Goal: Task Accomplishment & Management: Manage account settings

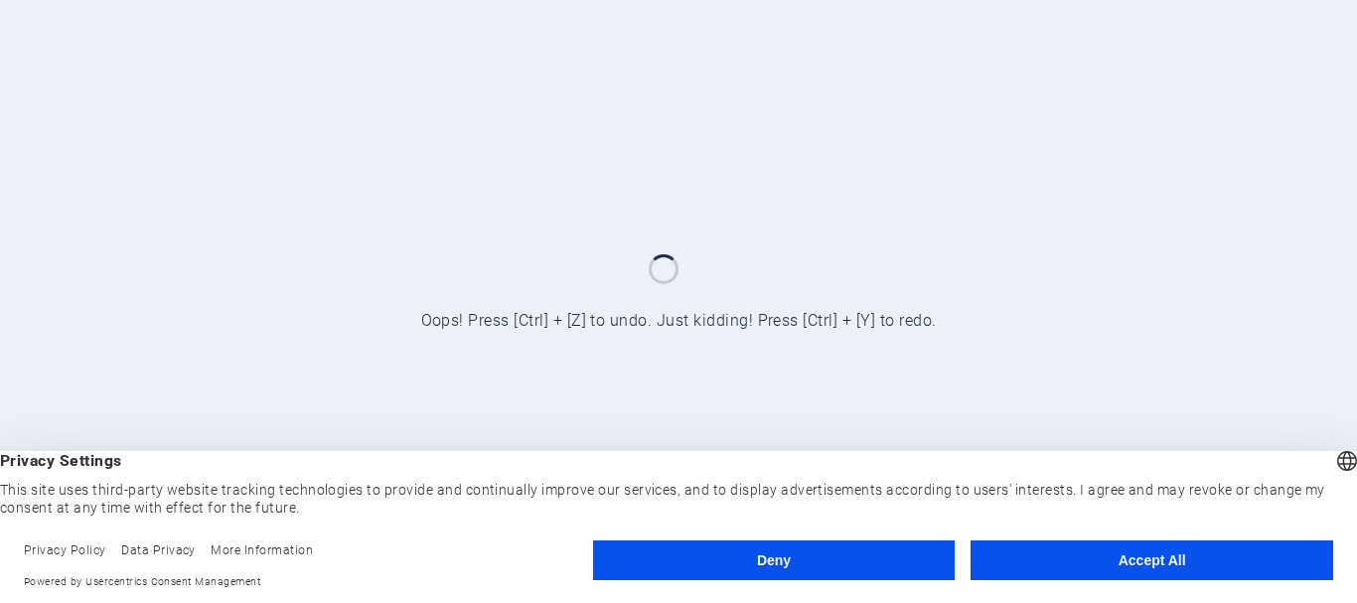
click at [1046, 528] on div "English Deutsch English Deutsch Privacy Settings This site uses third-party web…" at bounding box center [678, 527] width 1357 height 152
click at [1038, 554] on button "Accept All" at bounding box center [1152, 561] width 363 height 40
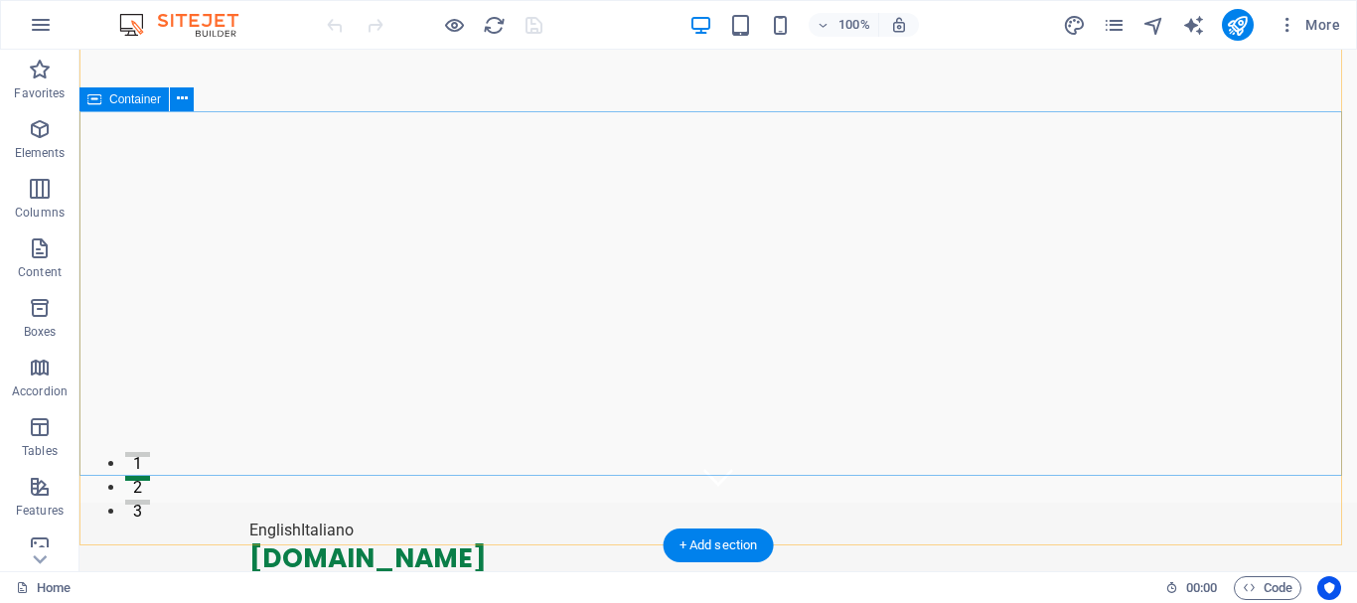
scroll to position [99, 0]
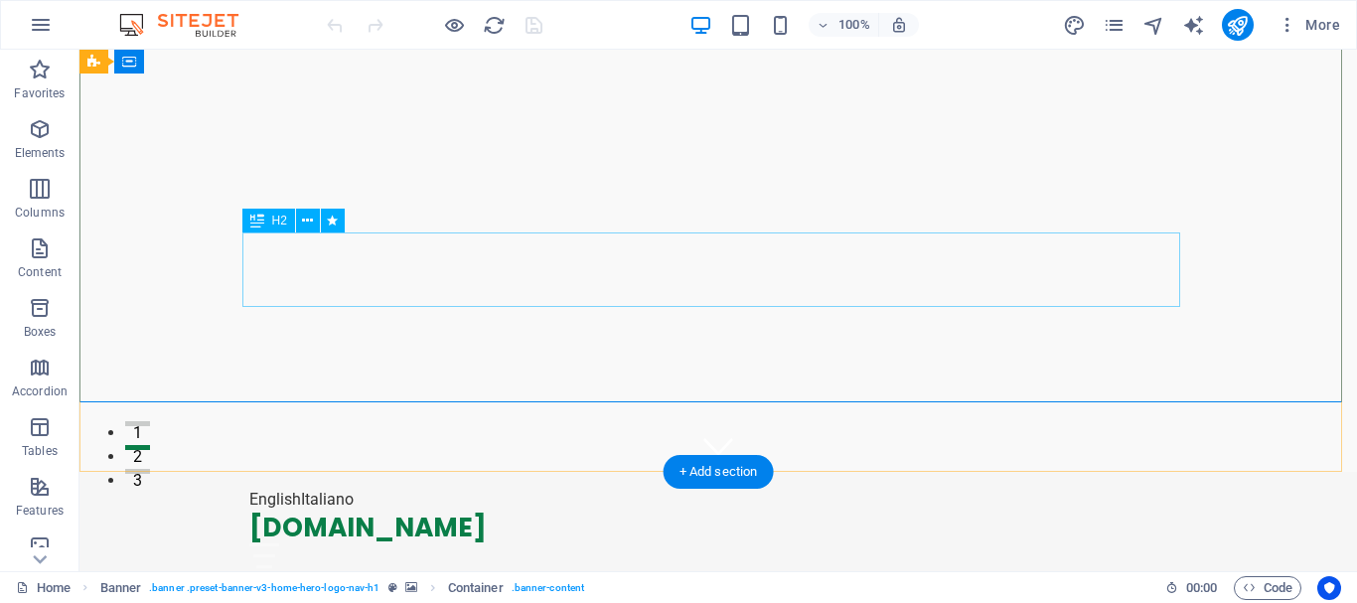
scroll to position [0, 0]
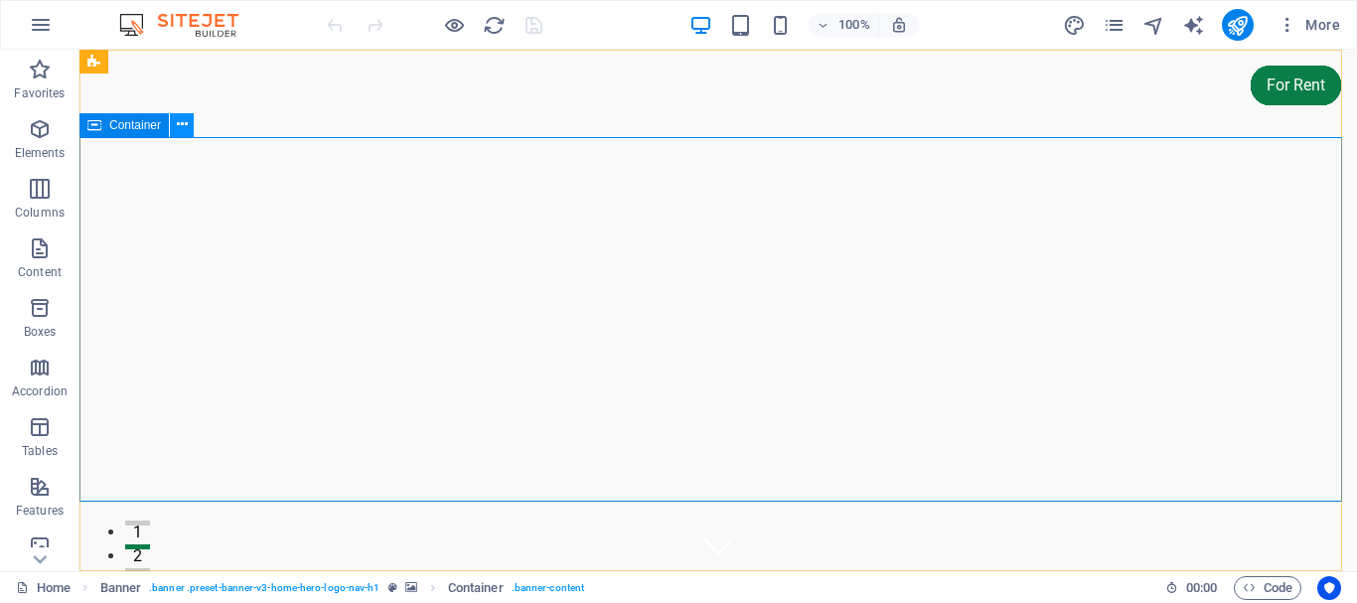
click at [178, 127] on icon at bounding box center [182, 124] width 11 height 21
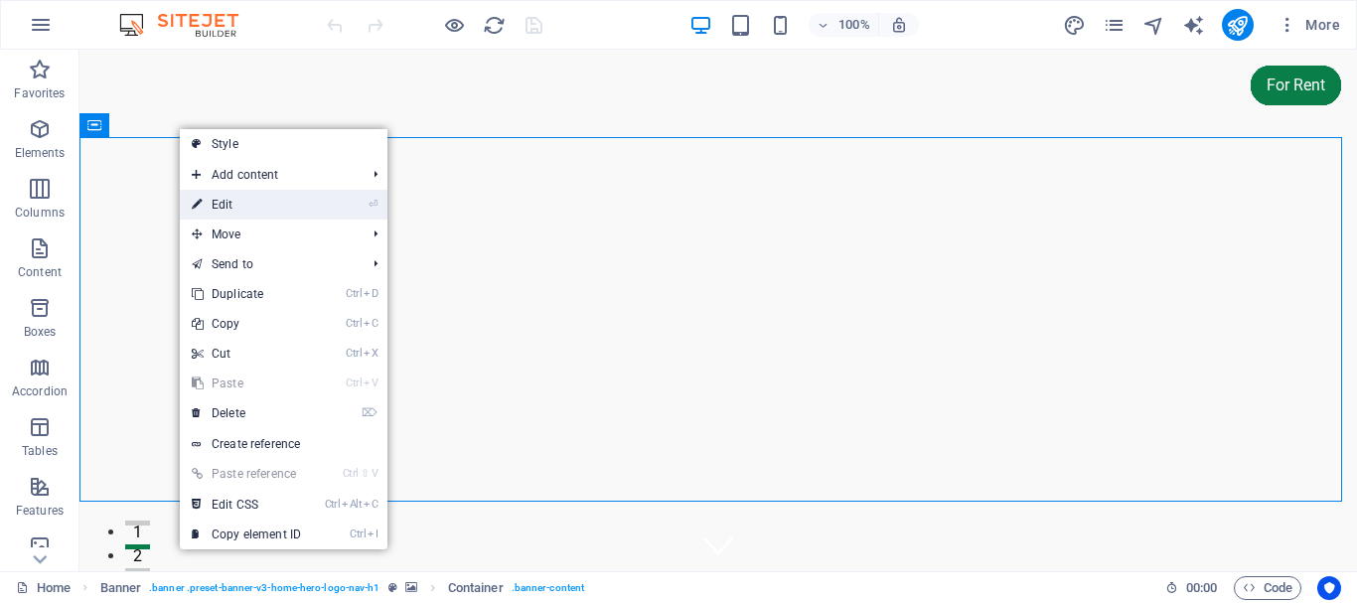
drag, startPoint x: 221, startPoint y: 194, endPoint x: 28, endPoint y: 236, distance: 197.2
click at [221, 194] on link "⏎ Edit" at bounding box center [246, 205] width 133 height 30
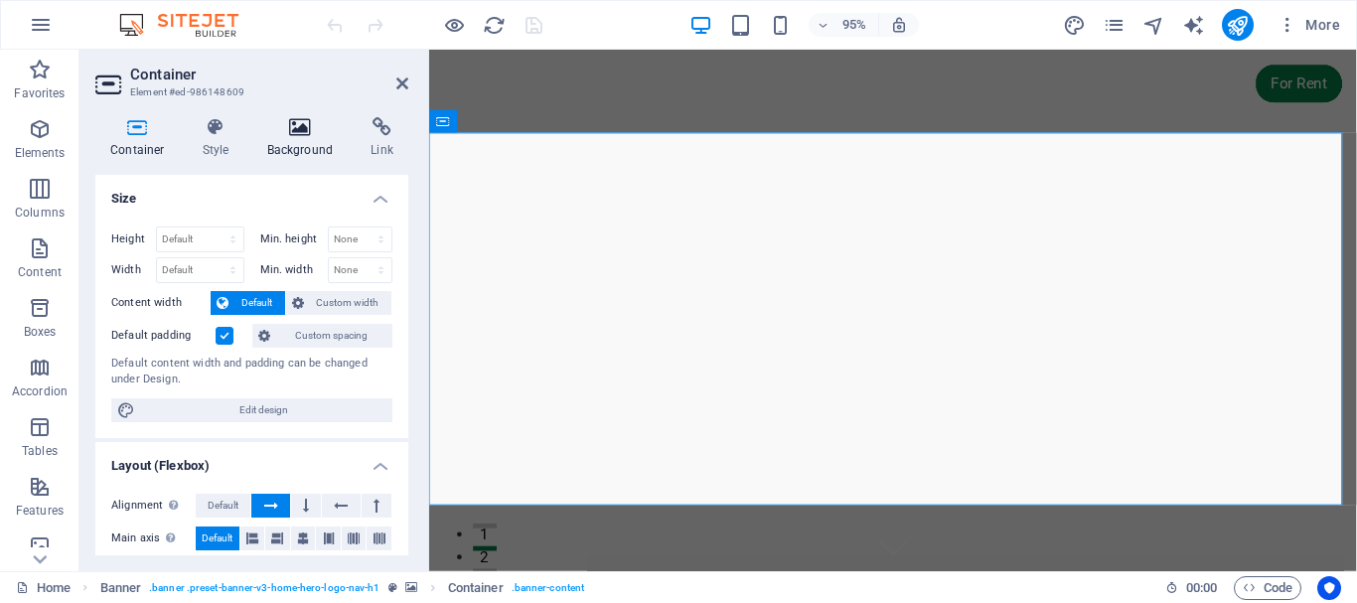
click at [305, 147] on h4 "Background" at bounding box center [304, 138] width 104 height 42
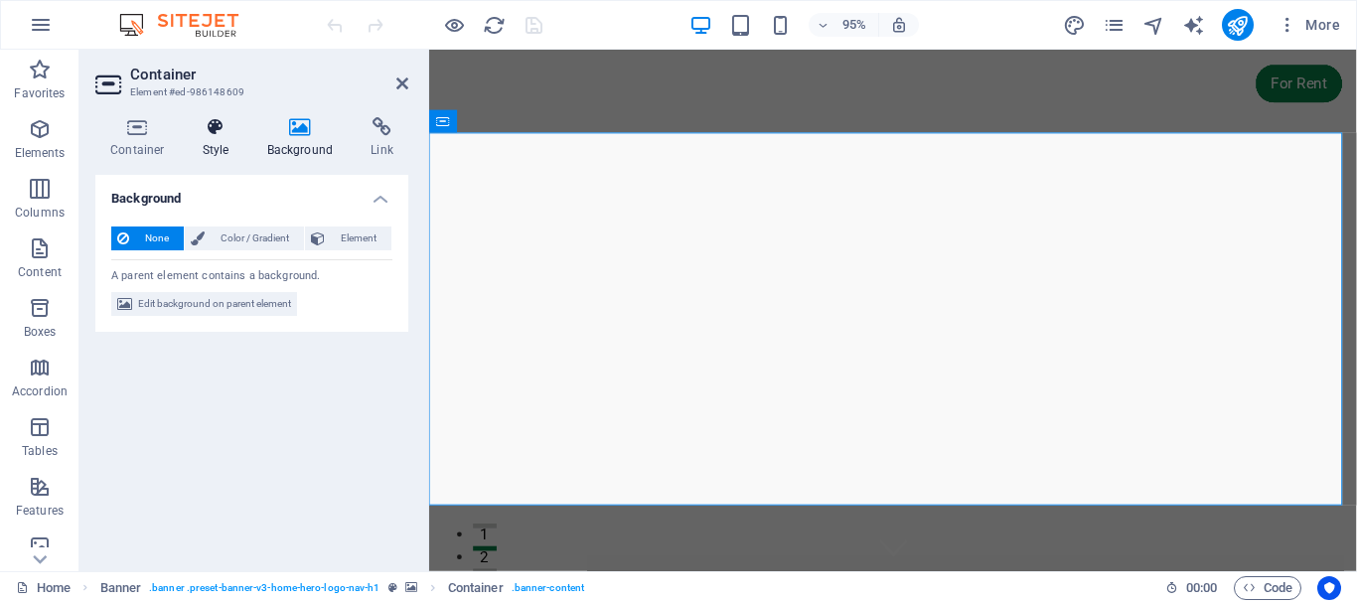
click at [209, 136] on icon at bounding box center [216, 127] width 57 height 20
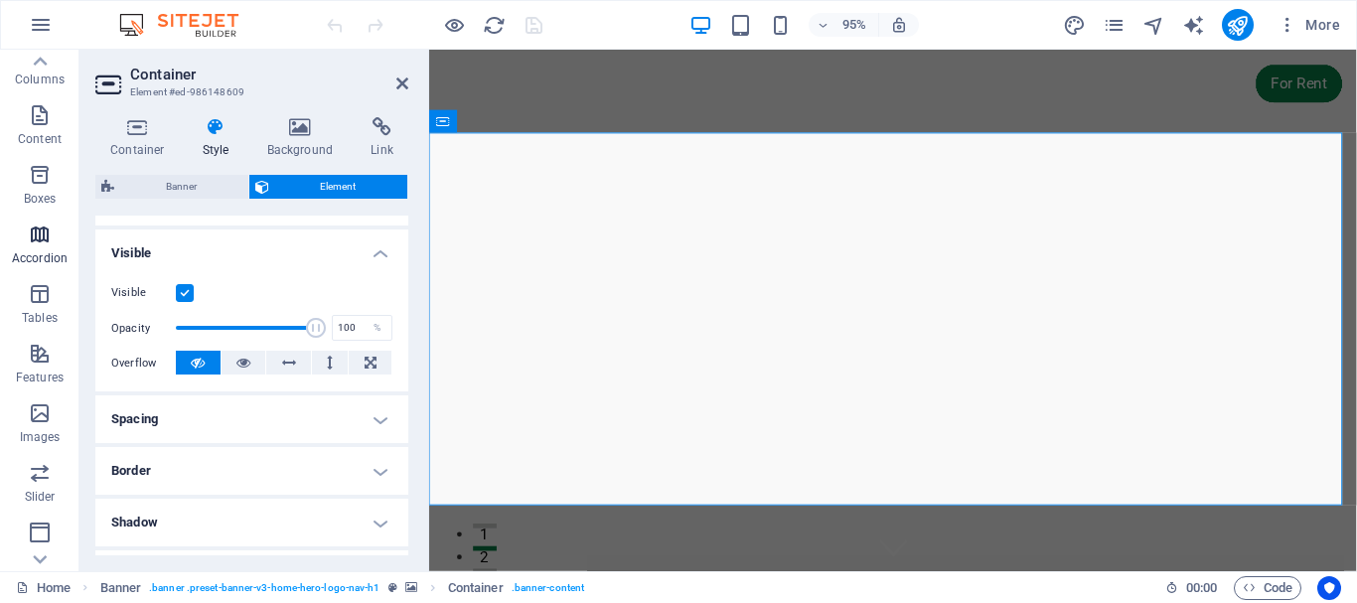
scroll to position [99, 0]
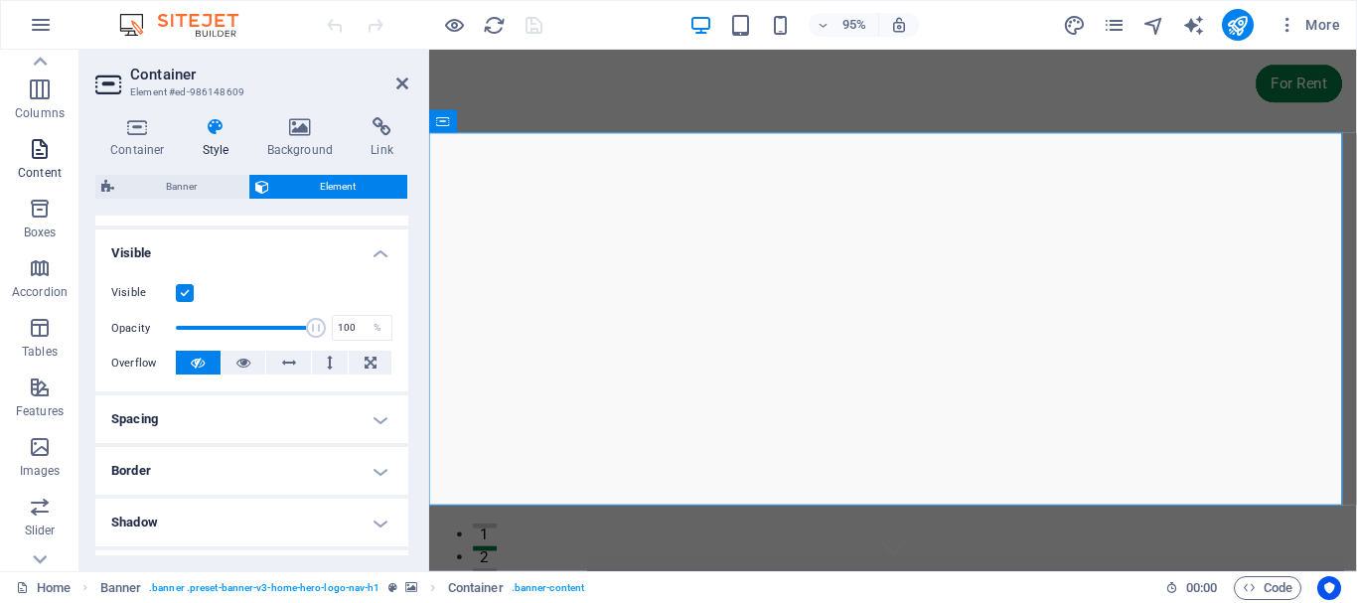
click at [44, 159] on icon "button" at bounding box center [40, 149] width 24 height 24
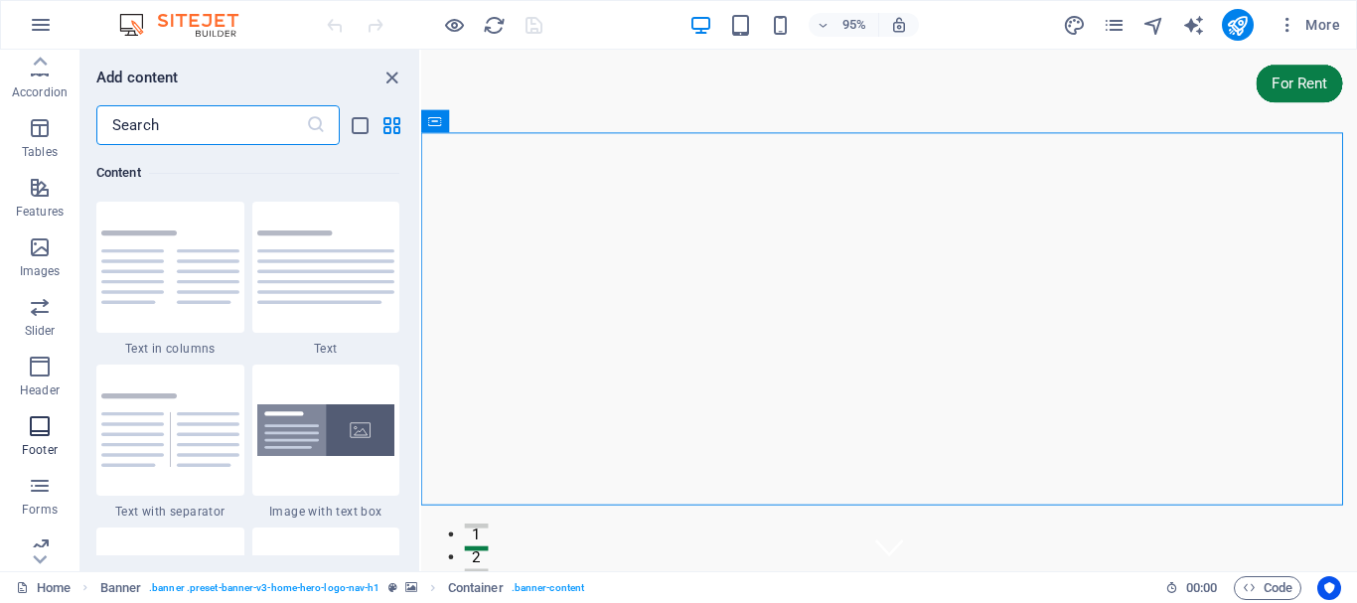
scroll to position [373, 0]
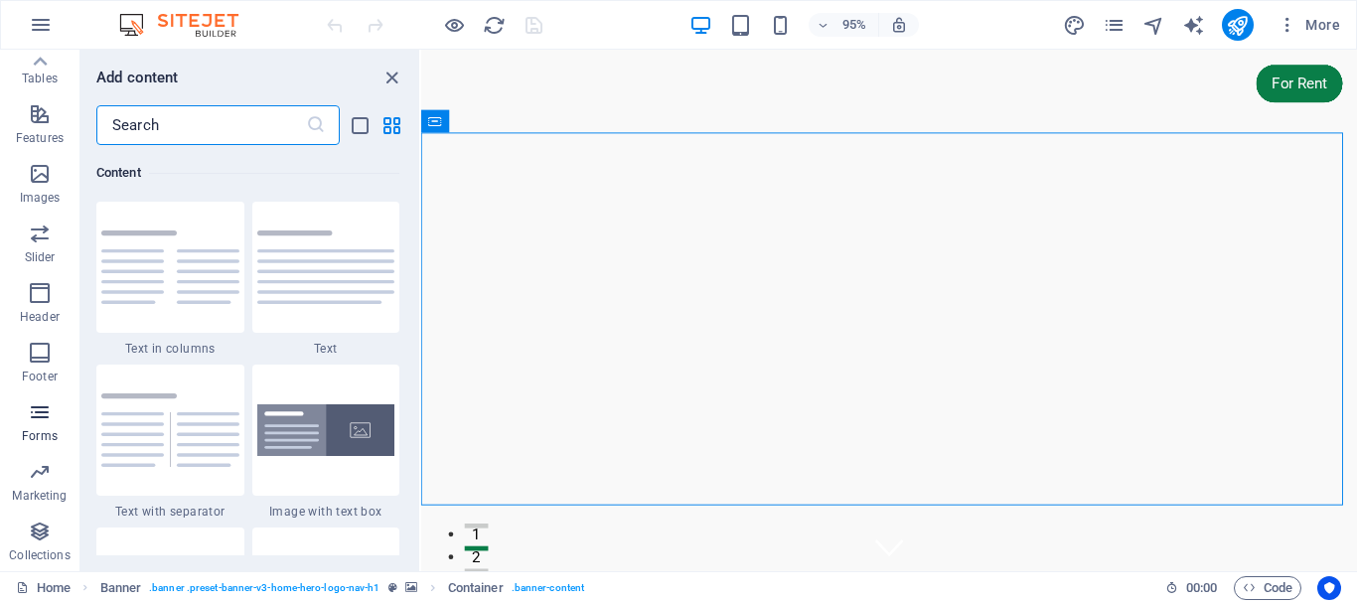
click at [38, 422] on icon "button" at bounding box center [40, 412] width 24 height 24
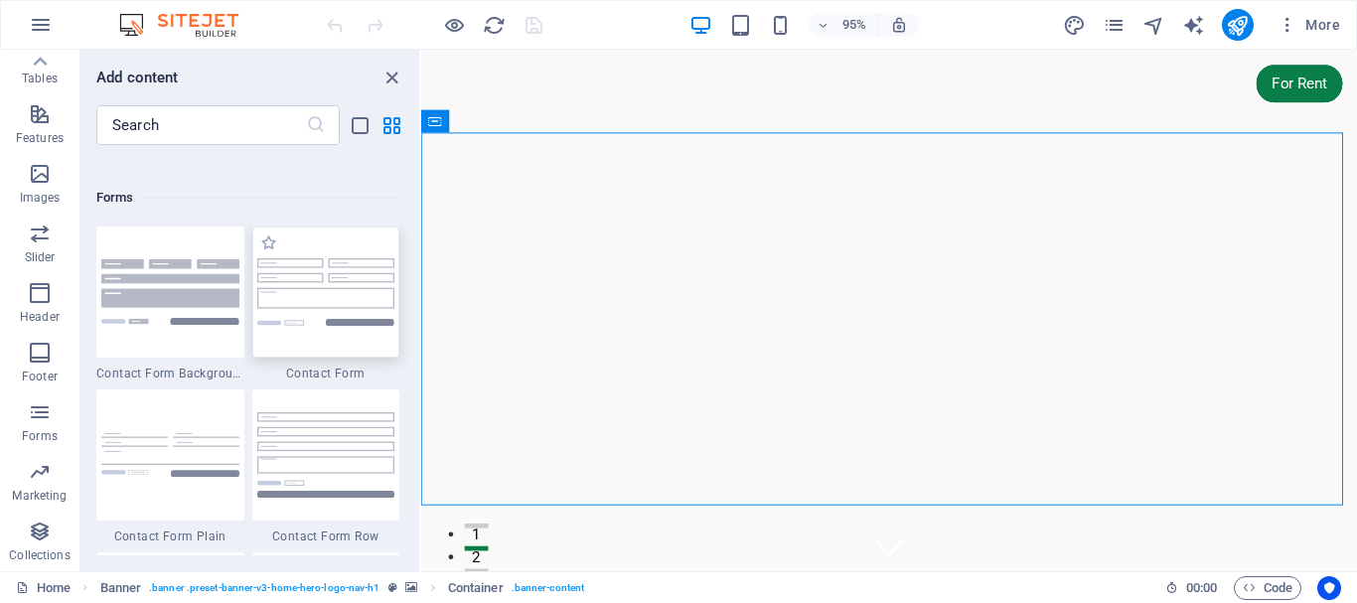
scroll to position [14508, 0]
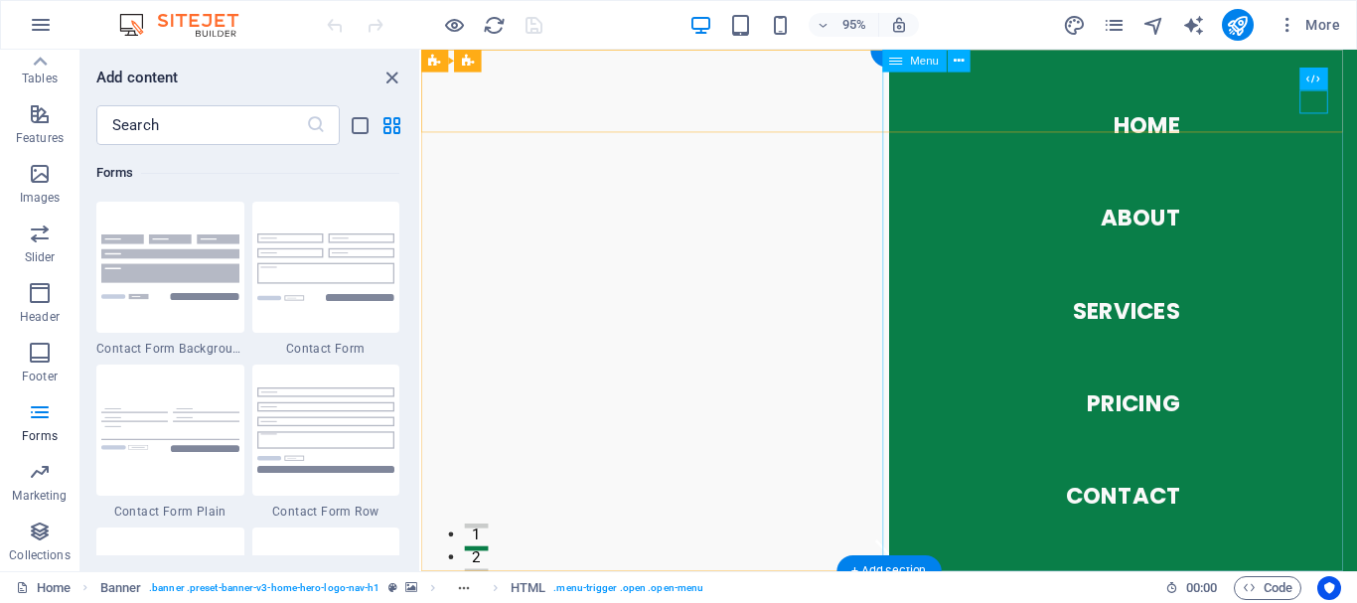
click at [1173, 524] on nav "Home About Services Pricing Contact" at bounding box center [1160, 325] width 493 height 550
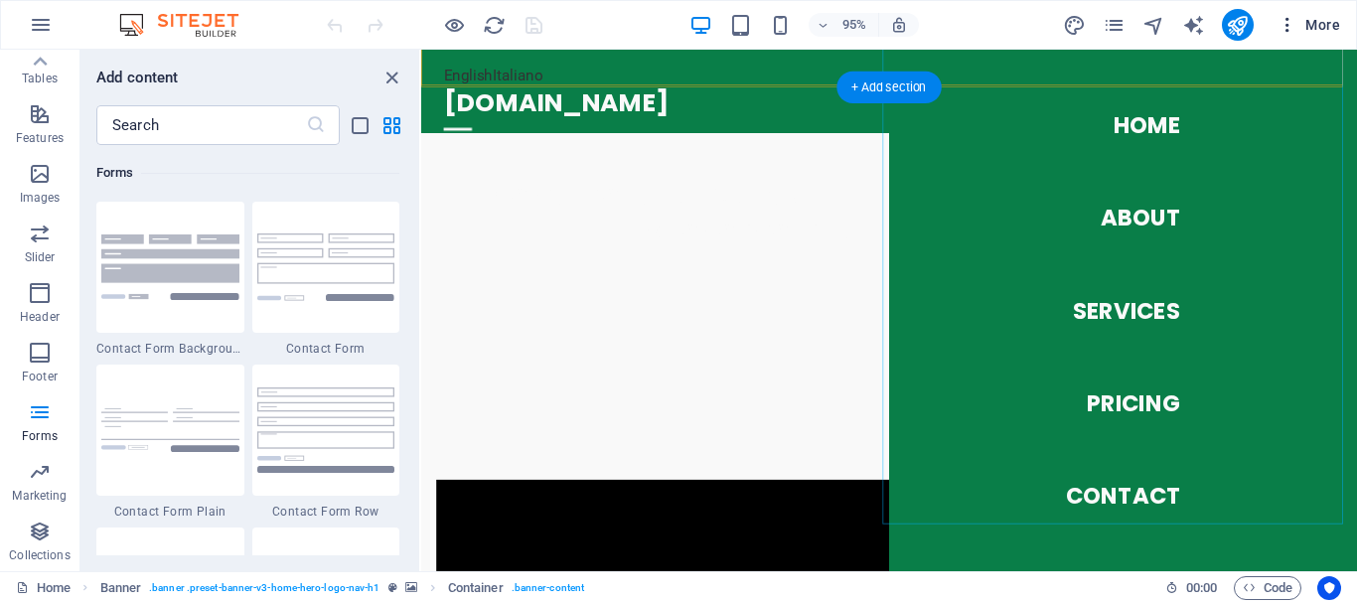
scroll to position [596, 0]
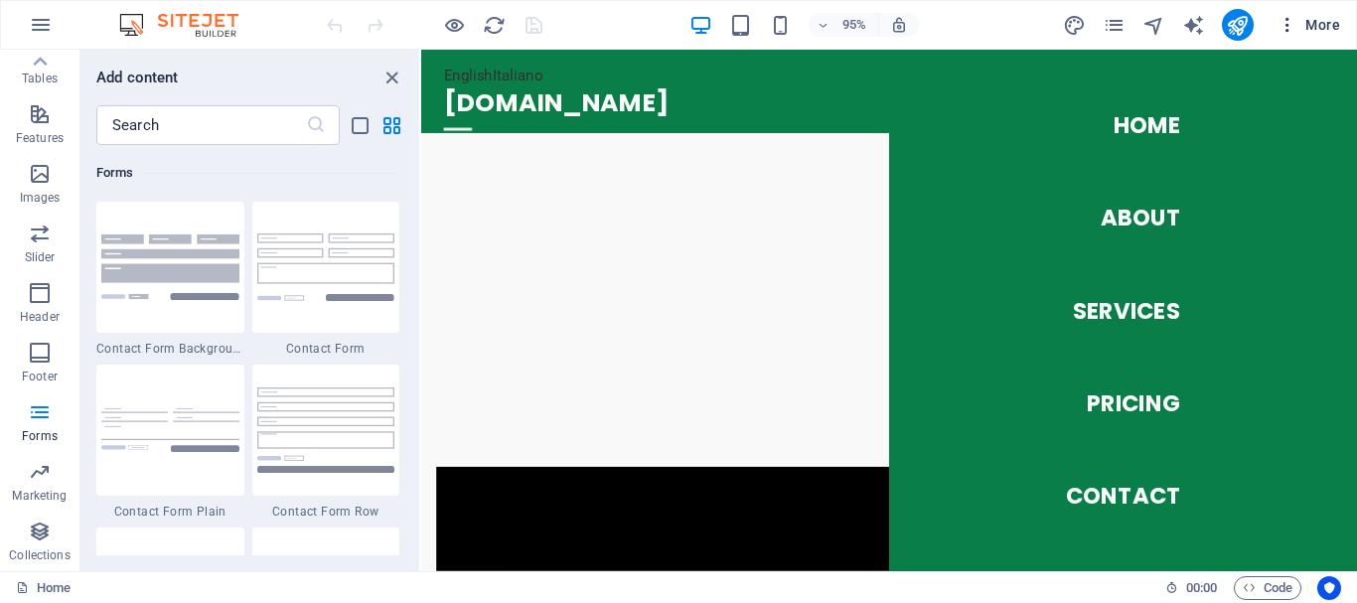
click at [1318, 21] on span "More" at bounding box center [1309, 25] width 63 height 20
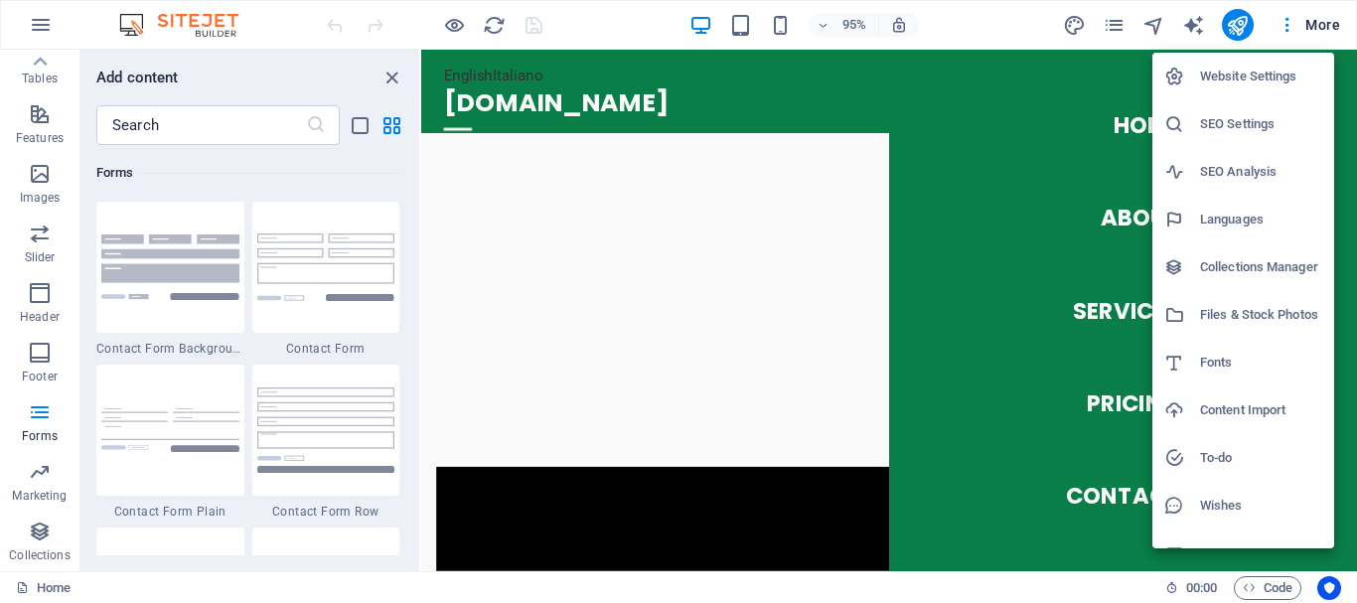
click at [791, 509] on div at bounding box center [678, 301] width 1357 height 603
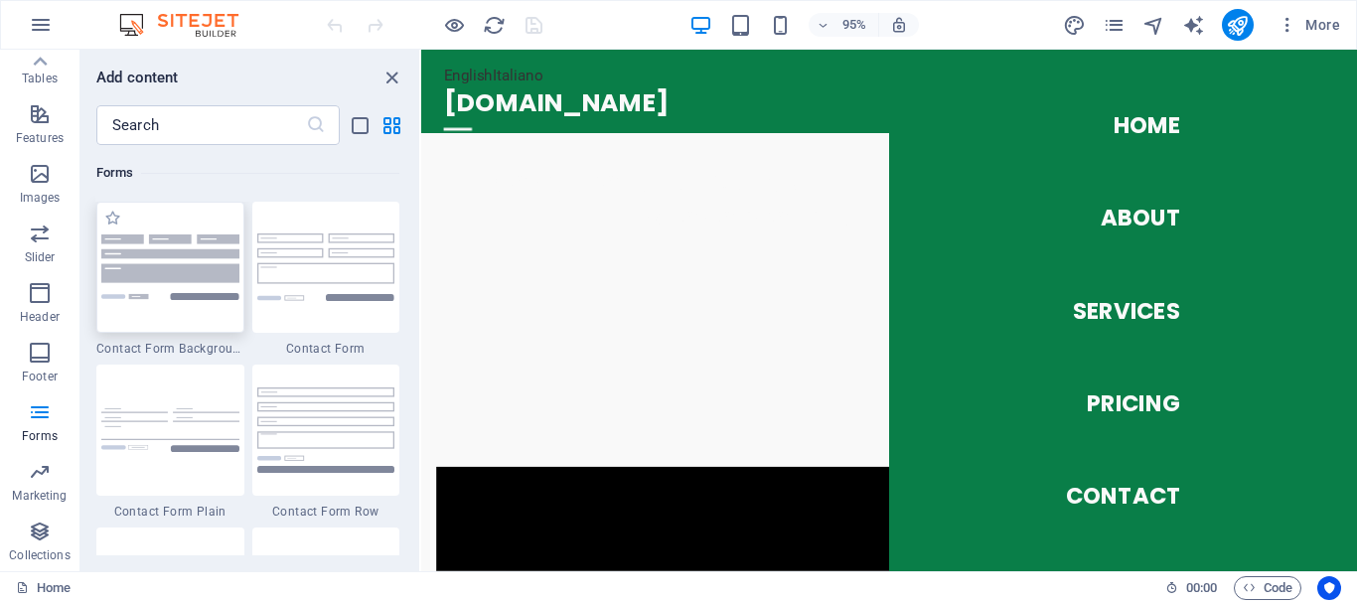
click at [213, 281] on img at bounding box center [170, 267] width 138 height 65
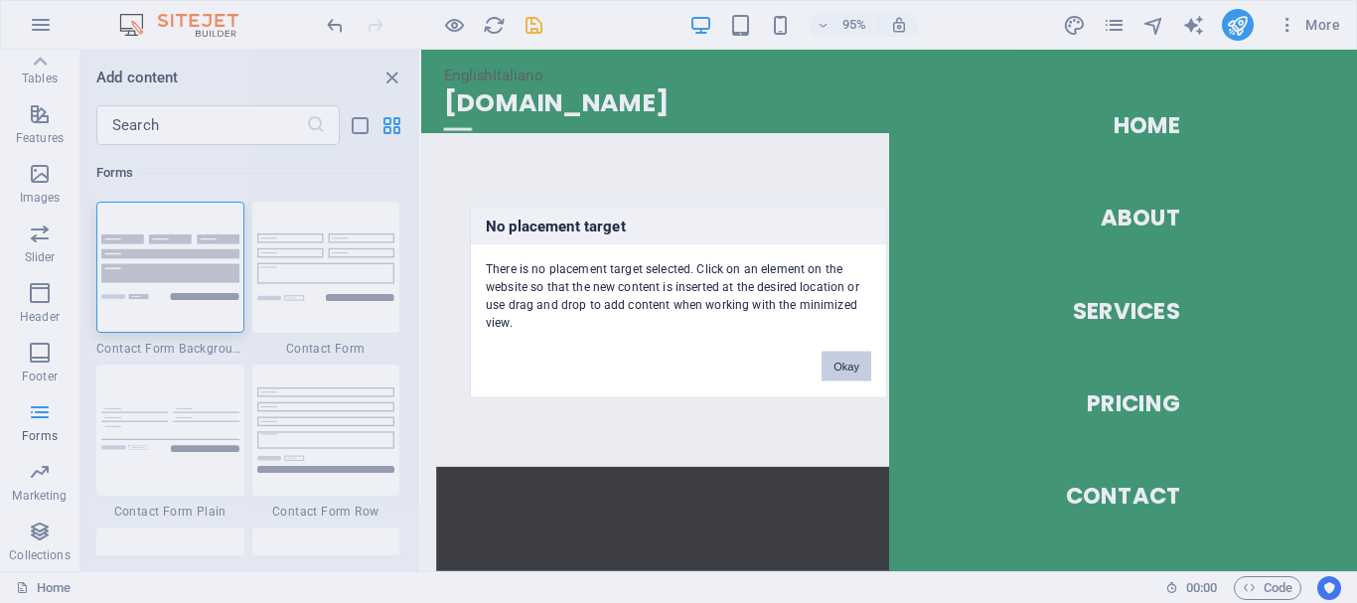
drag, startPoint x: 855, startPoint y: 366, endPoint x: 396, endPoint y: 350, distance: 458.4
click at [855, 366] on button "Okay" at bounding box center [847, 366] width 50 height 30
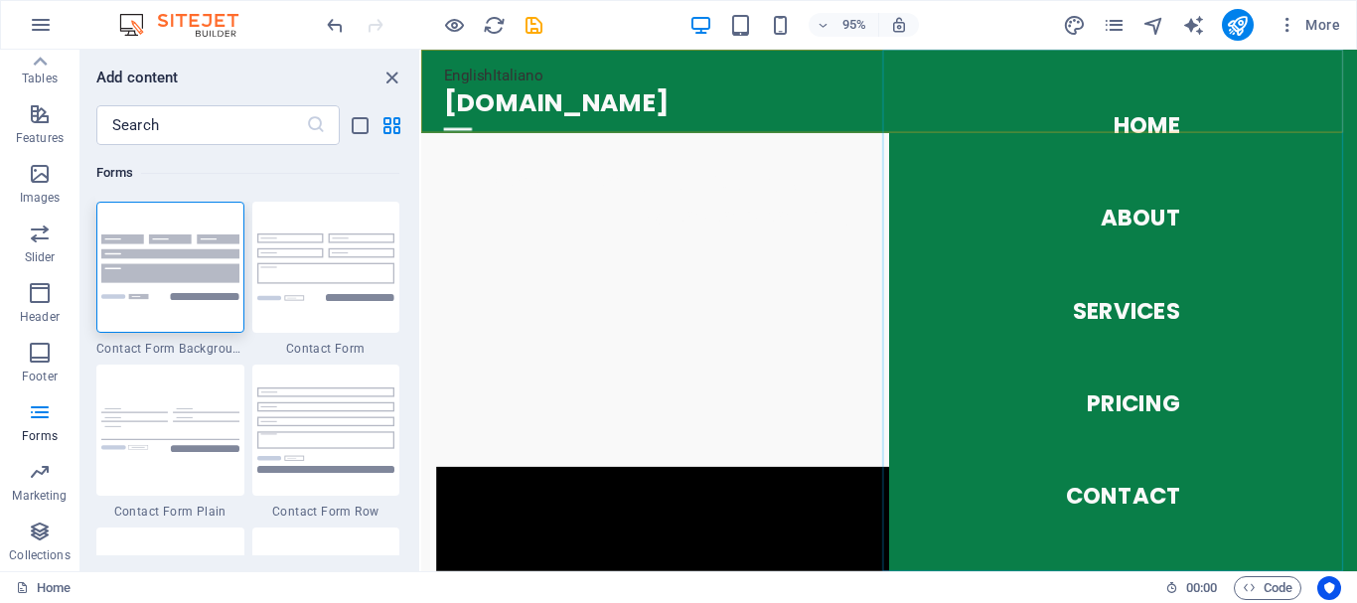
click at [1113, 517] on nav "Home About Services Pricing Contact" at bounding box center [1160, 325] width 493 height 550
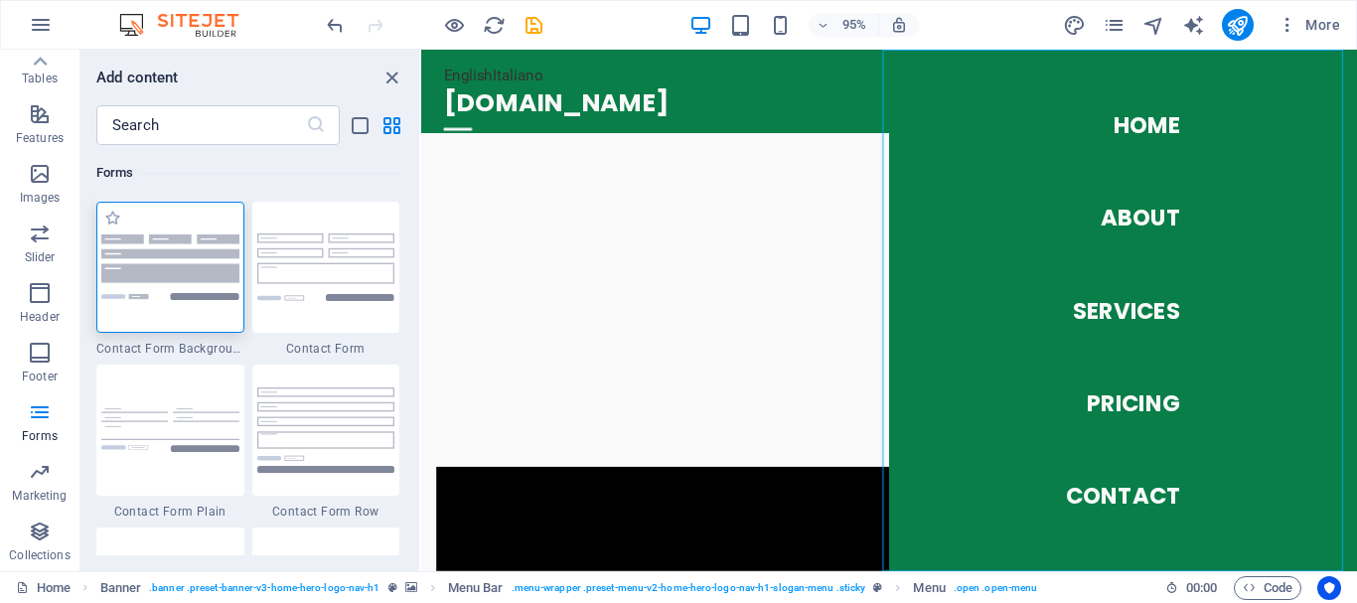
click at [161, 225] on div at bounding box center [170, 267] width 148 height 131
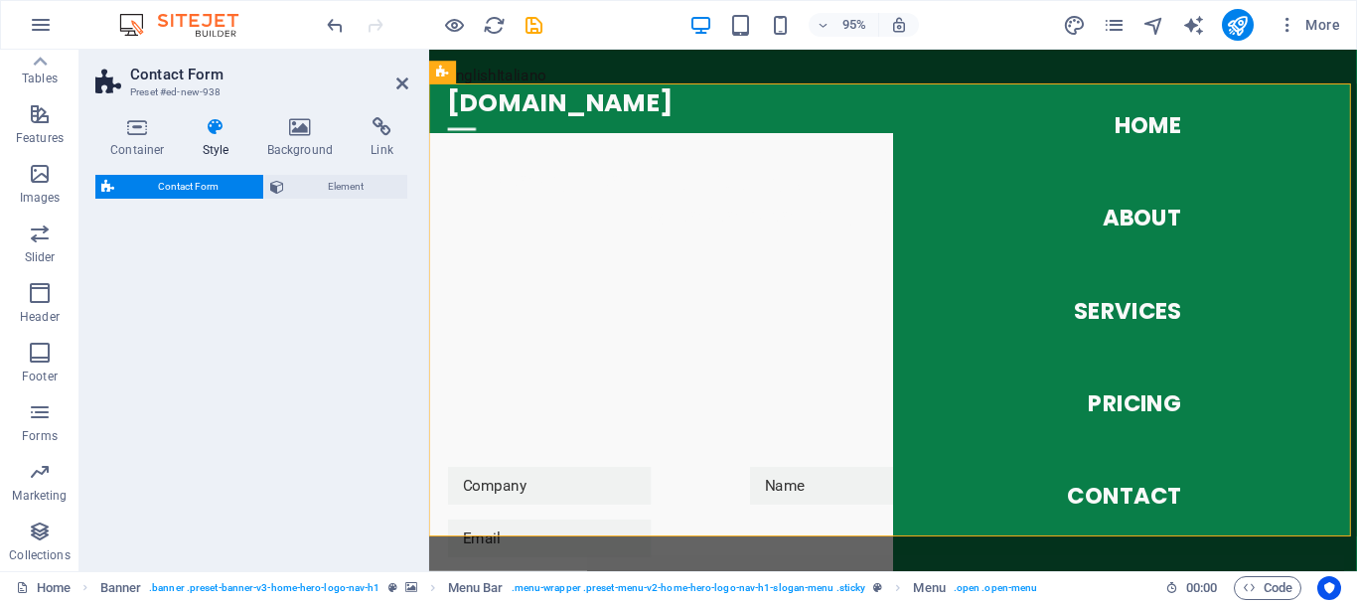
select select "rem"
select select "preset-contact-form-v3-background"
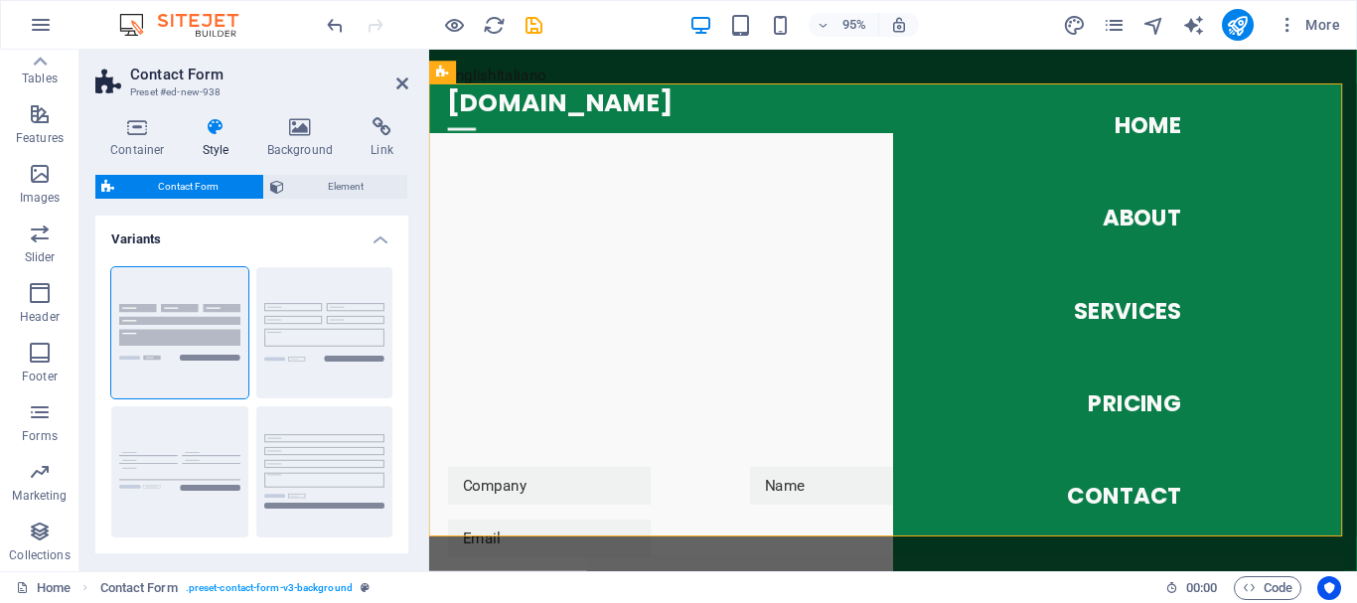
scroll to position [514, 0]
drag, startPoint x: 599, startPoint y: 338, endPoint x: 1059, endPoint y: 474, distance: 479.8
click at [1059, 474] on nav "Home About Services Pricing Contact" at bounding box center [1162, 325] width 489 height 550
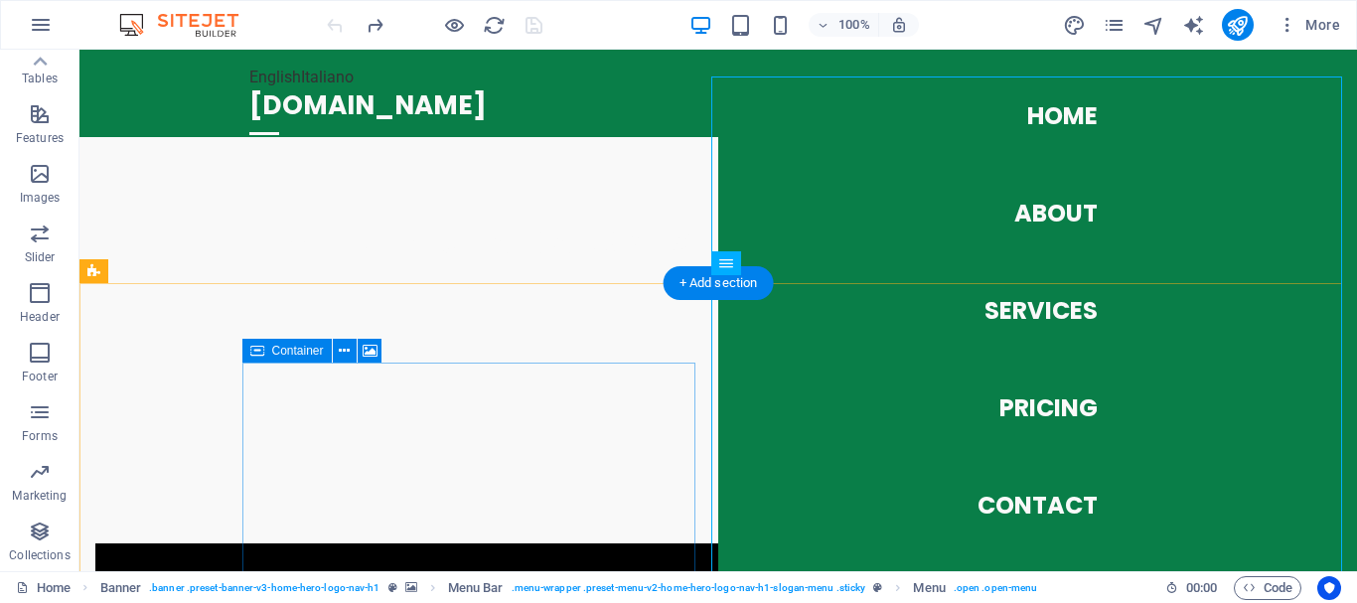
scroll to position [216, 0]
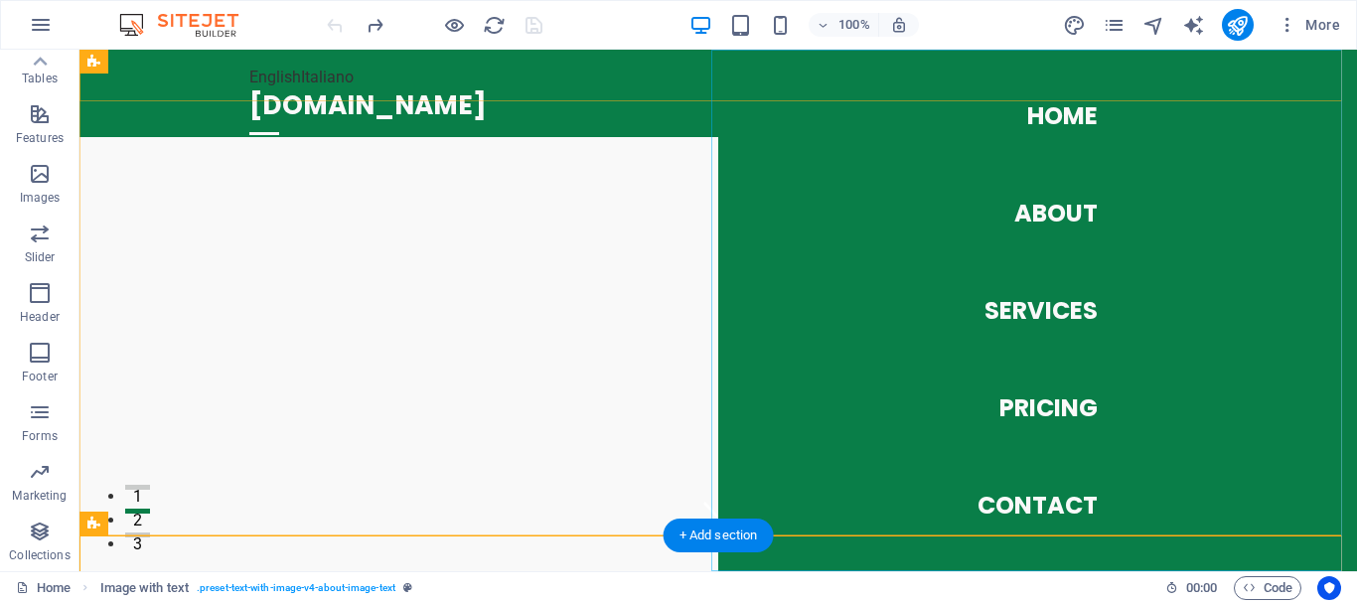
scroll to position [0, 0]
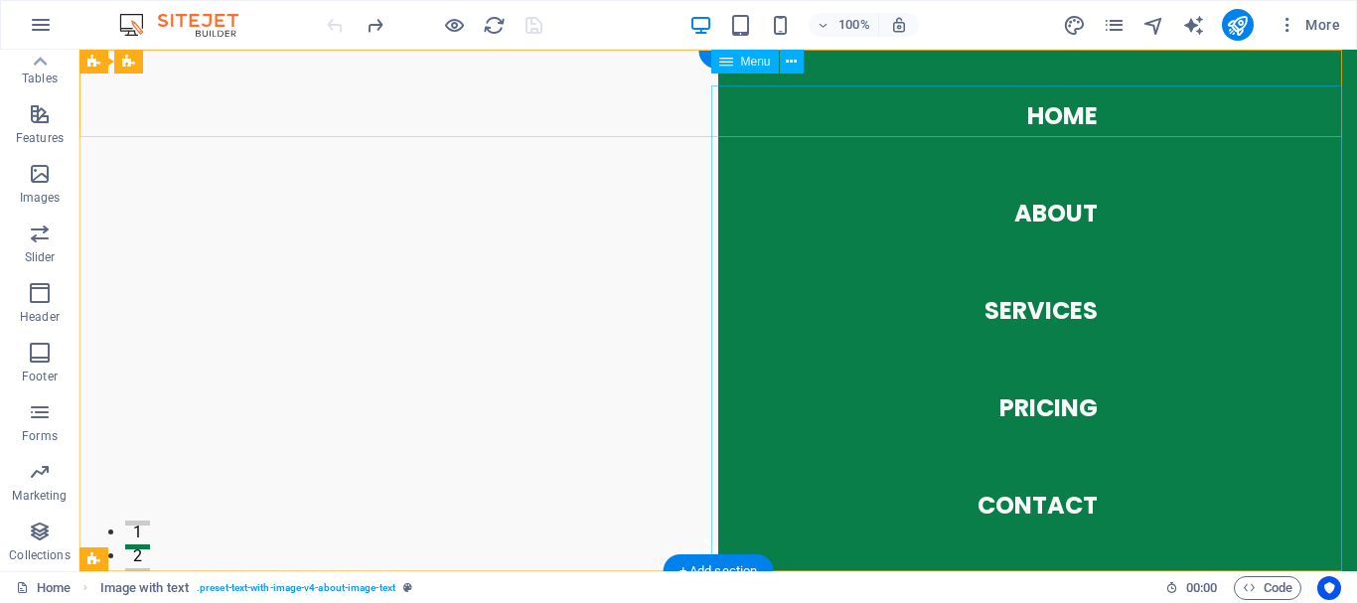
click at [1076, 116] on nav "Home About Services Pricing Contact" at bounding box center [1037, 311] width 639 height 522
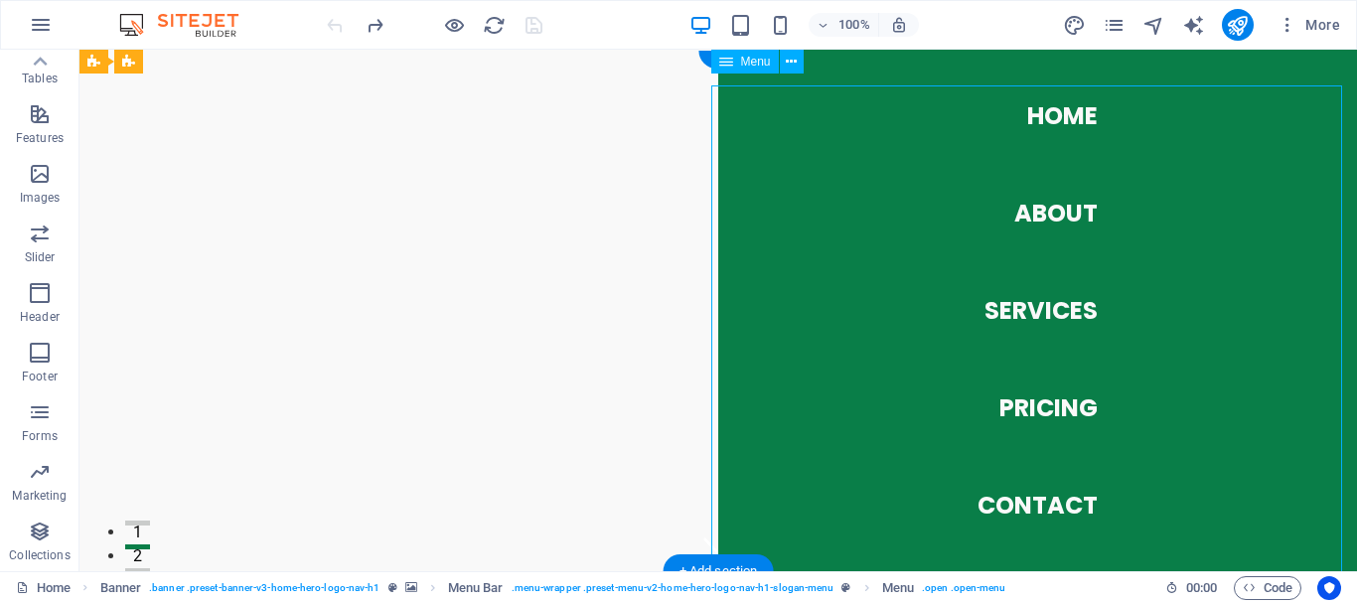
click at [1040, 498] on nav "Home About Services Pricing Contact" at bounding box center [1037, 311] width 639 height 522
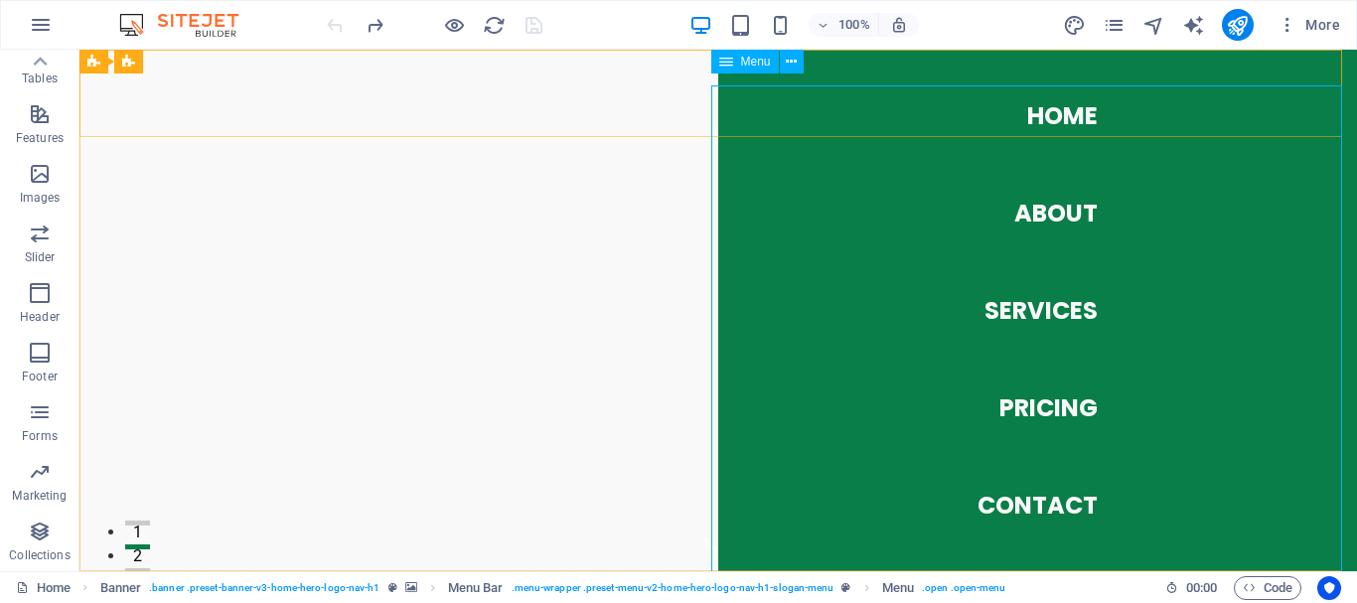
click at [725, 64] on icon at bounding box center [726, 62] width 14 height 24
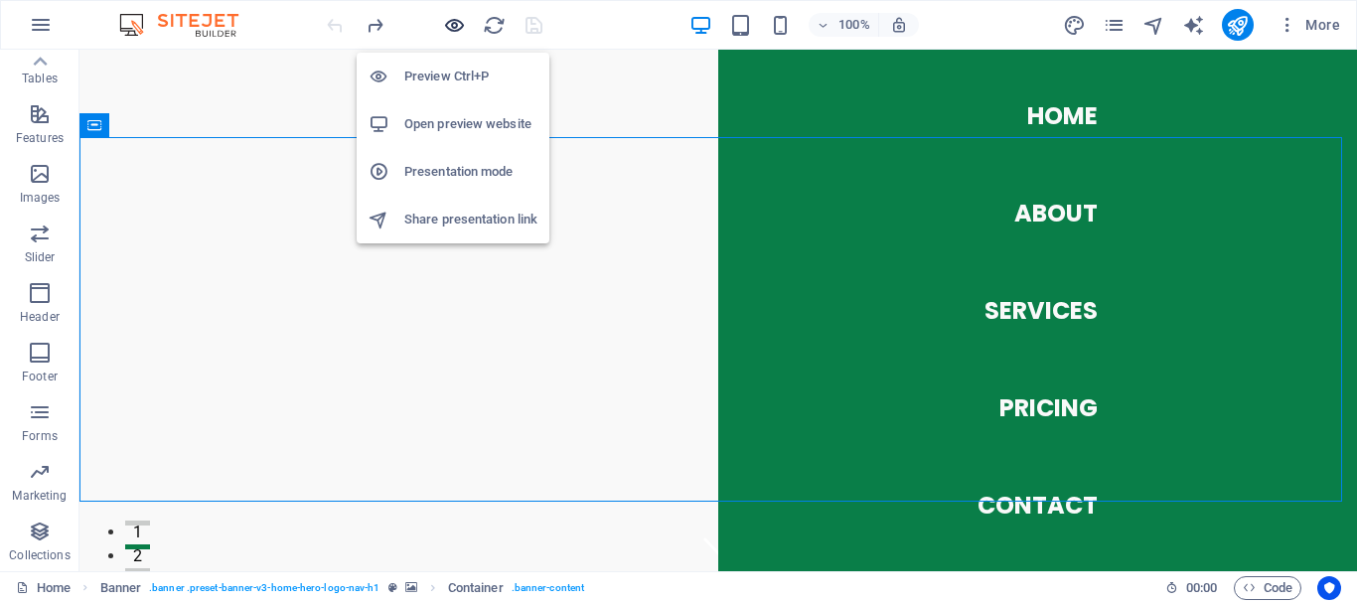
click at [461, 28] on icon "button" at bounding box center [454, 25] width 23 height 23
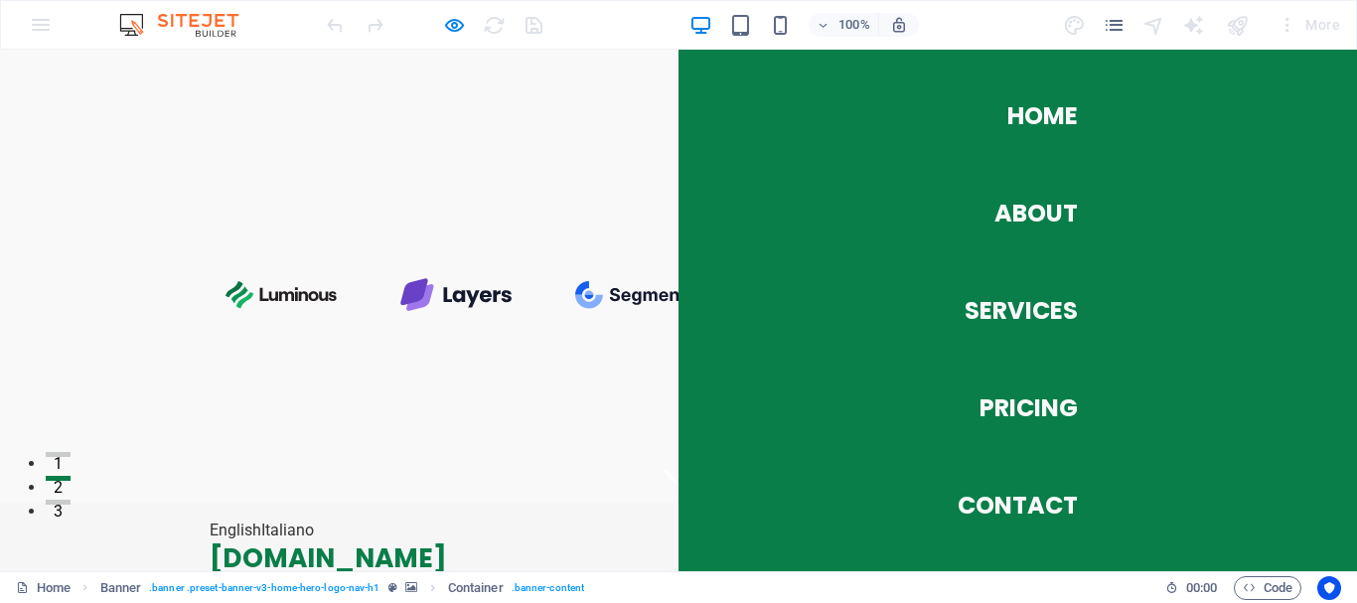
scroll to position [99, 0]
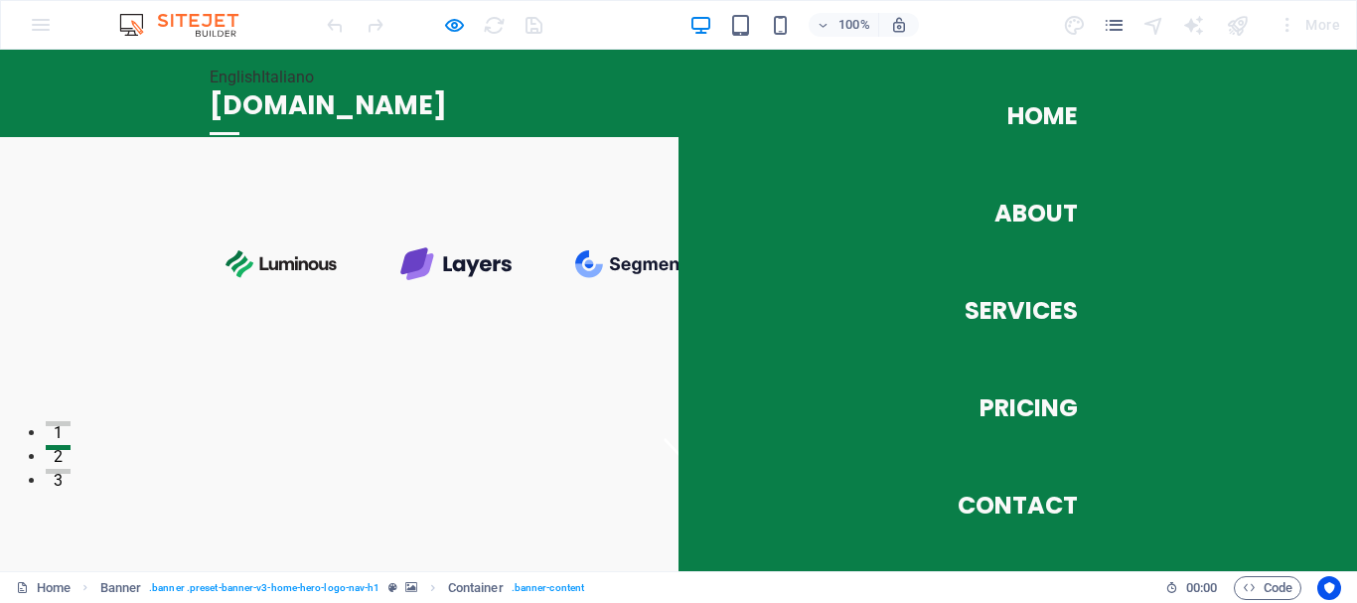
click at [239, 132] on div at bounding box center [225, 133] width 30 height 3
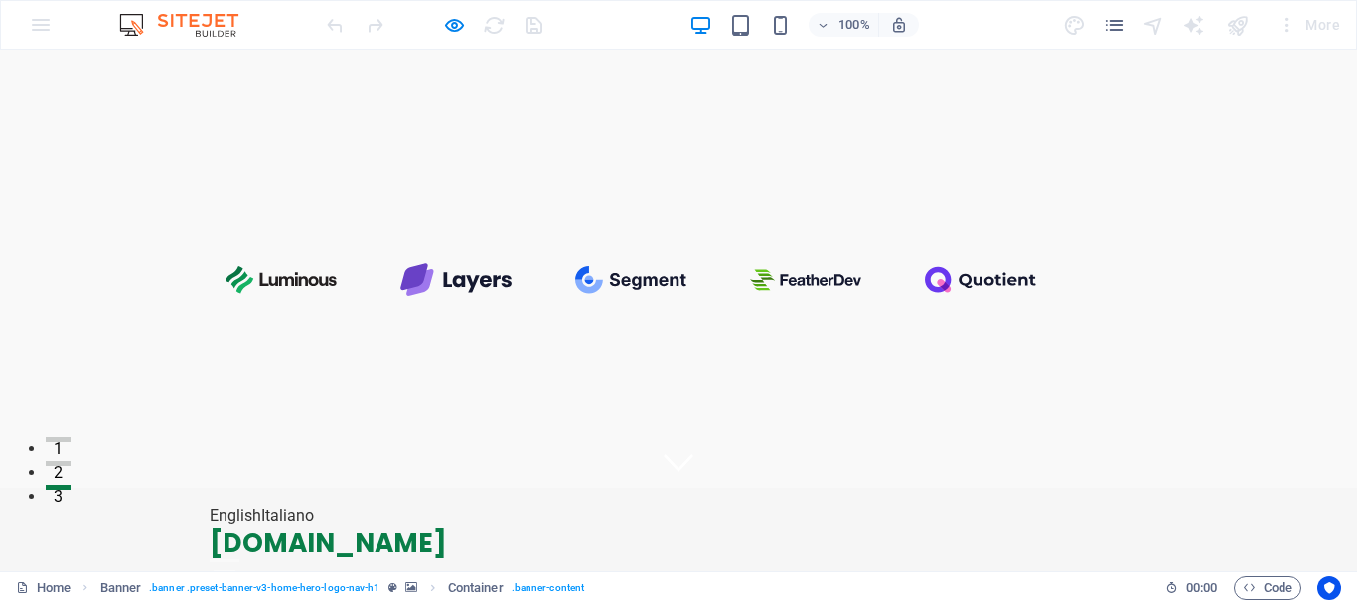
scroll to position [0, 0]
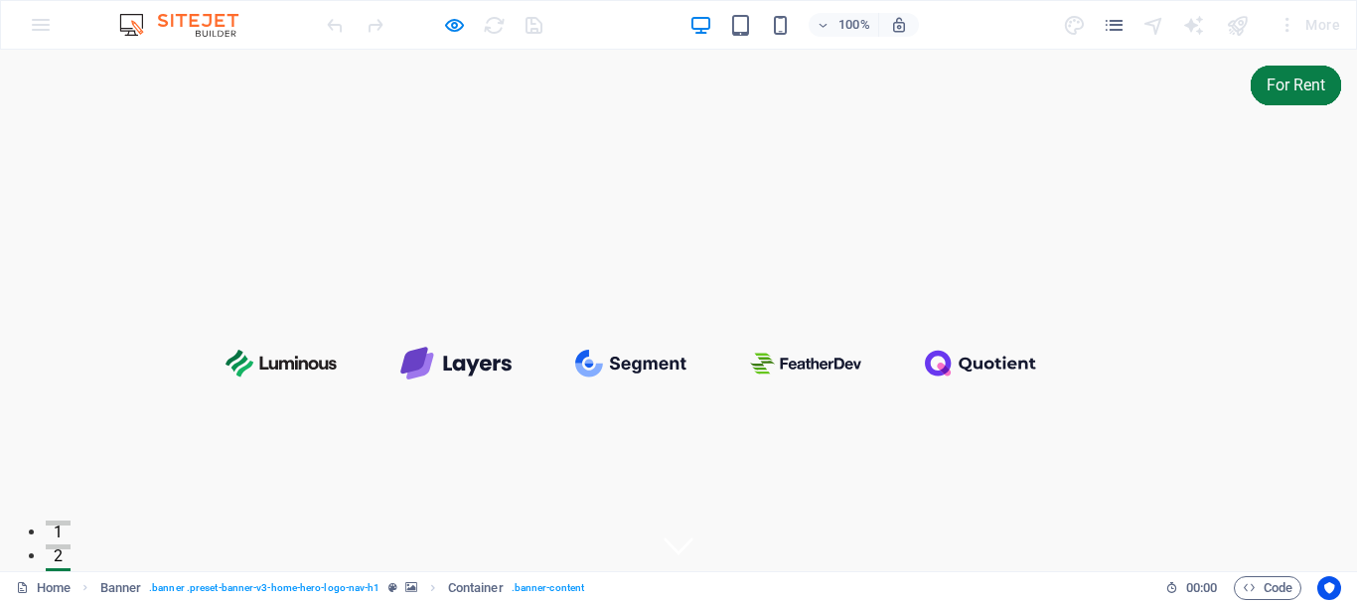
click at [281, 589] on link "Italiano" at bounding box center [287, 598] width 53 height 19
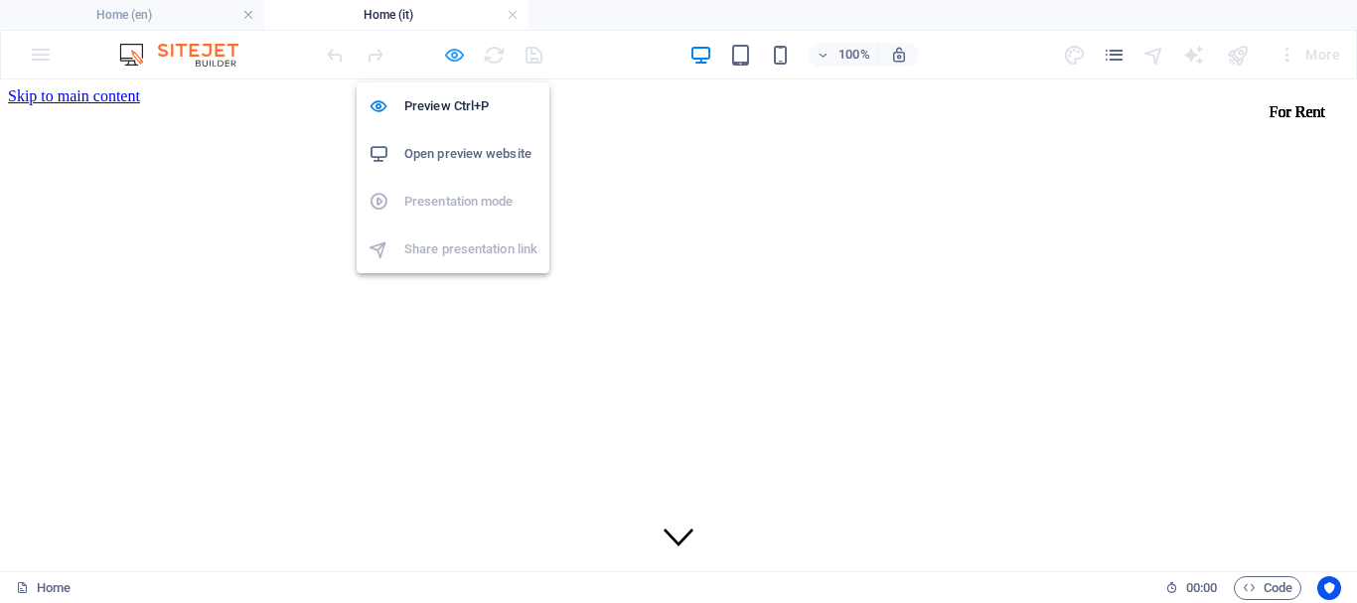
click at [457, 59] on icon "button" at bounding box center [454, 55] width 23 height 23
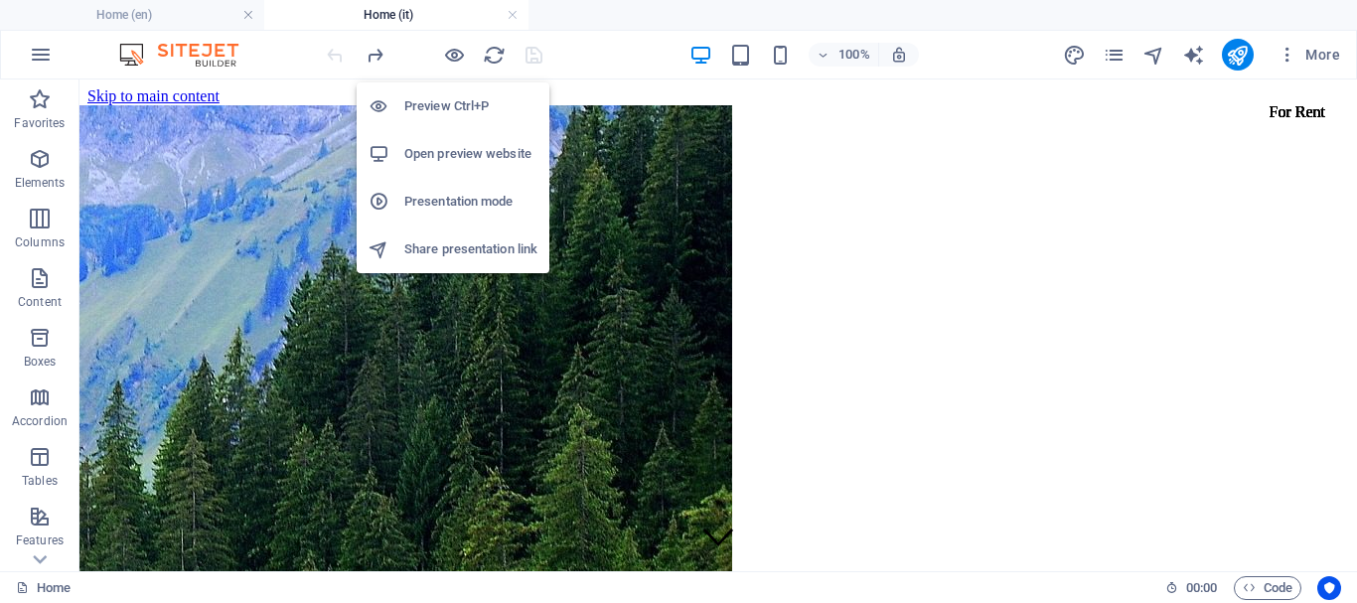
click at [465, 155] on h6 "Open preview website" at bounding box center [470, 154] width 133 height 24
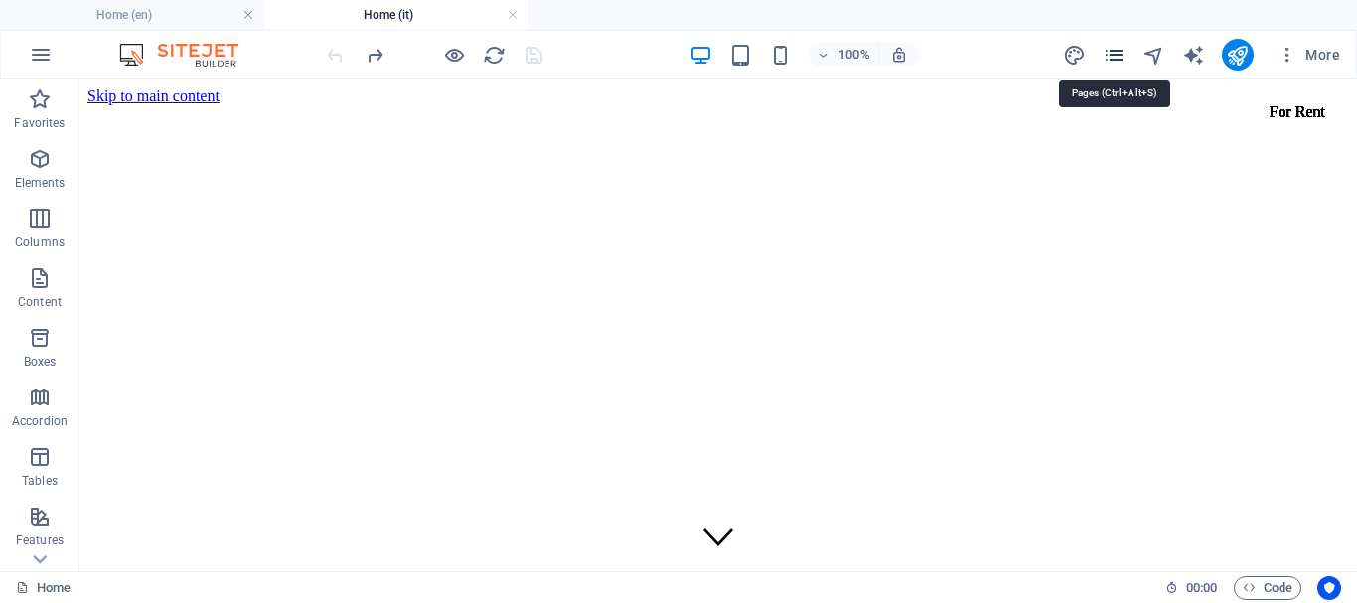
click at [1124, 60] on icon "pages" at bounding box center [1114, 55] width 23 height 23
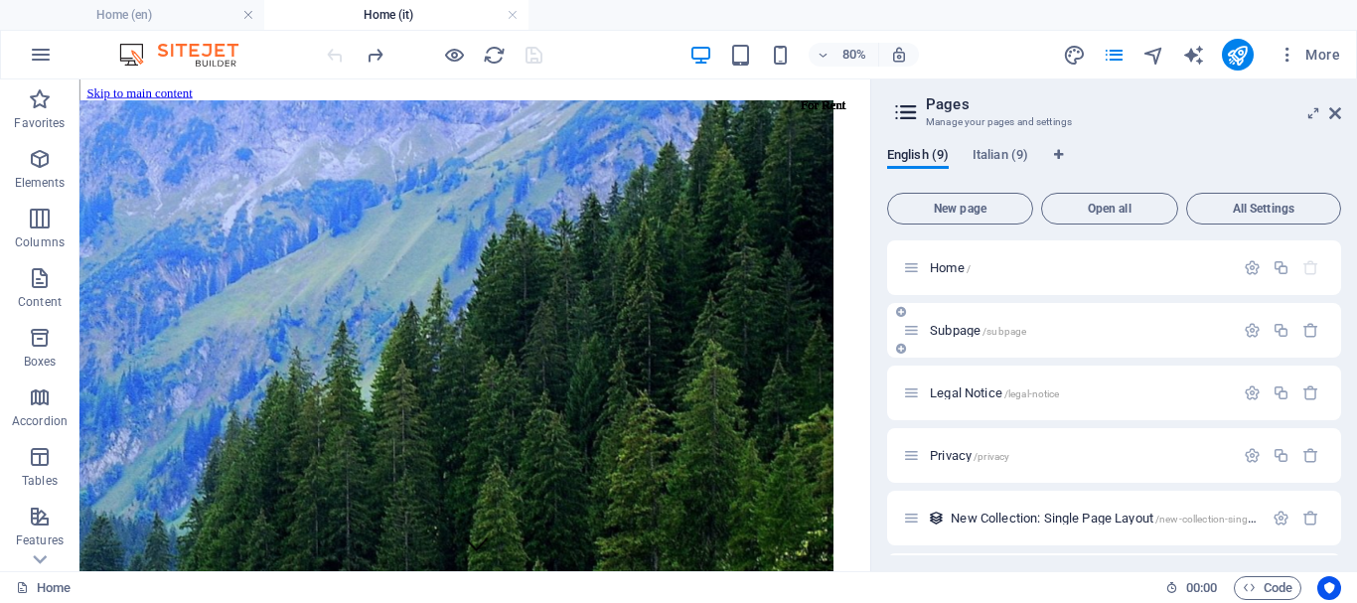
click at [1035, 336] on div "Home / Subpage /subpage Legal Notice /legal-notice Privacy /privacy New Collect…" at bounding box center [1114, 517] width 454 height 555
click at [1035, 389] on span "/legal-notice" at bounding box center [1033, 394] width 56 height 11
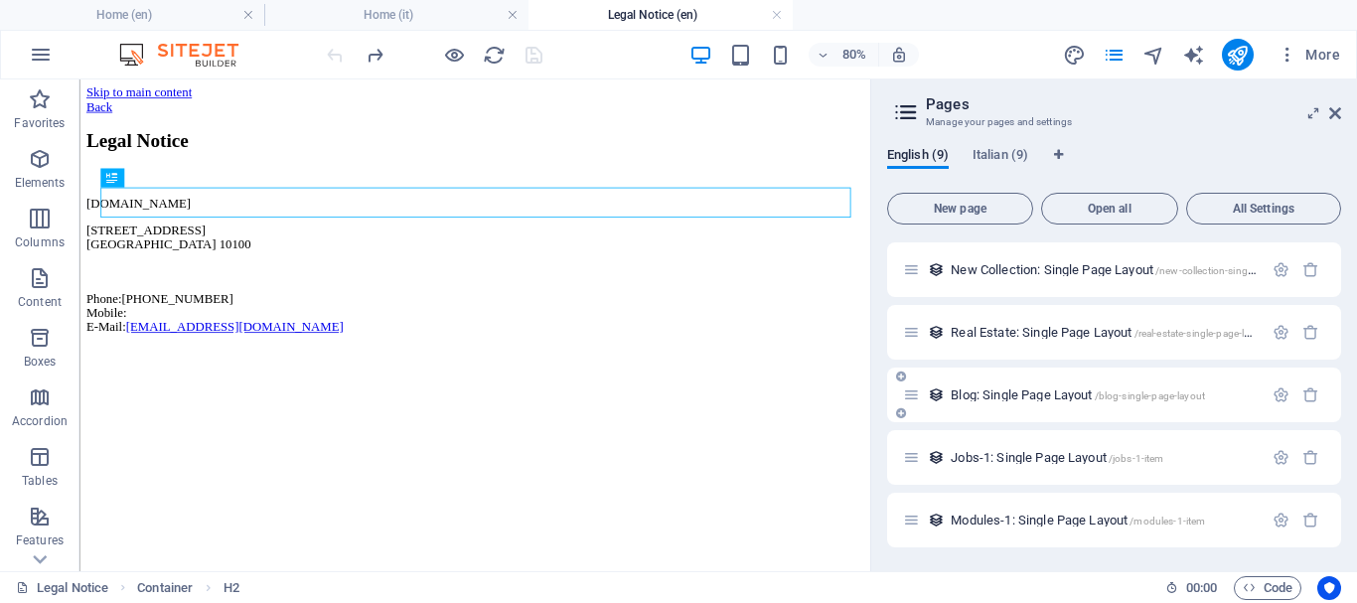
scroll to position [50, 0]
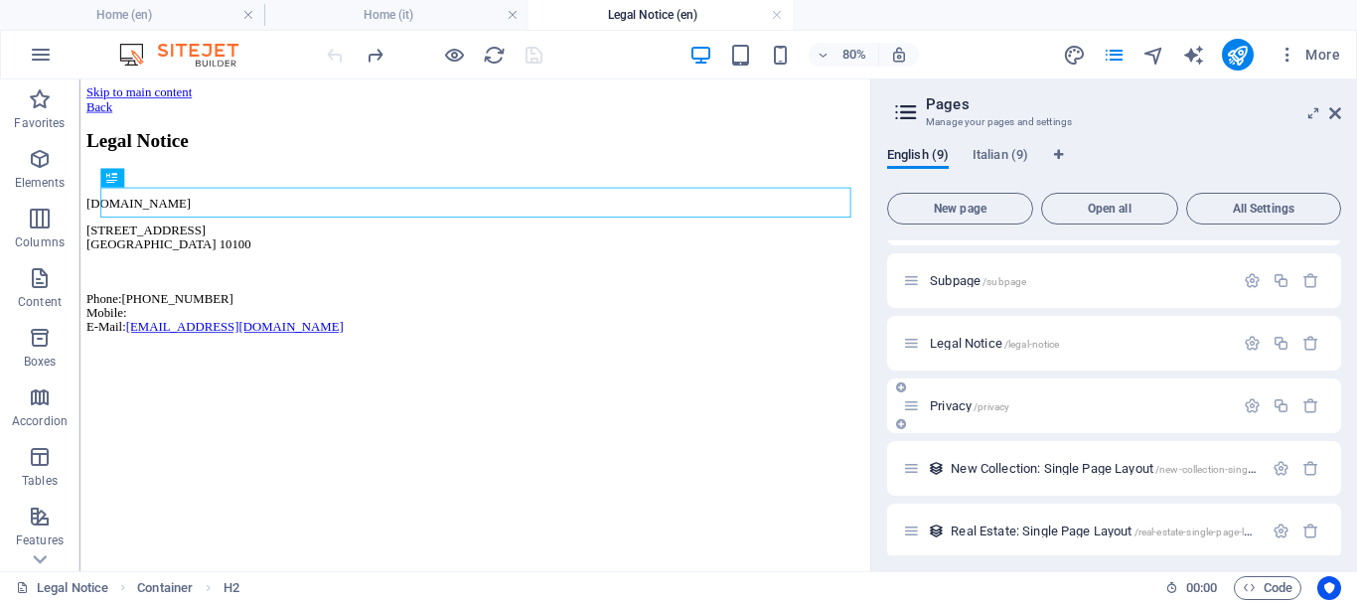
click at [1033, 402] on p "Privacy /privacy" at bounding box center [1079, 405] width 298 height 13
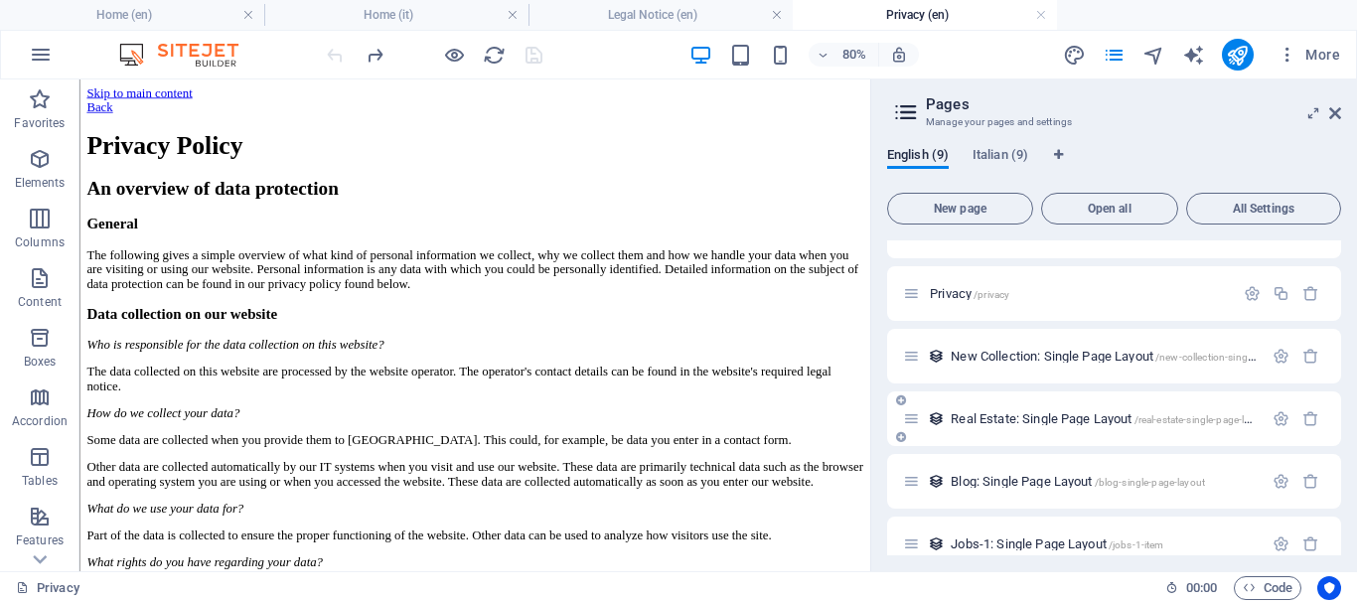
scroll to position [0, 0]
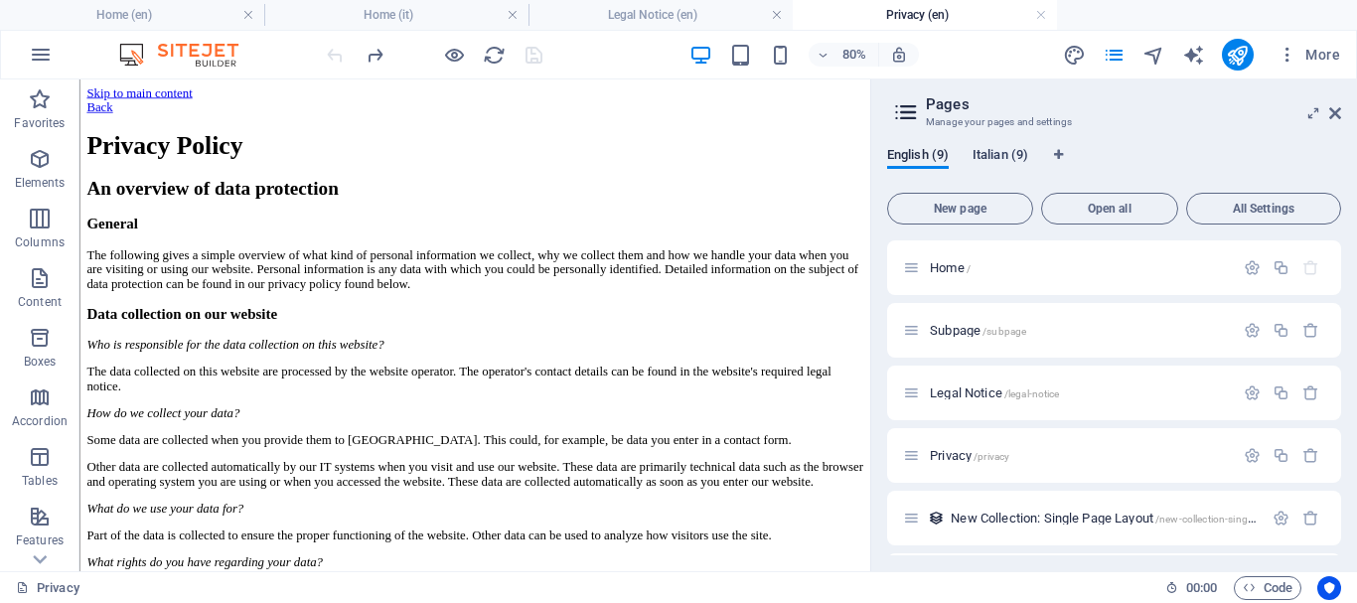
click at [1007, 148] on span "Italian (9)" at bounding box center [1001, 157] width 56 height 28
click at [1021, 270] on p "Home /" at bounding box center [1079, 267] width 298 height 13
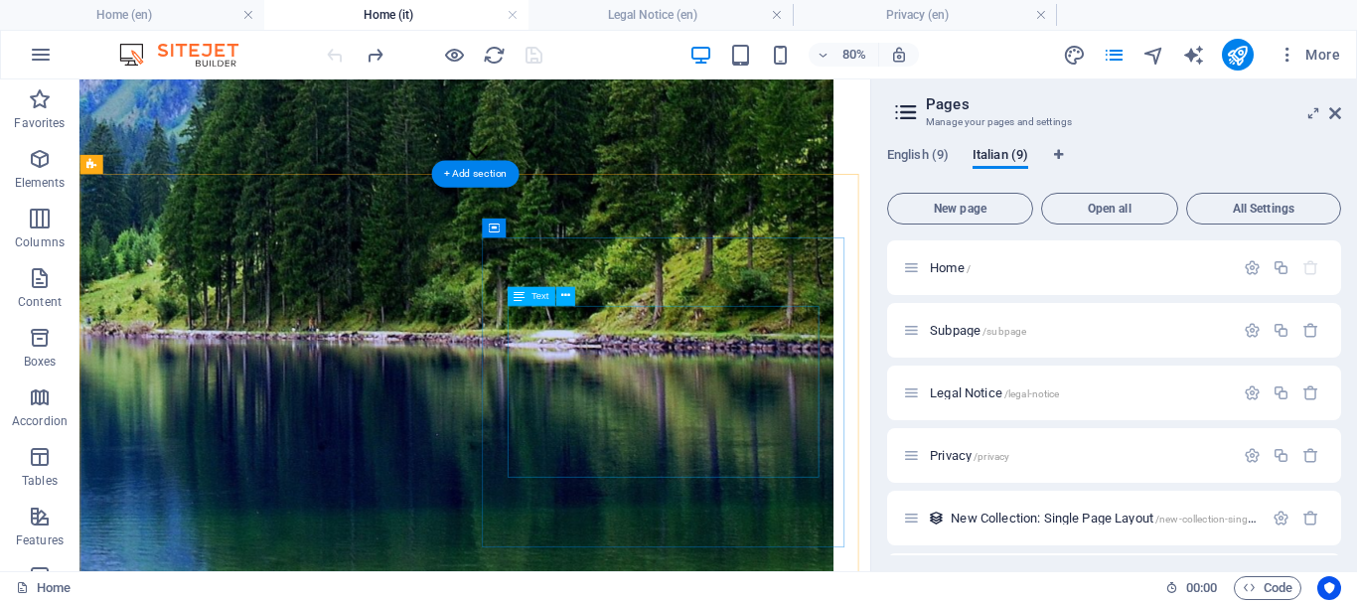
scroll to position [497, 0]
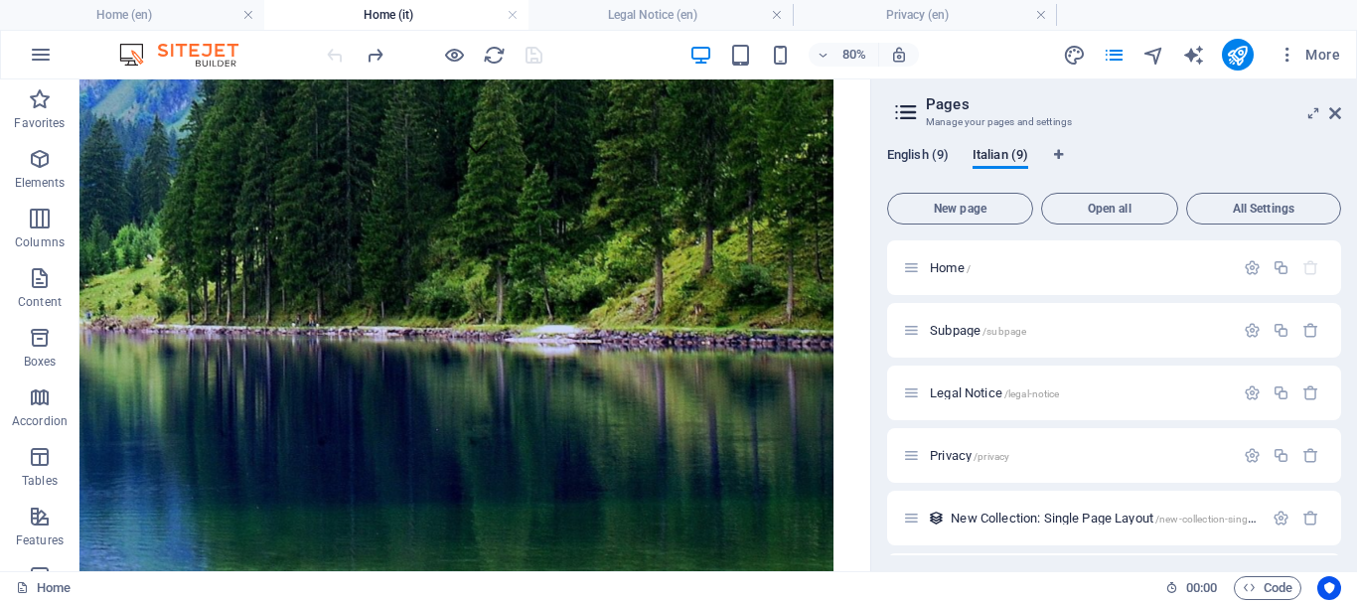
click at [914, 154] on span "English (9)" at bounding box center [918, 157] width 62 height 28
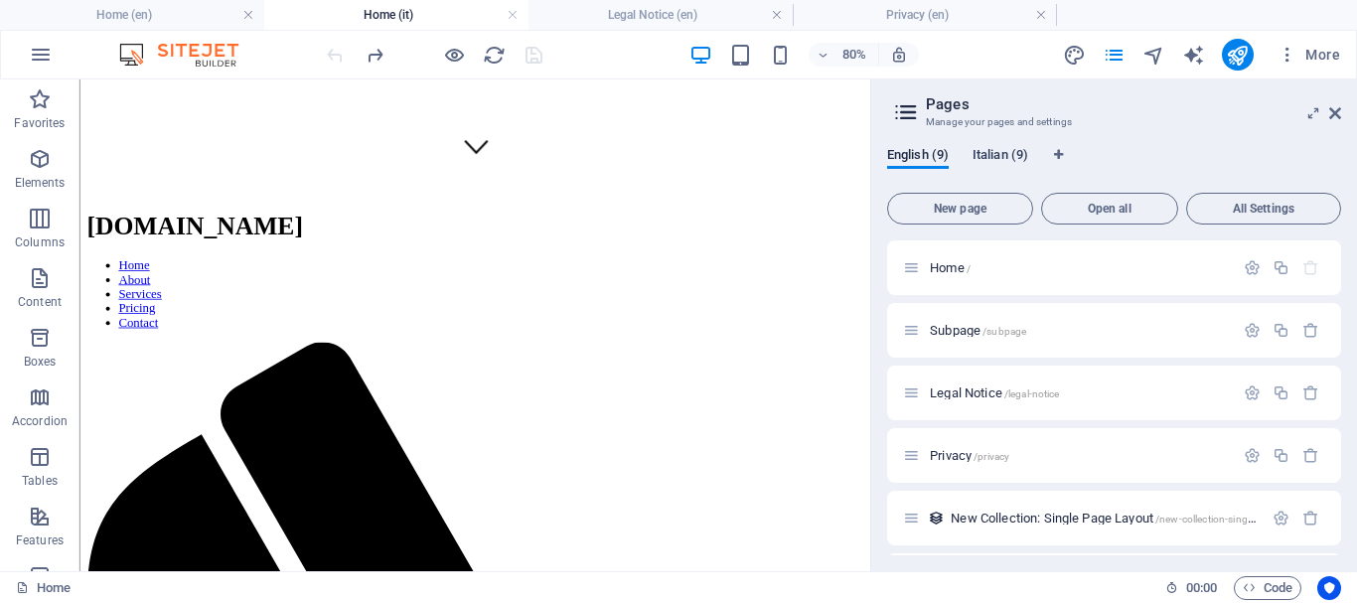
click at [1001, 149] on span "Italian (9)" at bounding box center [1001, 157] width 56 height 28
click at [986, 338] on div "Subpage /subpage" at bounding box center [1068, 330] width 331 height 23
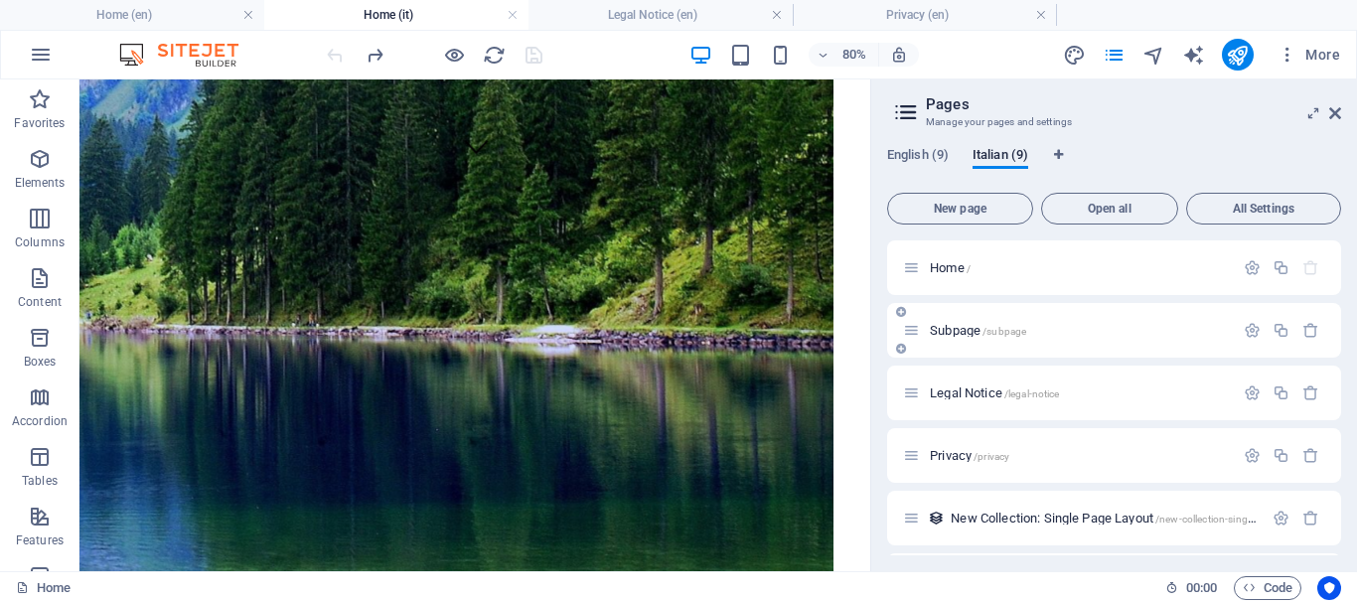
click at [970, 324] on span "Subpage /subpage" at bounding box center [978, 330] width 96 height 15
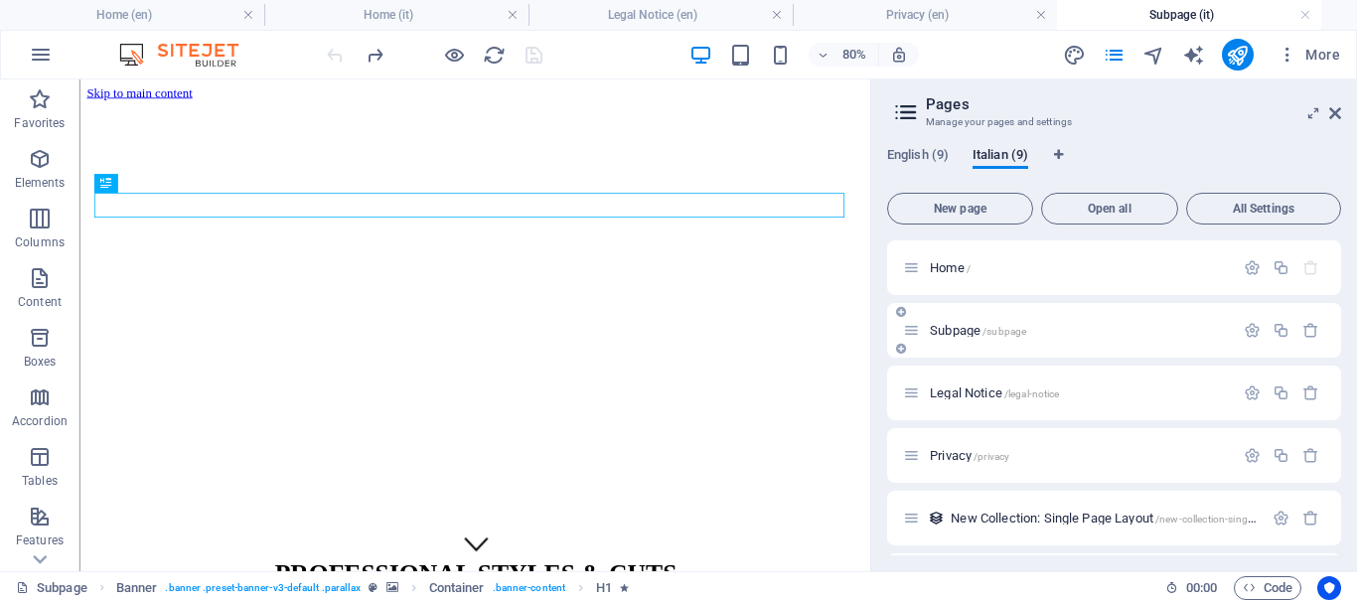
scroll to position [0, 0]
click at [1003, 460] on span "/privacy" at bounding box center [992, 456] width 36 height 11
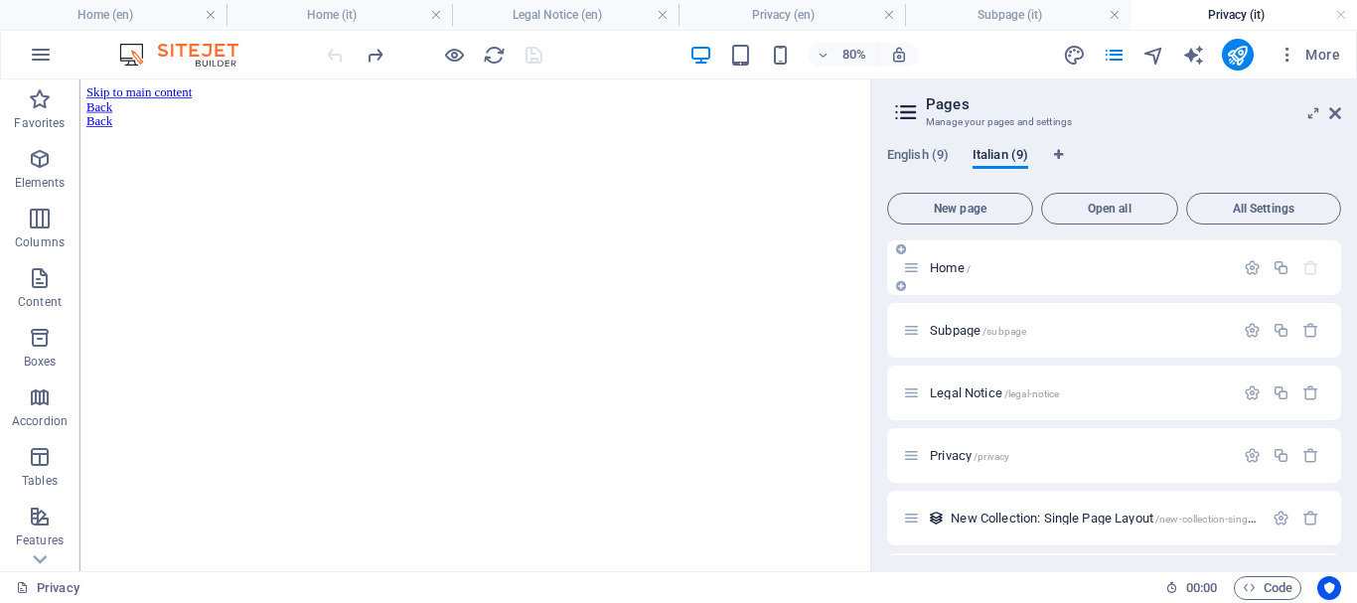
click at [956, 275] on div "Home /" at bounding box center [1068, 267] width 331 height 23
click at [973, 336] on span "Subpage /subpage" at bounding box center [978, 330] width 96 height 15
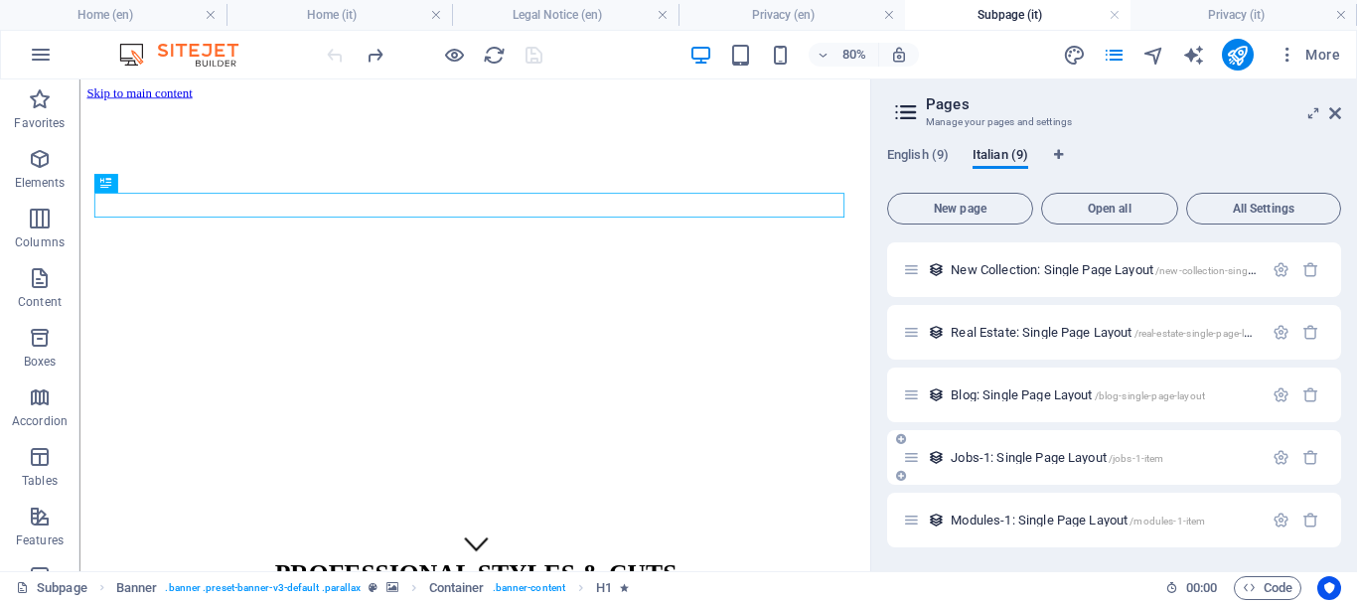
scroll to position [248, 0]
click at [908, 149] on span "English (9)" at bounding box center [918, 157] width 62 height 28
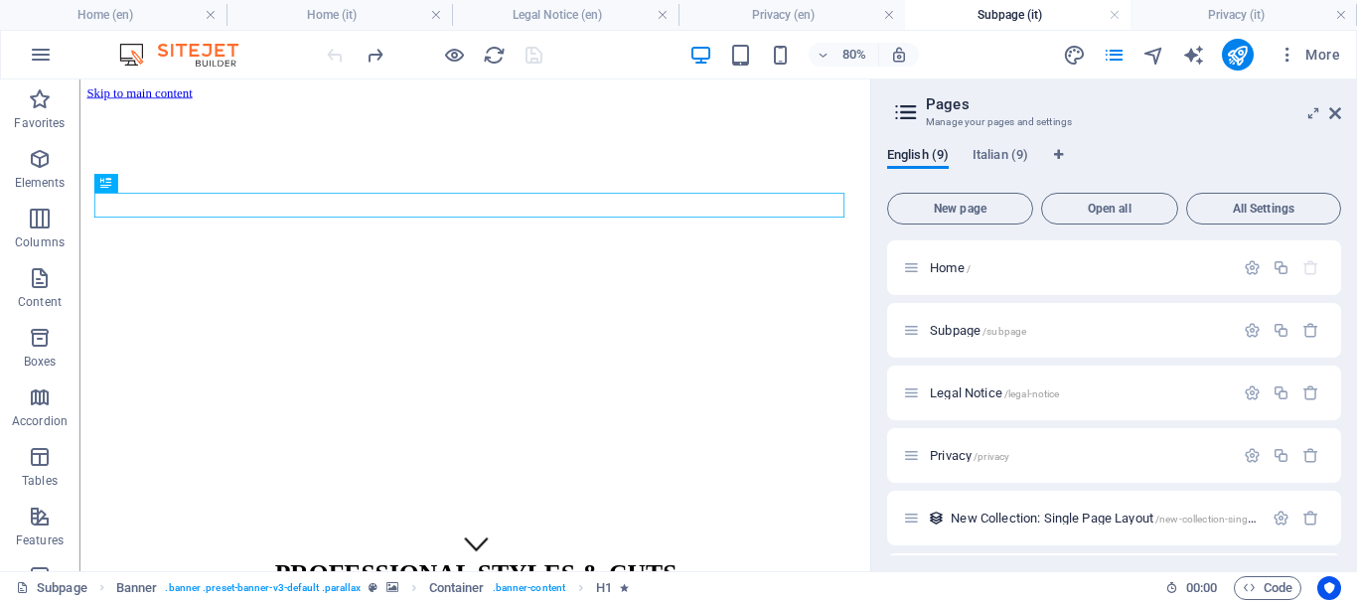
click at [1154, 155] on div "English (9) Italian (9)" at bounding box center [1114, 166] width 454 height 38
click at [1293, 57] on icon "button" at bounding box center [1288, 55] width 20 height 20
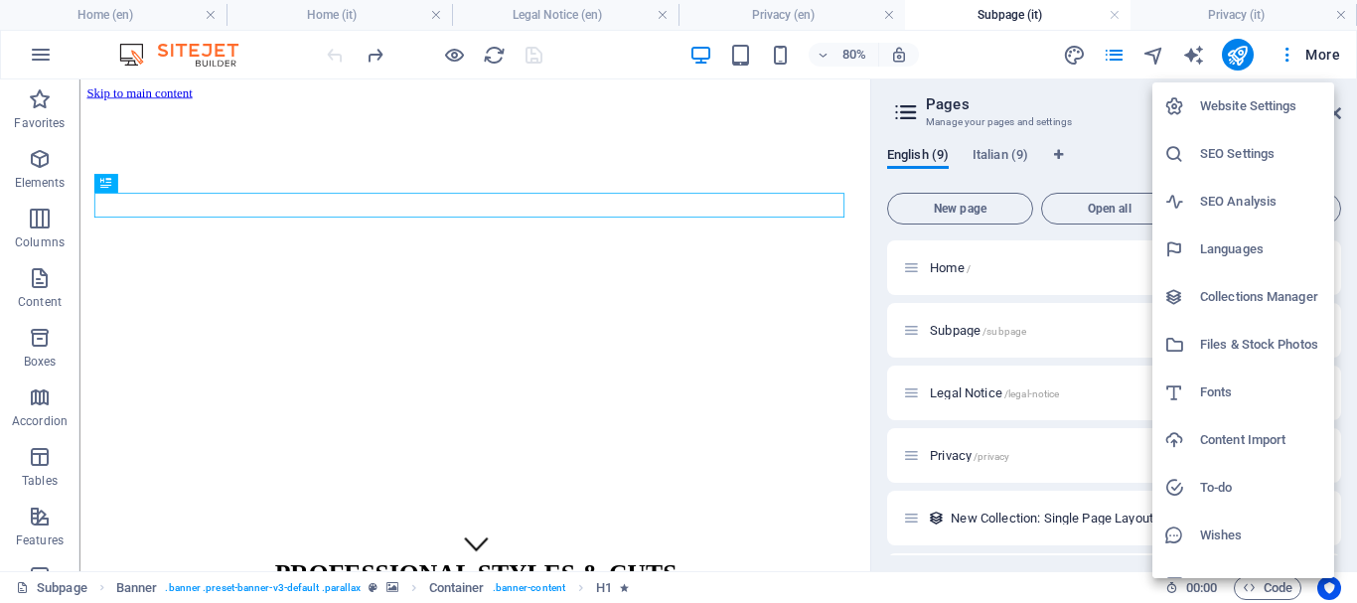
click at [1240, 240] on h6 "Languages" at bounding box center [1261, 249] width 122 height 24
select select "41"
select select "76"
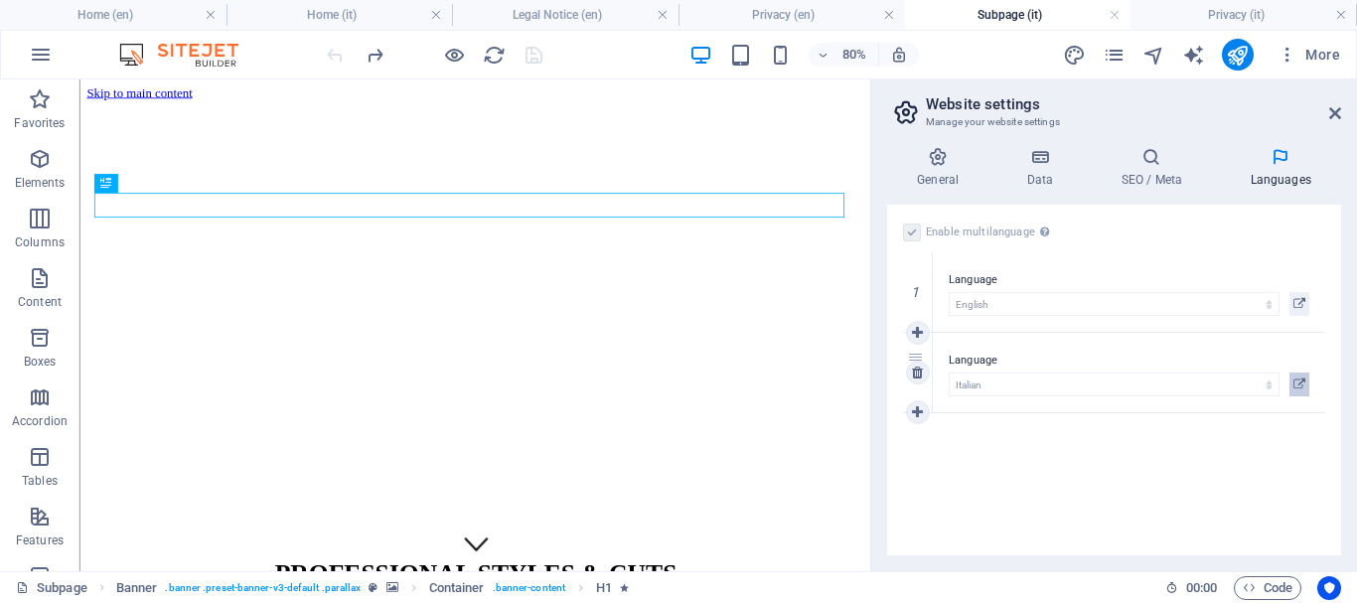
click at [1300, 384] on icon at bounding box center [1300, 385] width 12 height 24
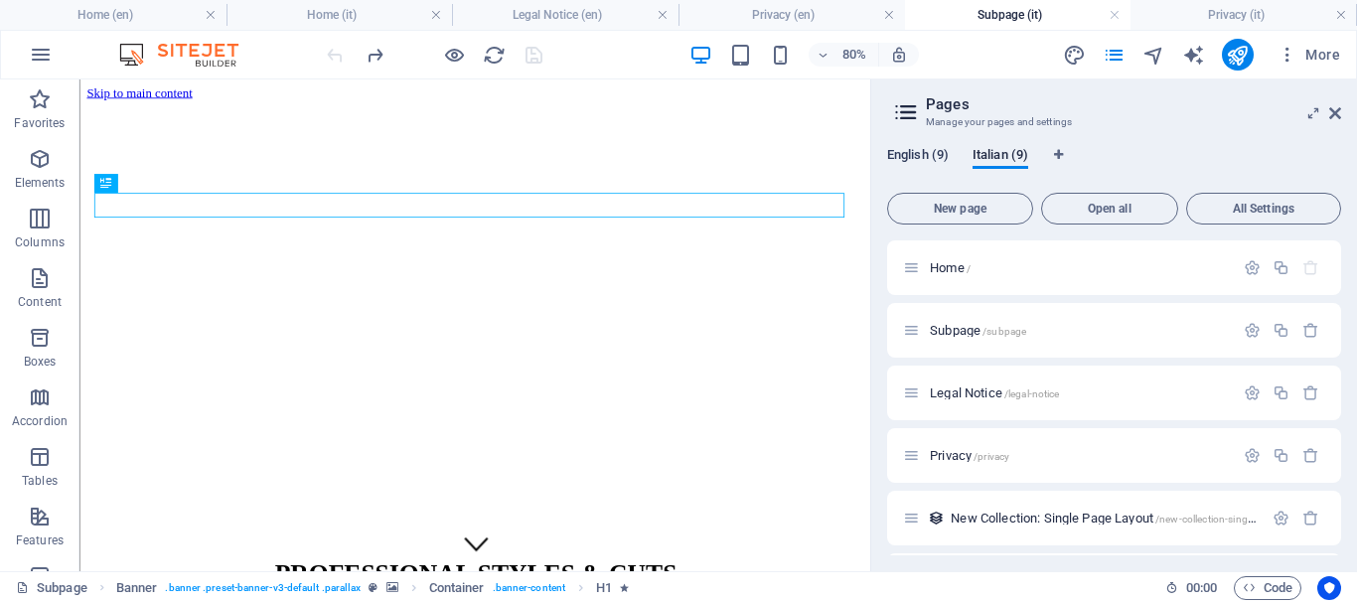
click at [913, 154] on span "English (9)" at bounding box center [918, 157] width 62 height 28
drag, startPoint x: 1336, startPoint y: 112, endPoint x: 1045, endPoint y: 101, distance: 290.4
click at [1336, 112] on icon at bounding box center [1336, 113] width 12 height 16
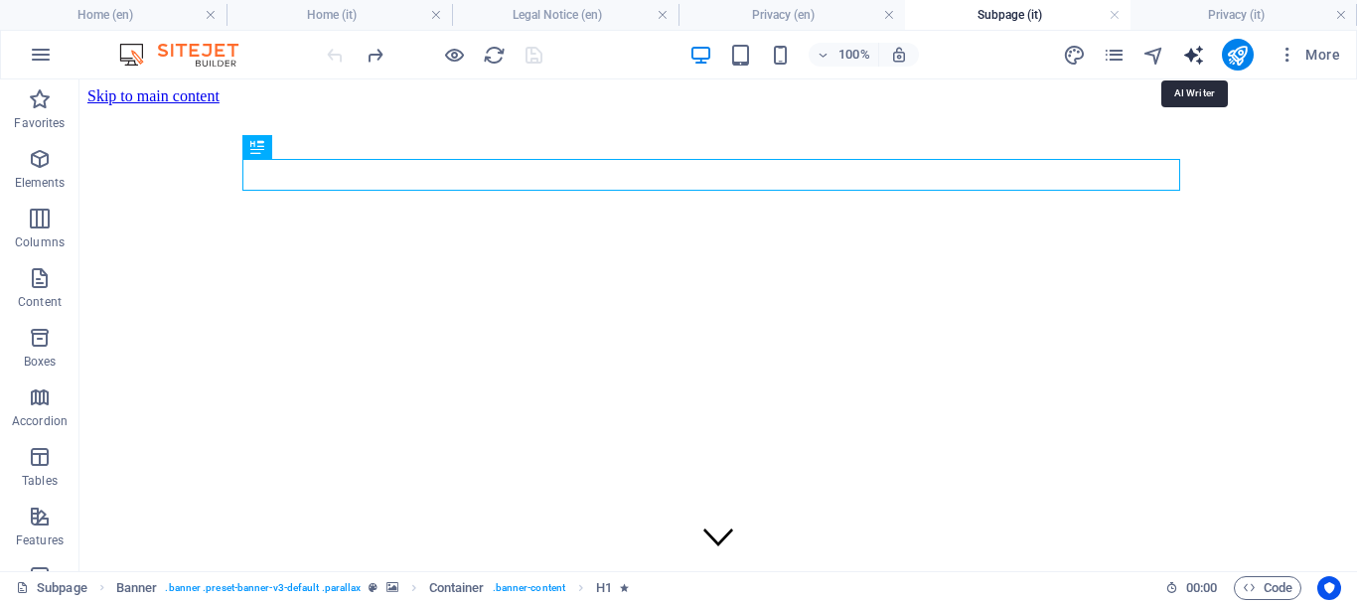
click at [1194, 59] on icon "text_generator" at bounding box center [1194, 55] width 23 height 23
select select "English"
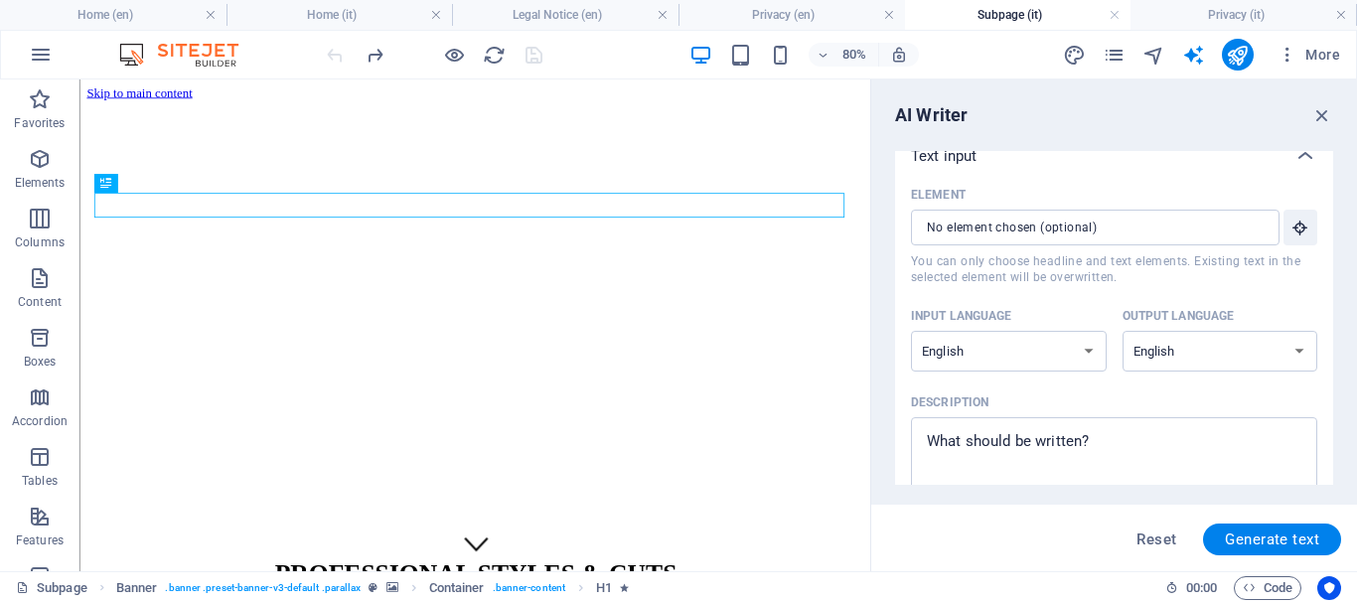
scroll to position [0, 0]
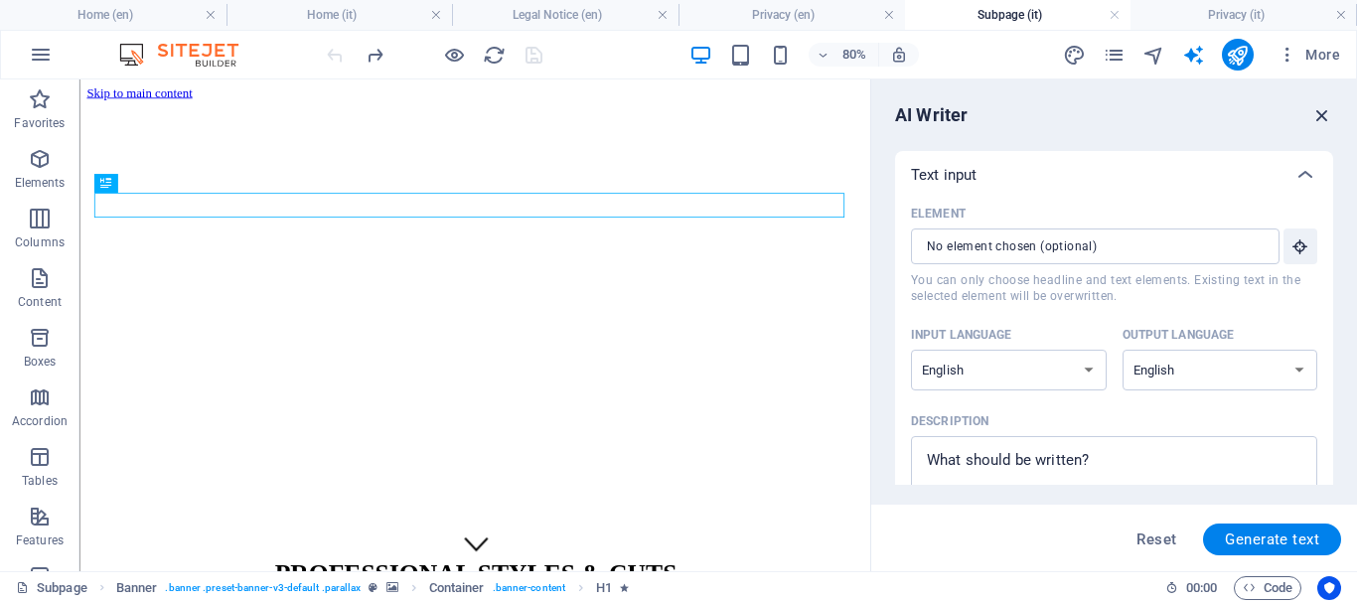
click at [1328, 114] on icon "button" at bounding box center [1323, 115] width 22 height 22
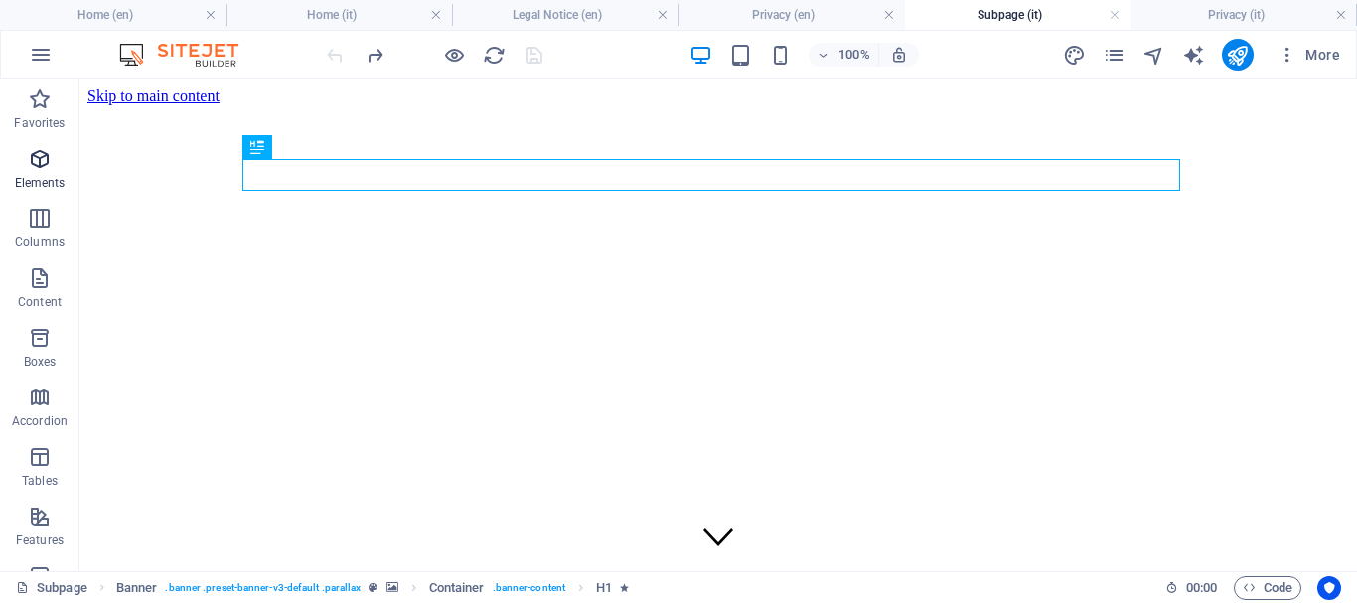
click at [52, 166] on icon "button" at bounding box center [40, 159] width 24 height 24
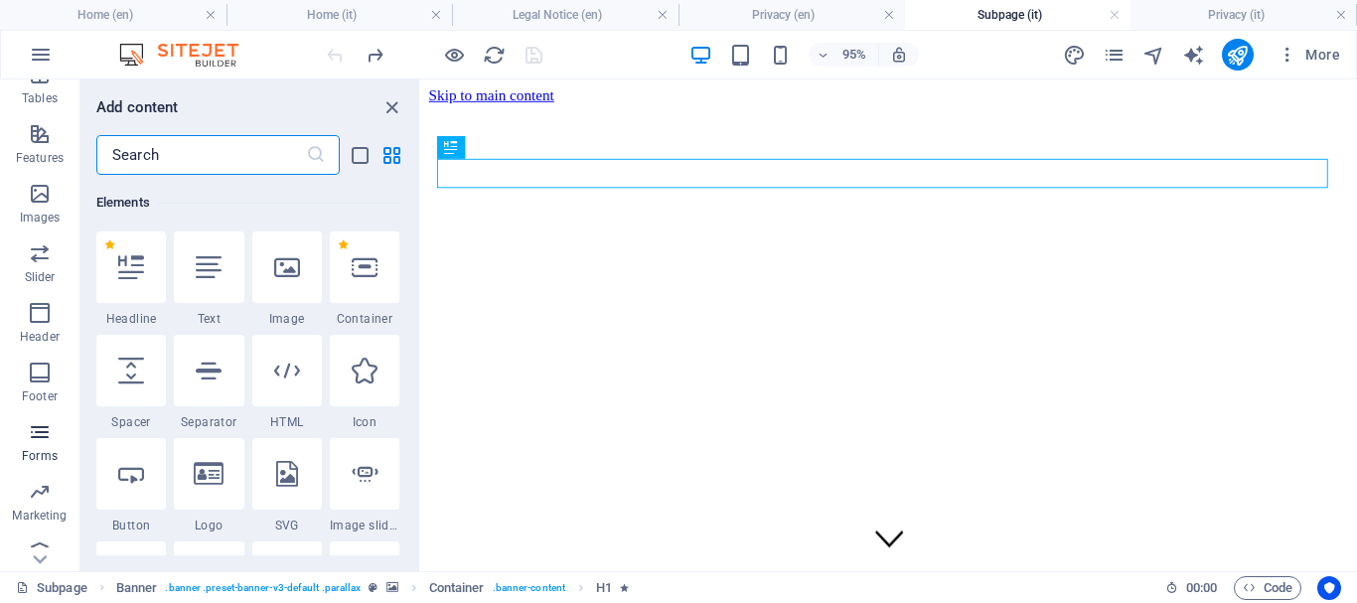
scroll to position [397, 0]
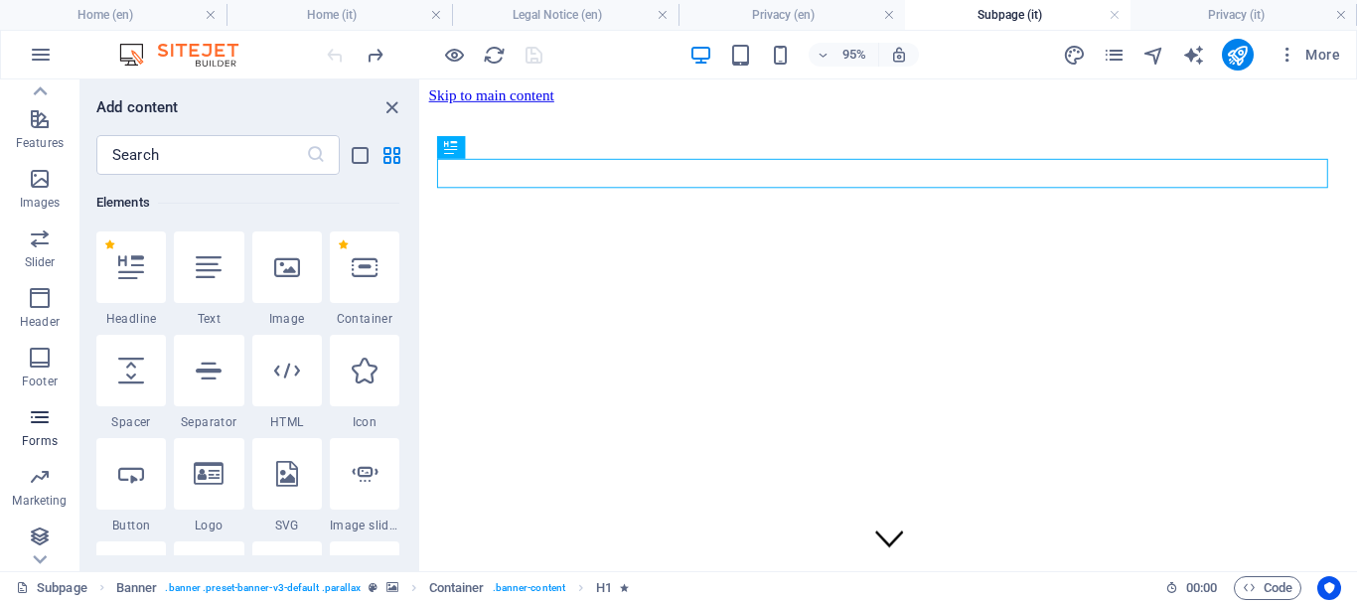
click at [52, 436] on p "Forms" at bounding box center [40, 441] width 36 height 16
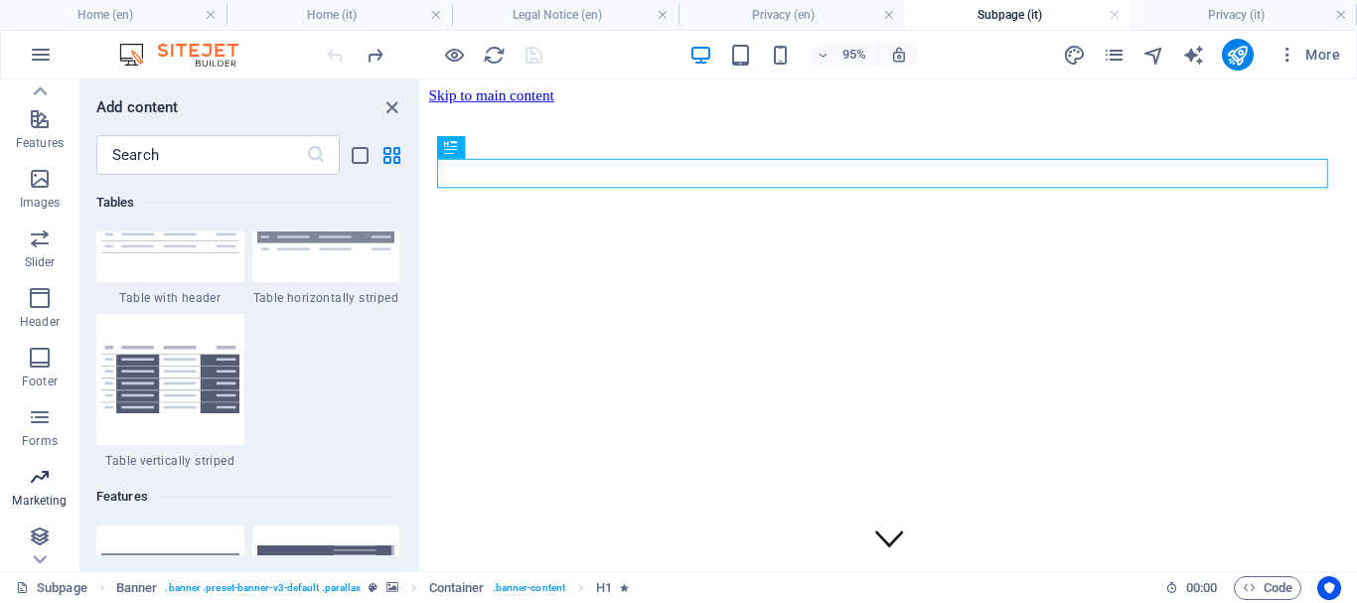
scroll to position [14508, 0]
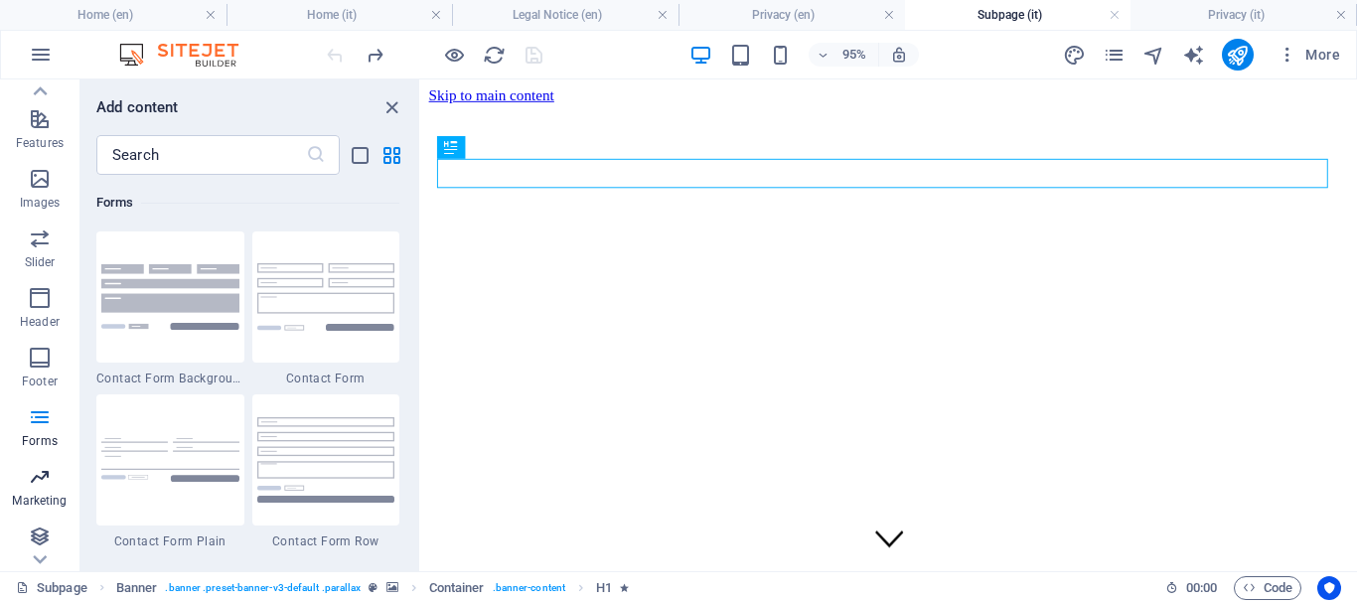
click at [64, 493] on p "Marketing" at bounding box center [39, 501] width 55 height 16
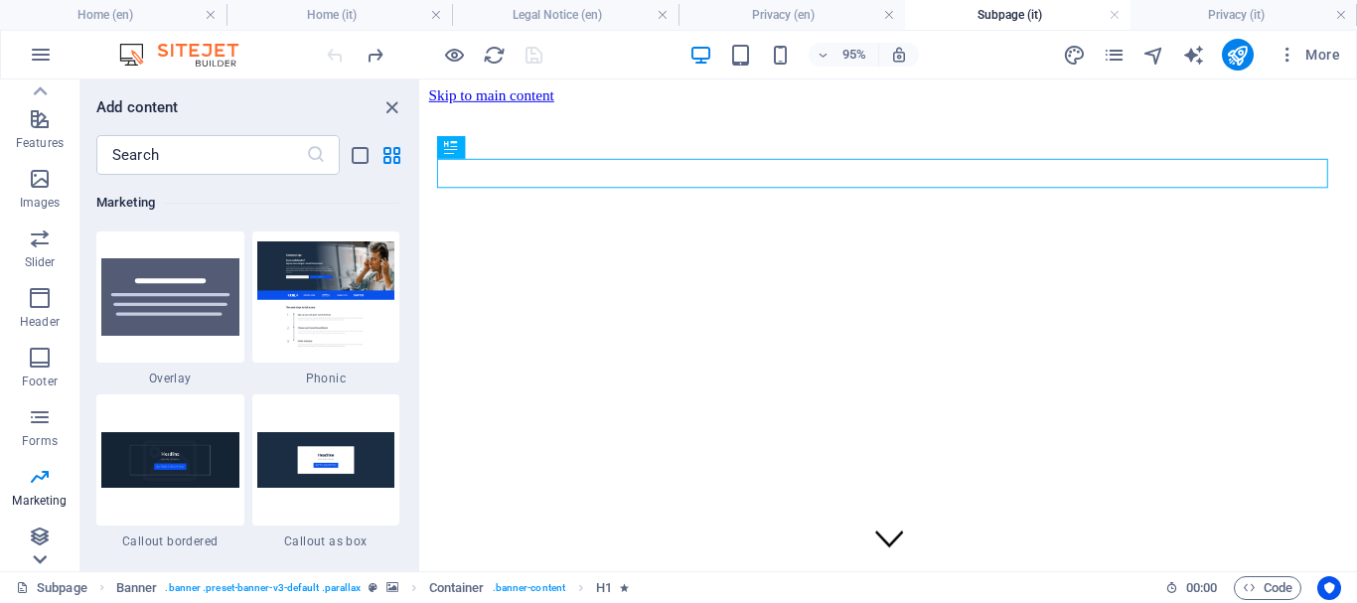
scroll to position [16187, 0]
click at [43, 553] on icon at bounding box center [40, 560] width 28 height 28
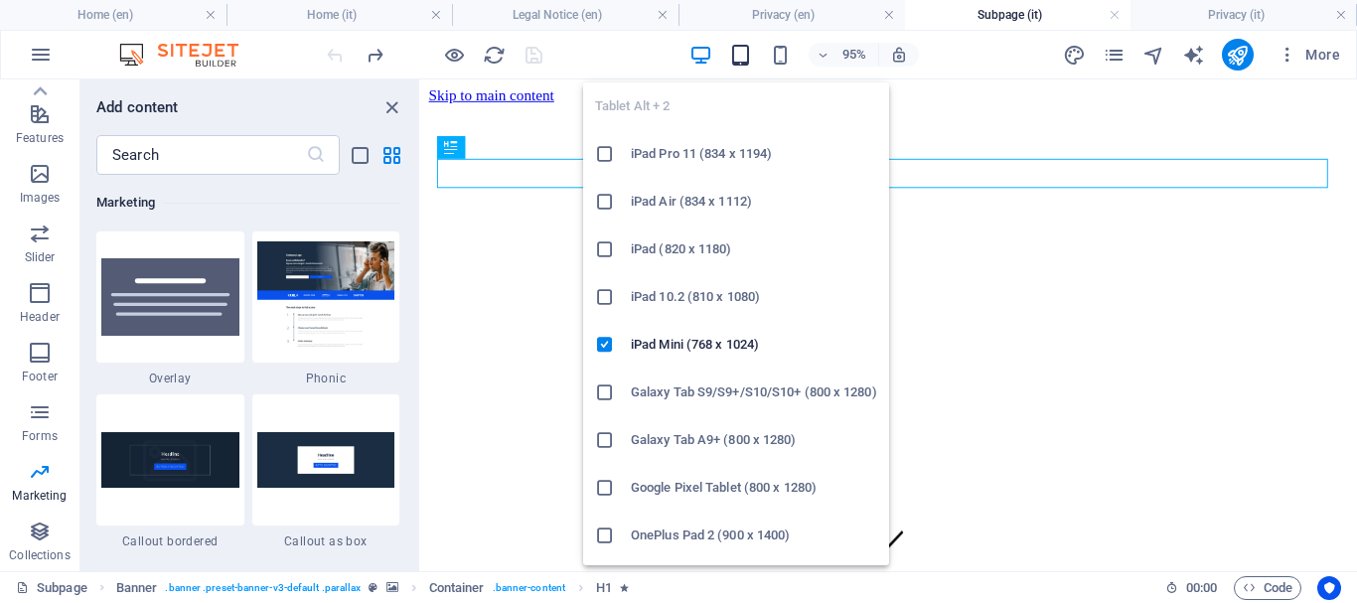
click at [739, 46] on icon "button" at bounding box center [740, 55] width 23 height 23
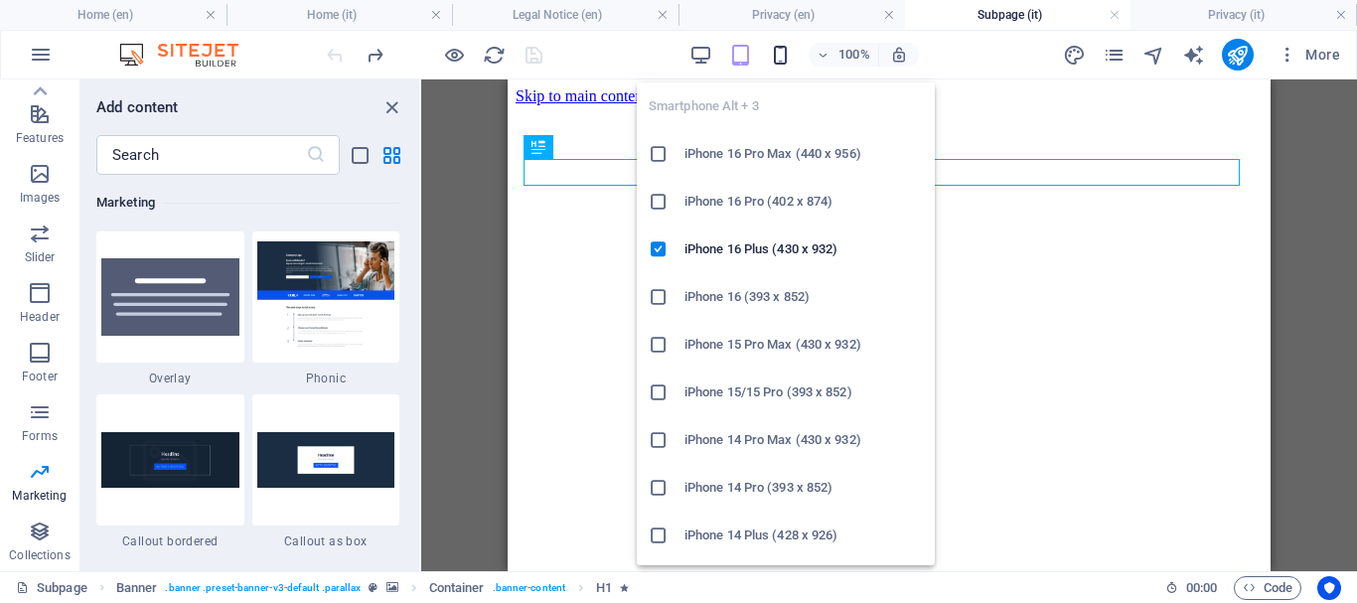
click at [784, 55] on icon "button" at bounding box center [780, 55] width 23 height 23
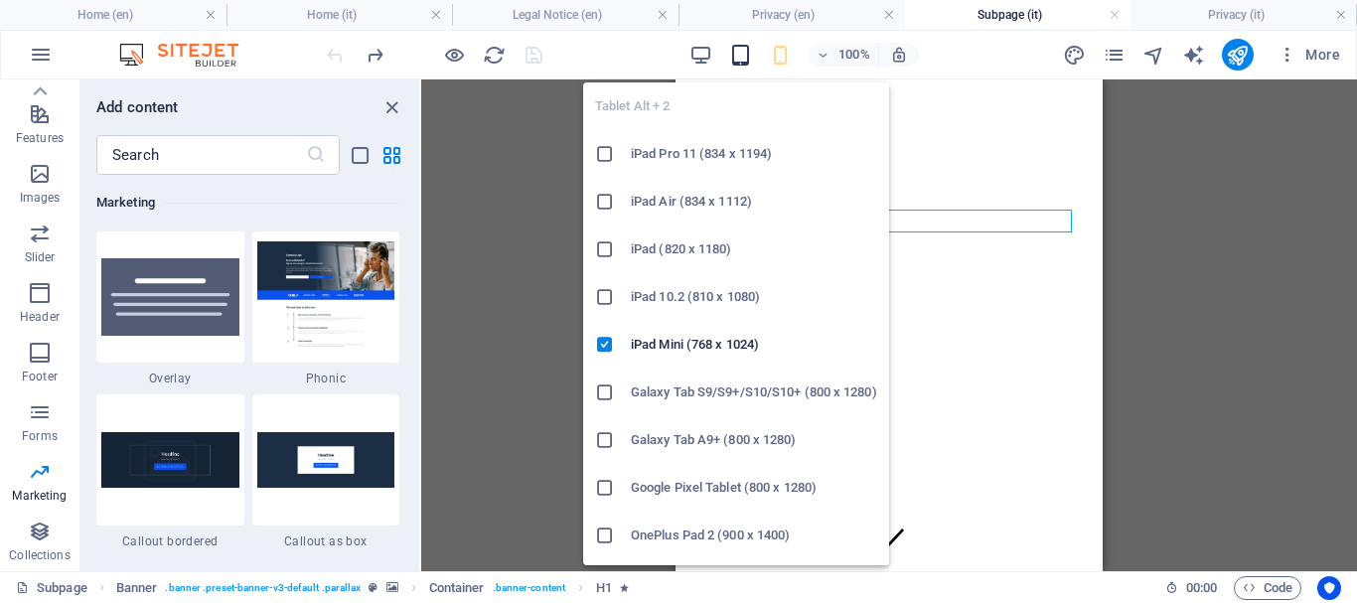
click at [742, 55] on icon "button" at bounding box center [740, 55] width 23 height 23
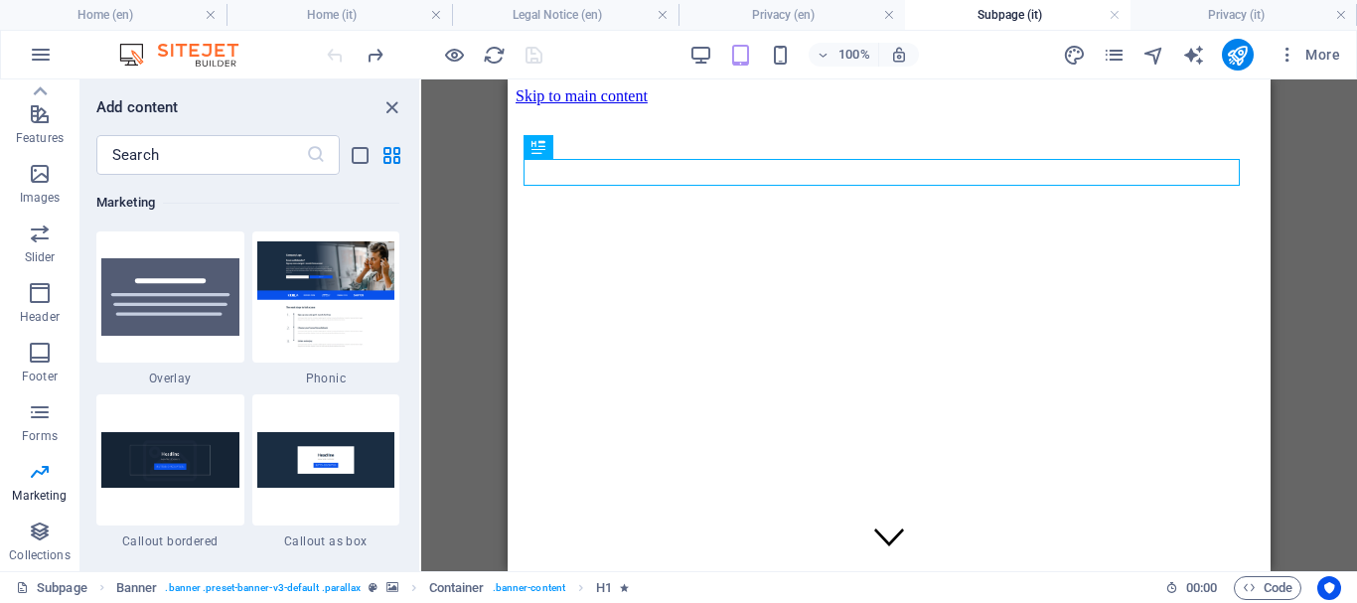
click at [670, 56] on div "100% More" at bounding box center [836, 55] width 1026 height 32
click at [1121, 54] on icon "pages" at bounding box center [1114, 55] width 23 height 23
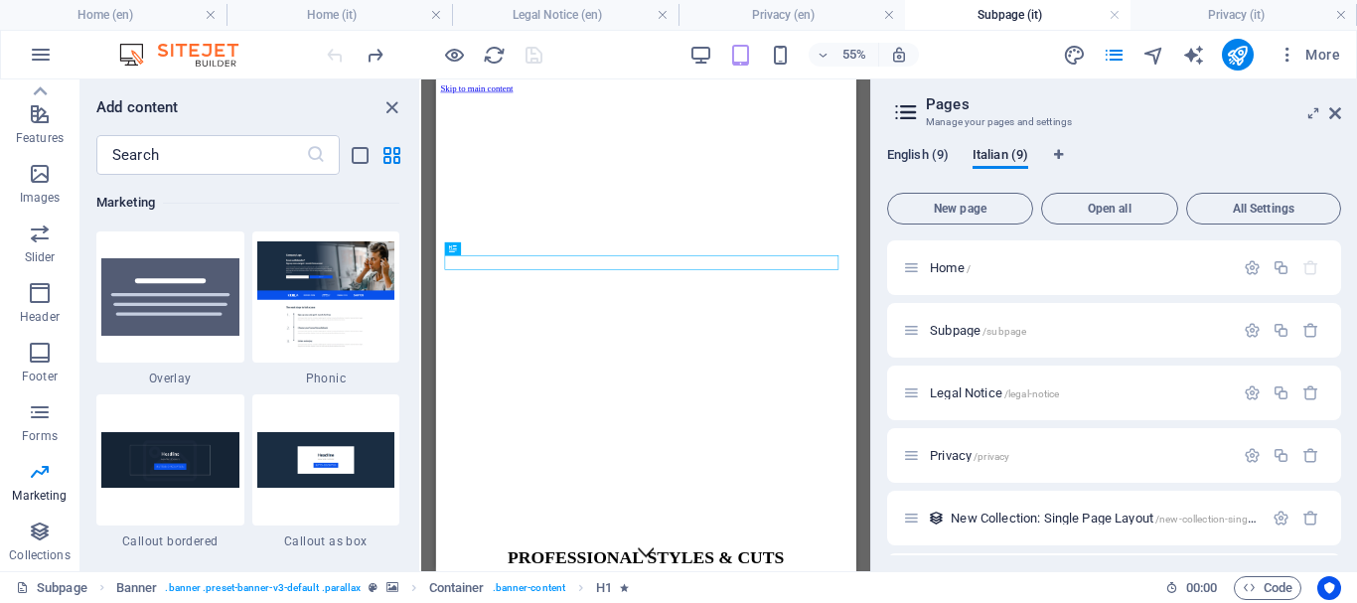
click at [919, 152] on span "English (9)" at bounding box center [918, 157] width 62 height 28
click at [919, 116] on icon at bounding box center [906, 112] width 30 height 28
click at [905, 116] on icon at bounding box center [906, 112] width 30 height 28
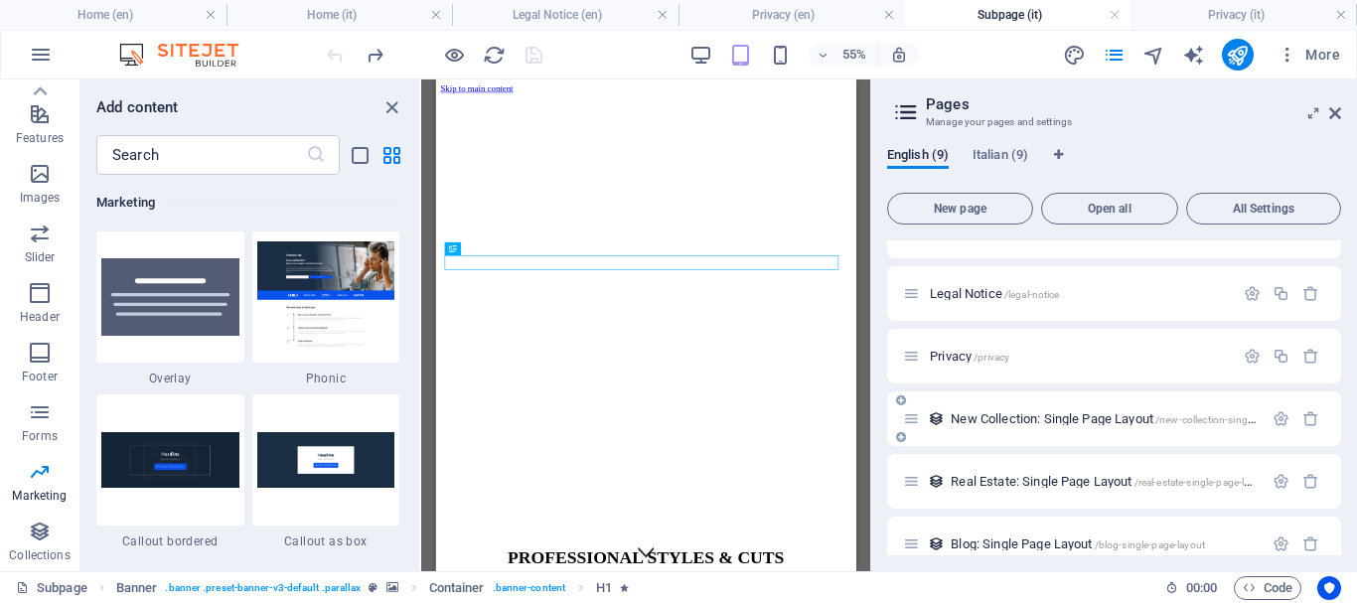
click at [1067, 431] on div "New Collection: Single Page Layout /new-collection-single-page-layout" at bounding box center [1114, 419] width 454 height 55
click at [921, 422] on div "New Collection: Single Page Layout /new-collection-single-page-layout" at bounding box center [1083, 418] width 360 height 23
click at [903, 403] on icon at bounding box center [901, 401] width 10 height 12
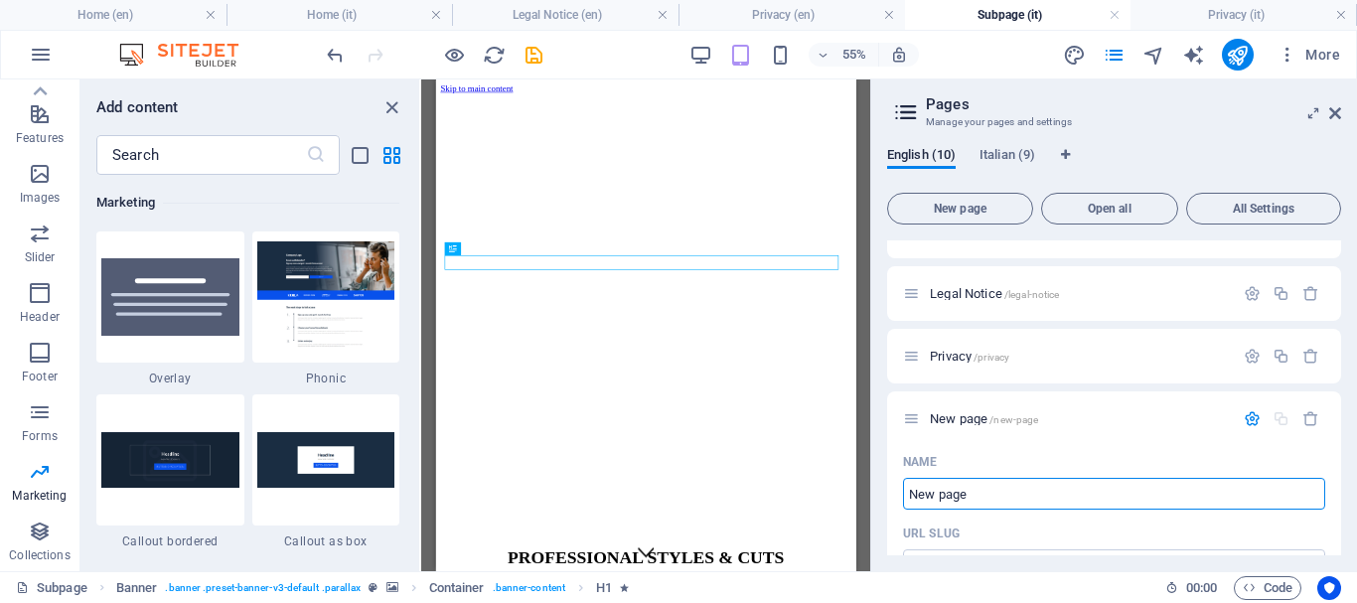
click at [861, 364] on div "Drag here to replace the existing content. Press “Ctrl” if you want to create a…" at bounding box center [645, 325] width 449 height 492
click at [1303, 415] on icon "button" at bounding box center [1311, 418] width 17 height 17
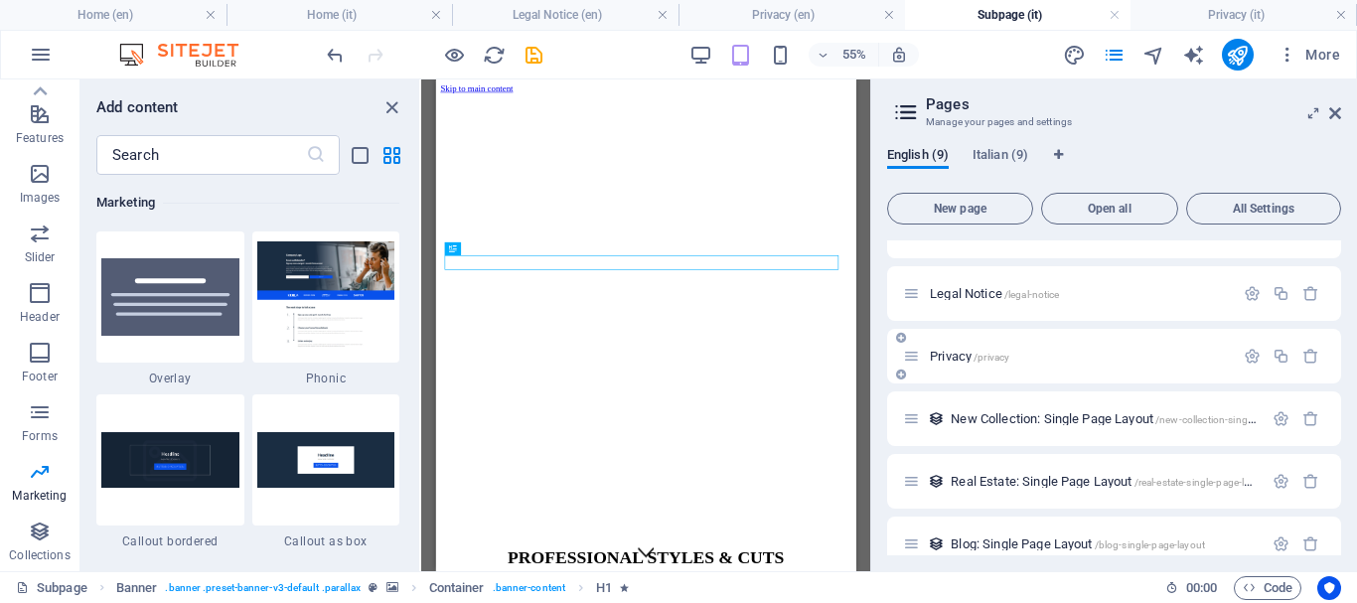
click at [953, 362] on span "Privacy /privacy" at bounding box center [969, 356] width 79 height 15
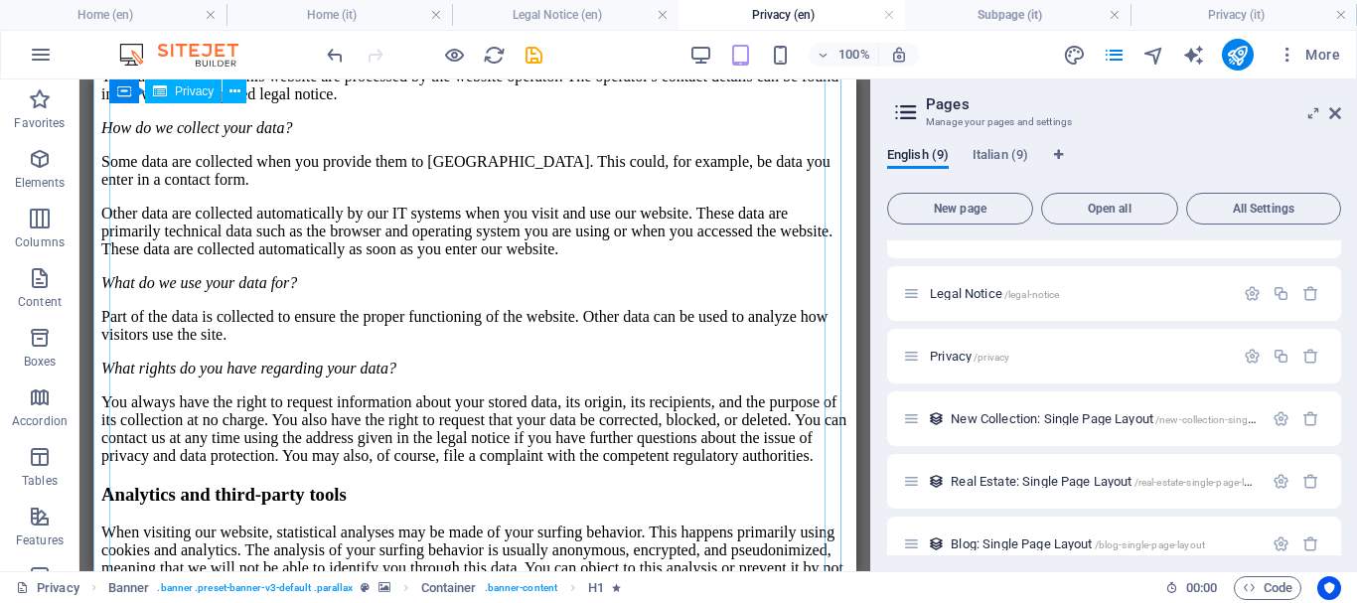
scroll to position [0, 0]
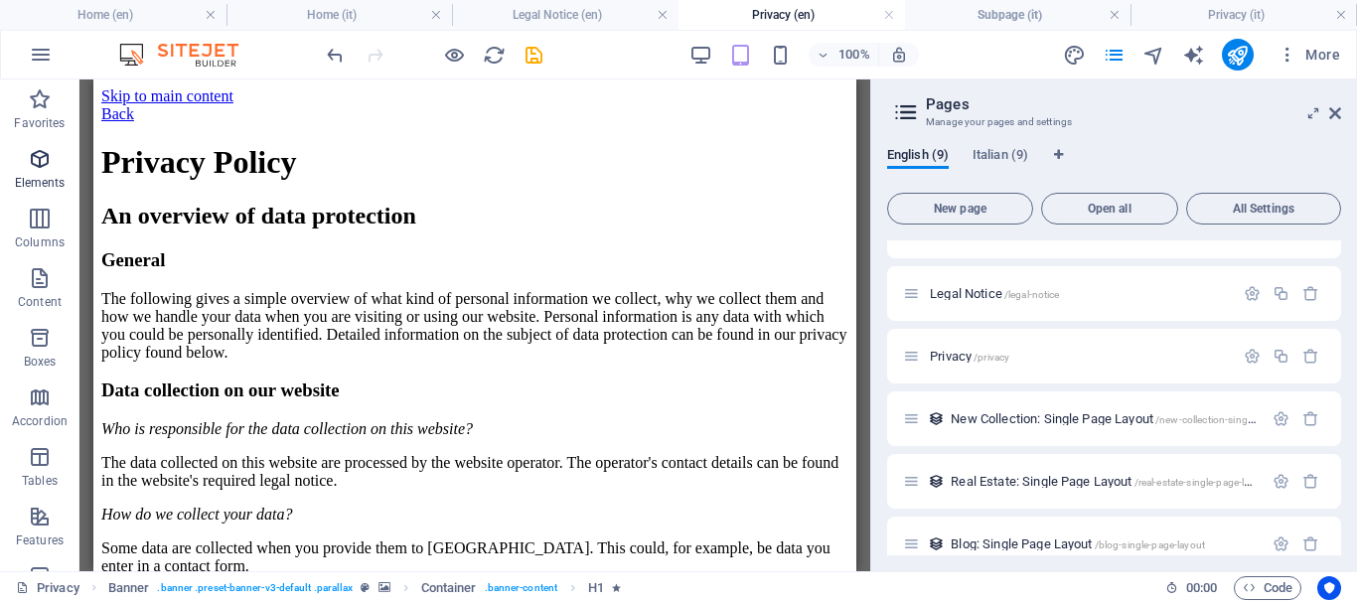
click at [39, 179] on p "Elements" at bounding box center [40, 183] width 51 height 16
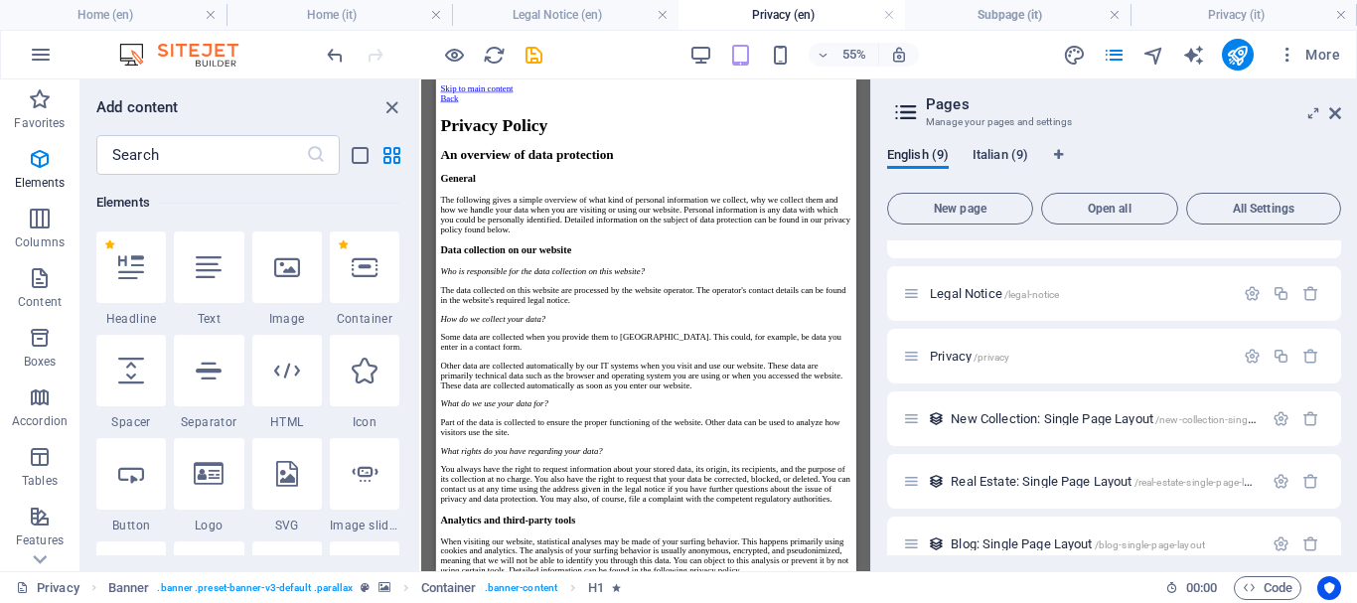
click at [998, 162] on span "Italian (9)" at bounding box center [1001, 157] width 56 height 28
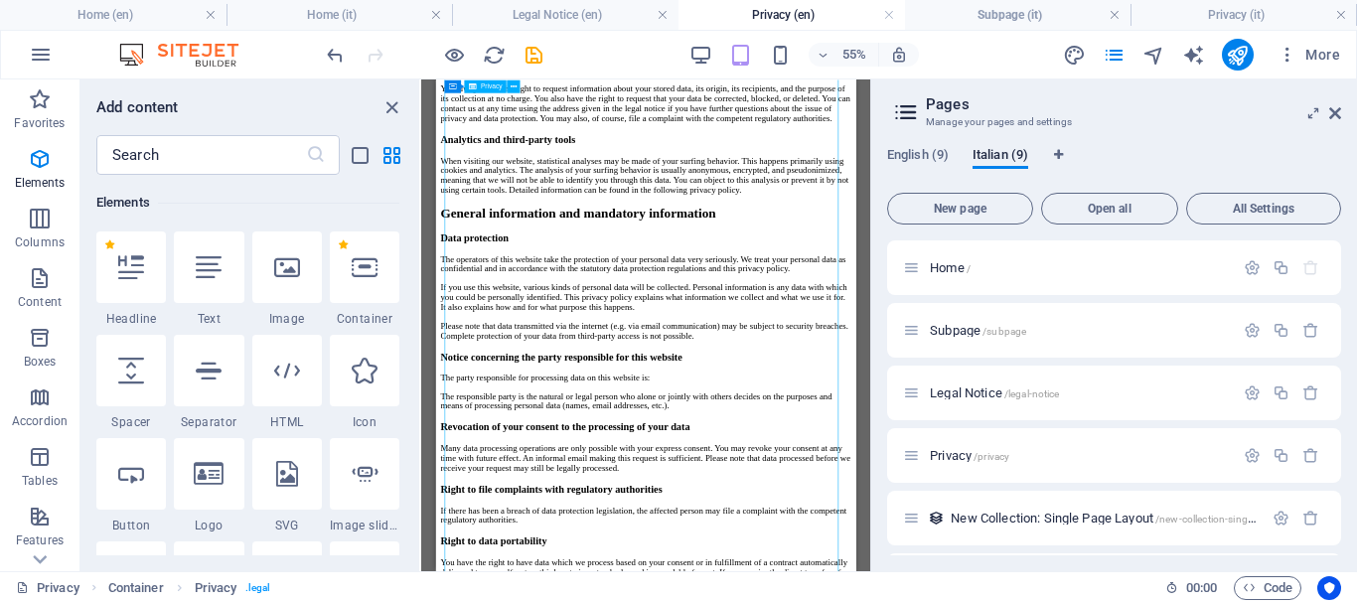
scroll to position [696, 0]
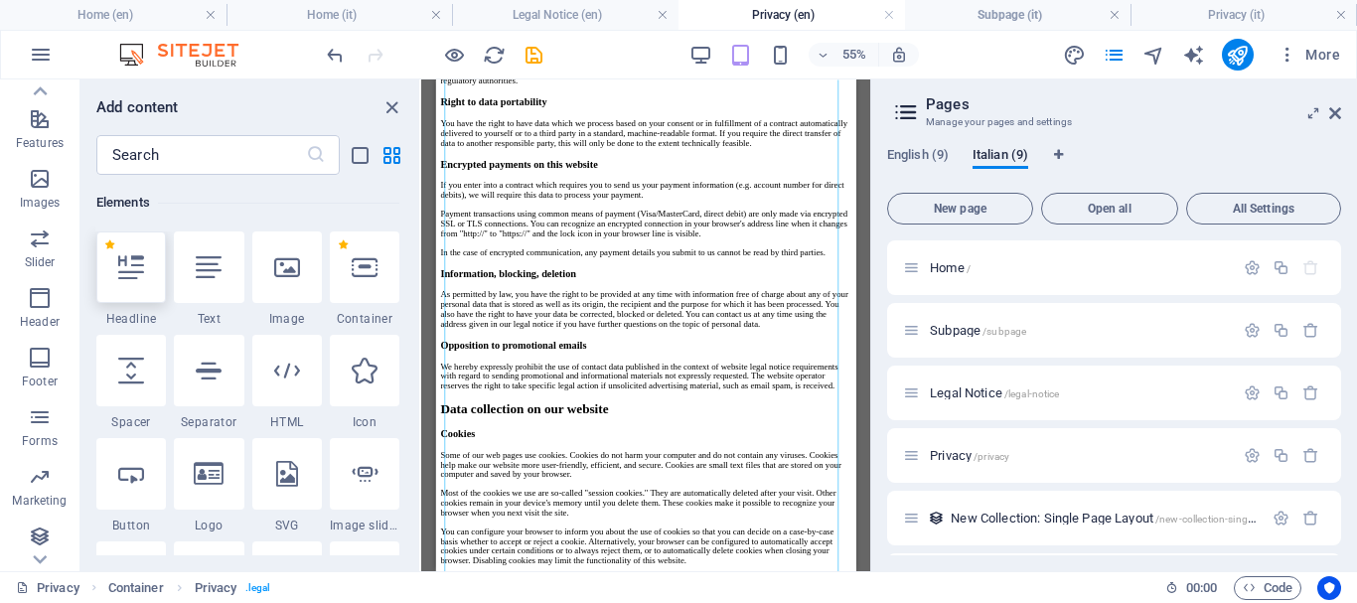
scroll to position [112, 0]
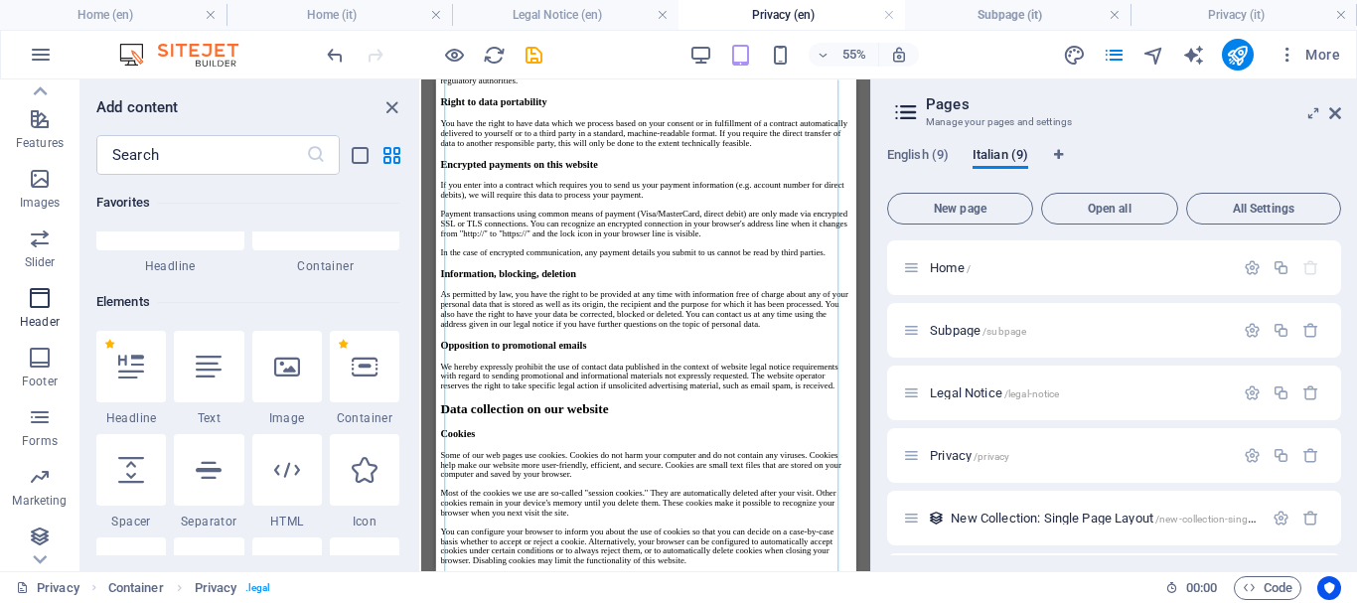
click at [38, 299] on icon "button" at bounding box center [40, 298] width 24 height 24
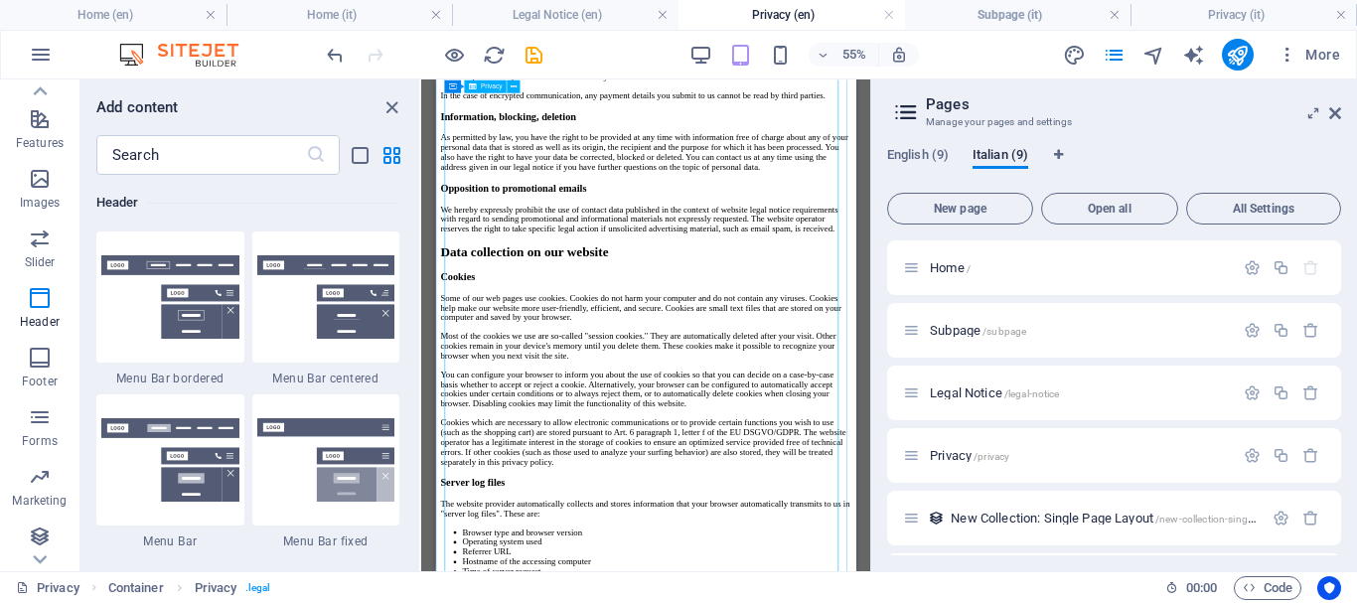
scroll to position [1789, 0]
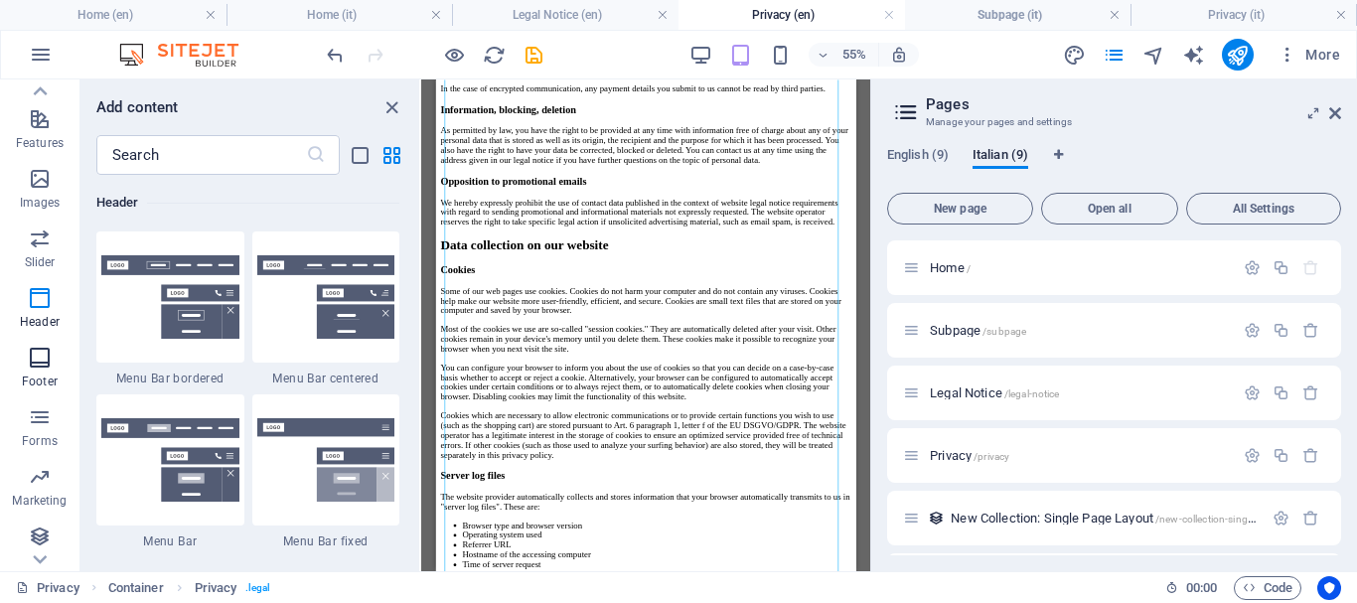
click at [39, 359] on icon "button" at bounding box center [40, 358] width 24 height 24
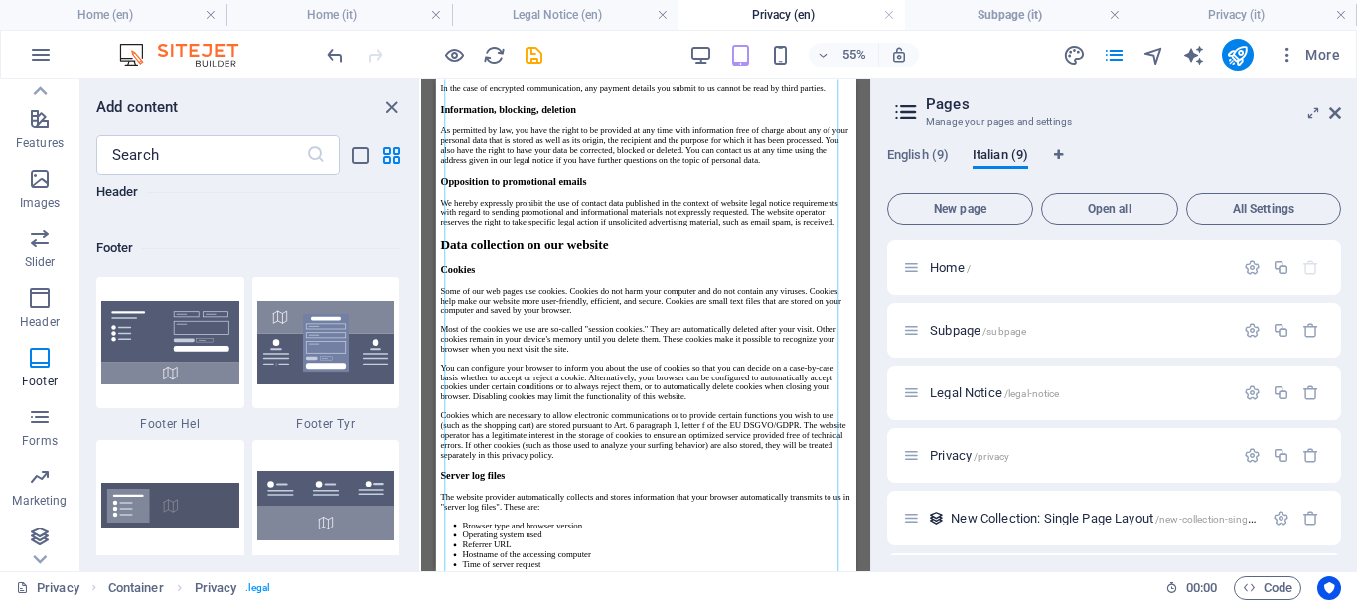
scroll to position [13156, 0]
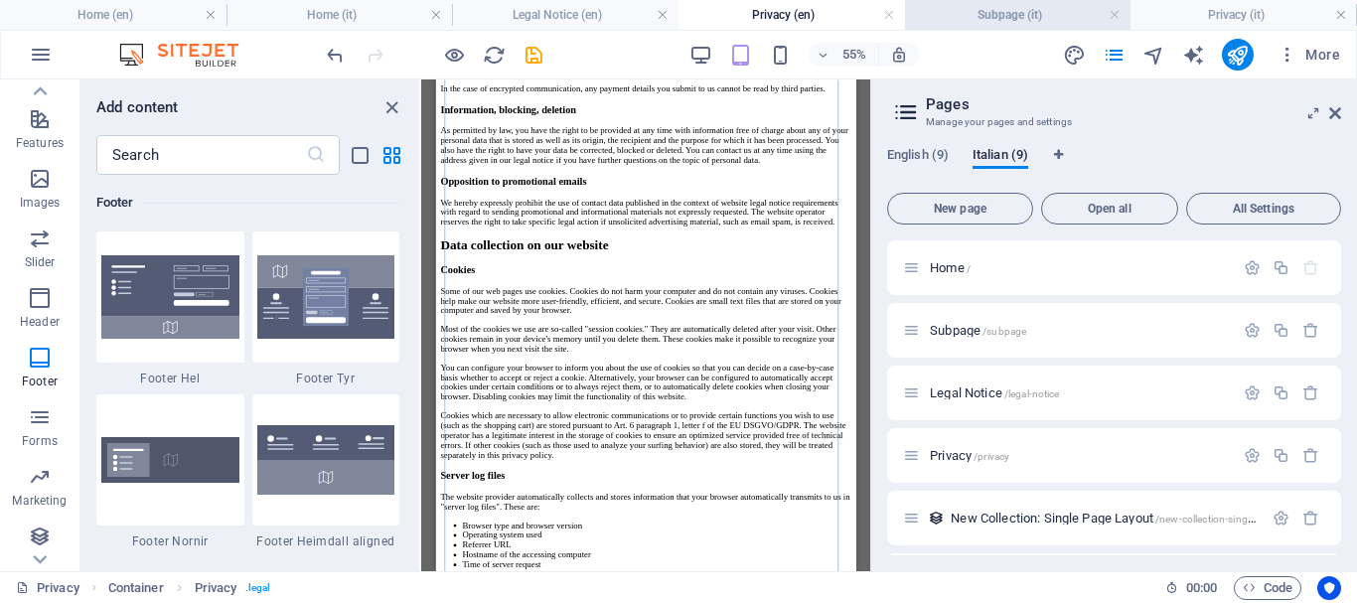
click at [1040, 18] on h4 "Subpage (it)" at bounding box center [1018, 15] width 227 height 22
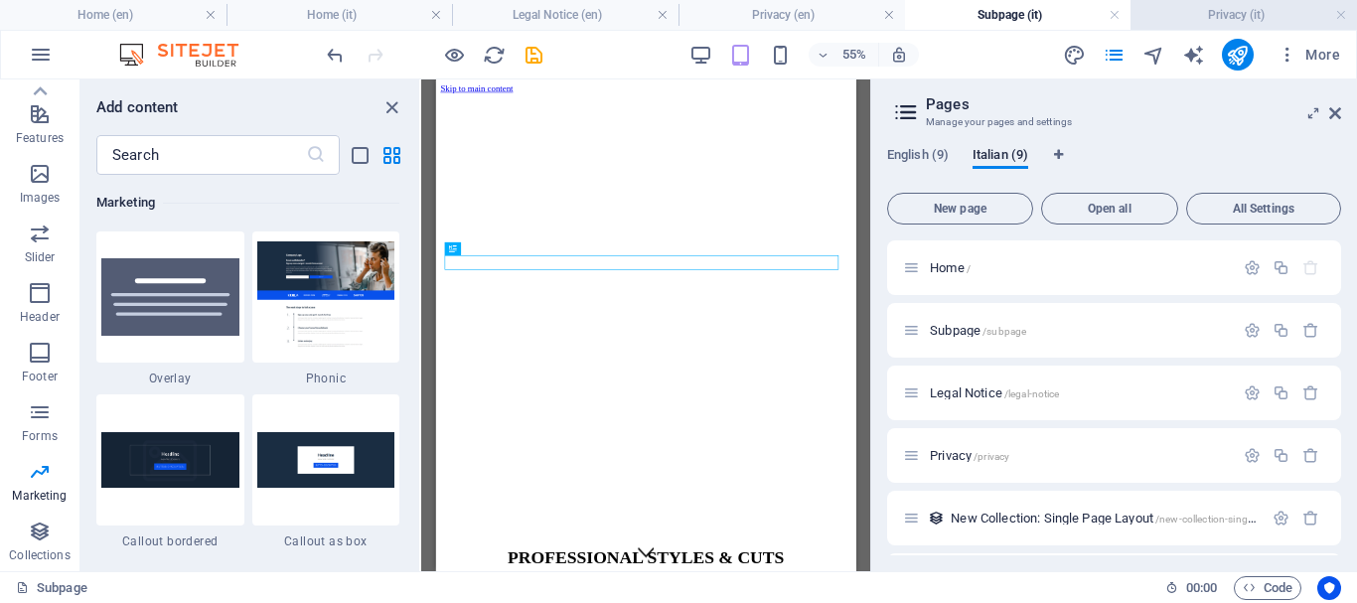
click at [1198, 21] on h4 "Privacy (it)" at bounding box center [1244, 15] width 227 height 22
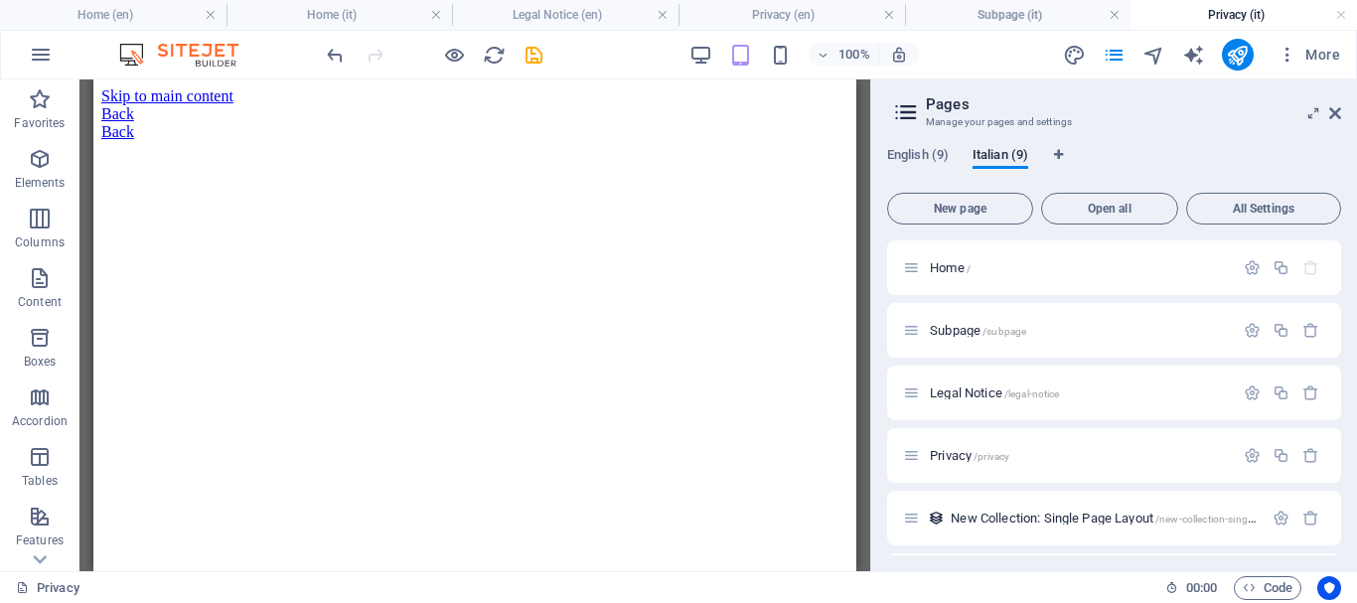
click at [1239, 13] on h4 "Privacy (it)" at bounding box center [1244, 15] width 227 height 22
click at [984, 16] on h4 "Subpage (it)" at bounding box center [1018, 15] width 227 height 22
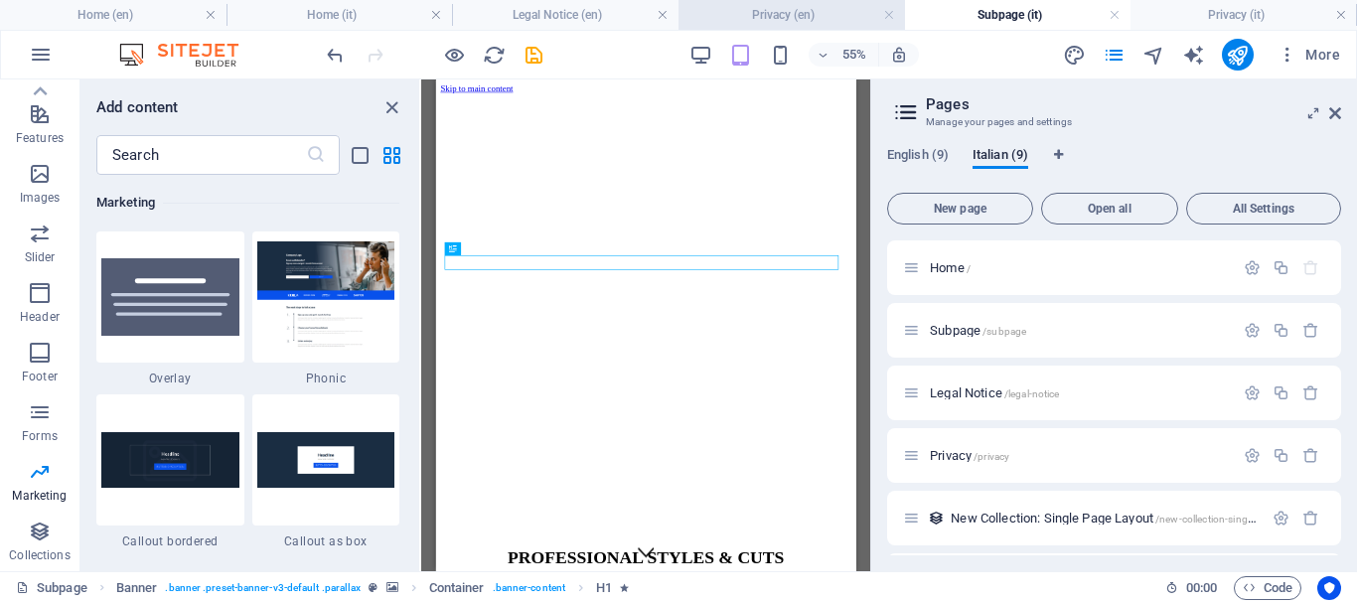
click at [798, 17] on h4 "Privacy (en)" at bounding box center [792, 15] width 227 height 22
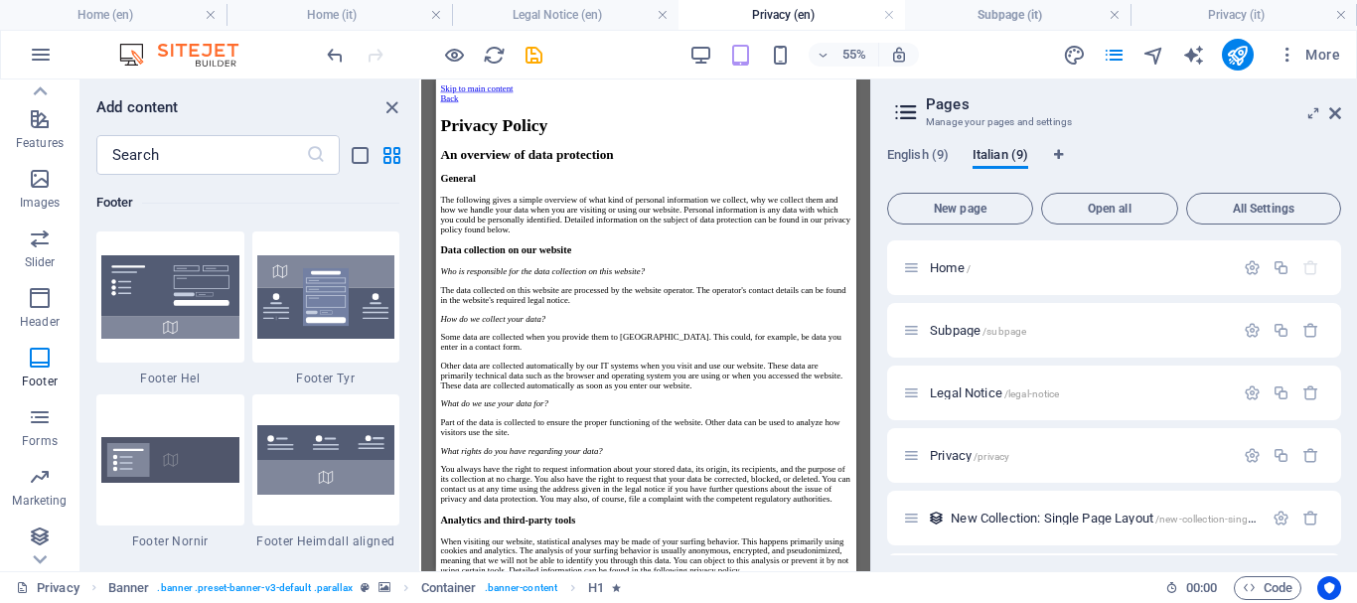
scroll to position [1789, 0]
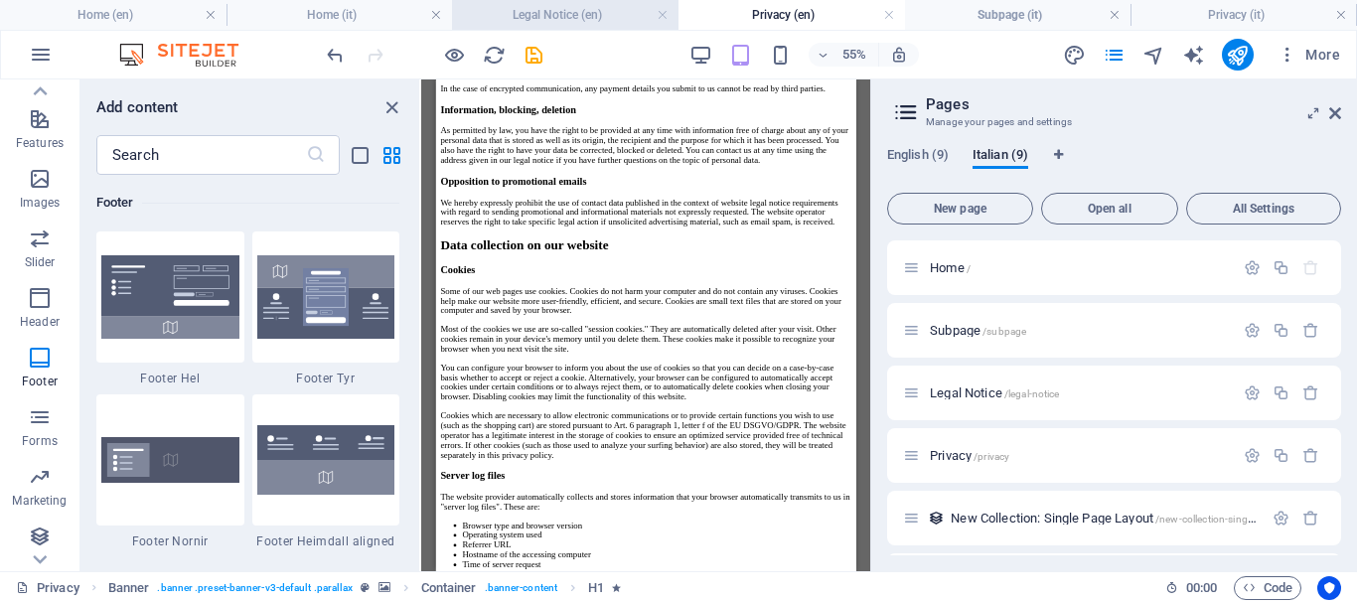
click at [594, 29] on li "Legal Notice (en)" at bounding box center [565, 15] width 227 height 30
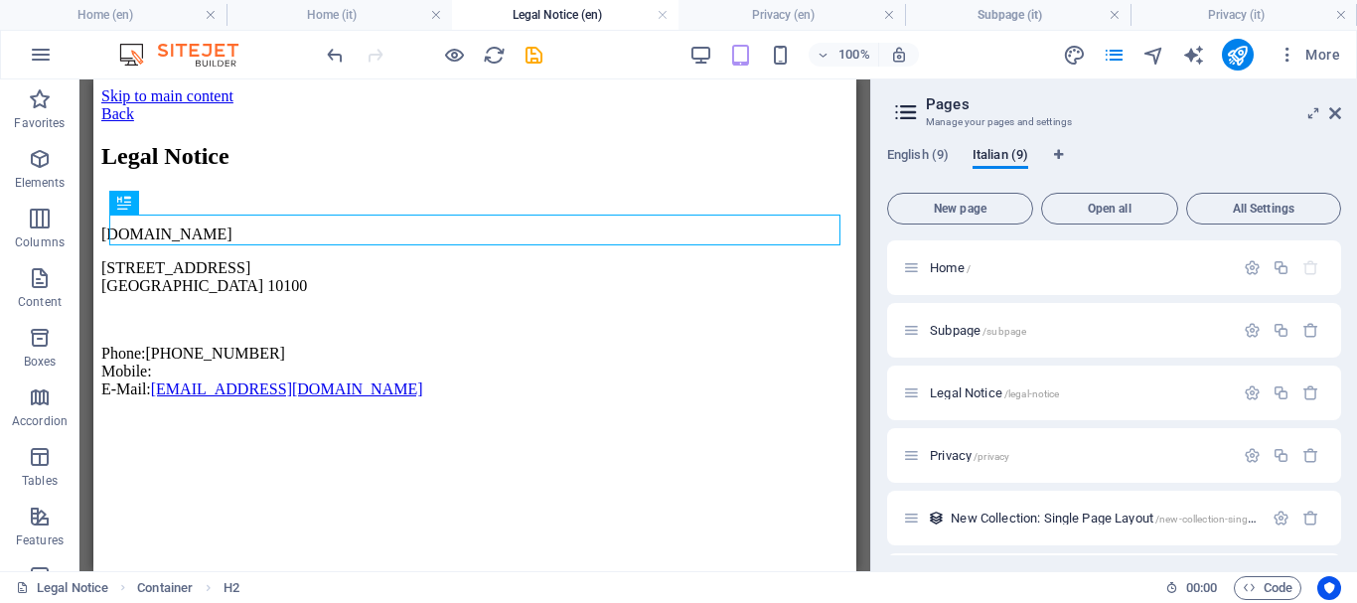
scroll to position [0, 0]
click at [384, 16] on h4 "Home (it)" at bounding box center [340, 15] width 227 height 22
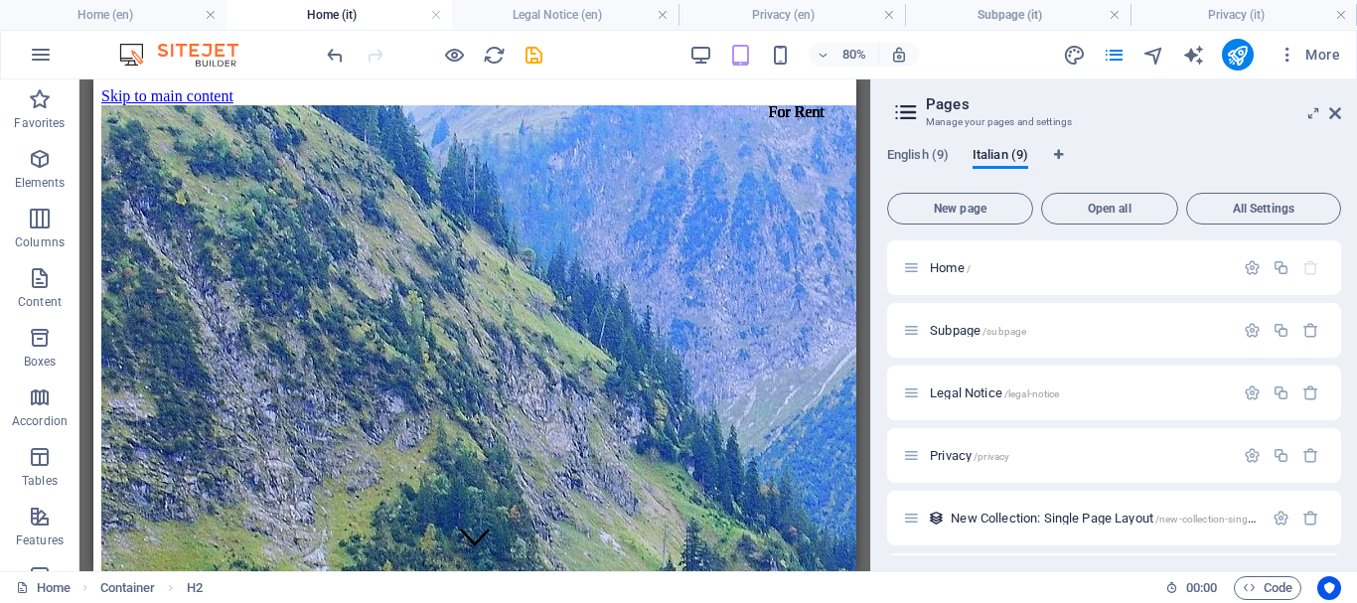
scroll to position [497, 0]
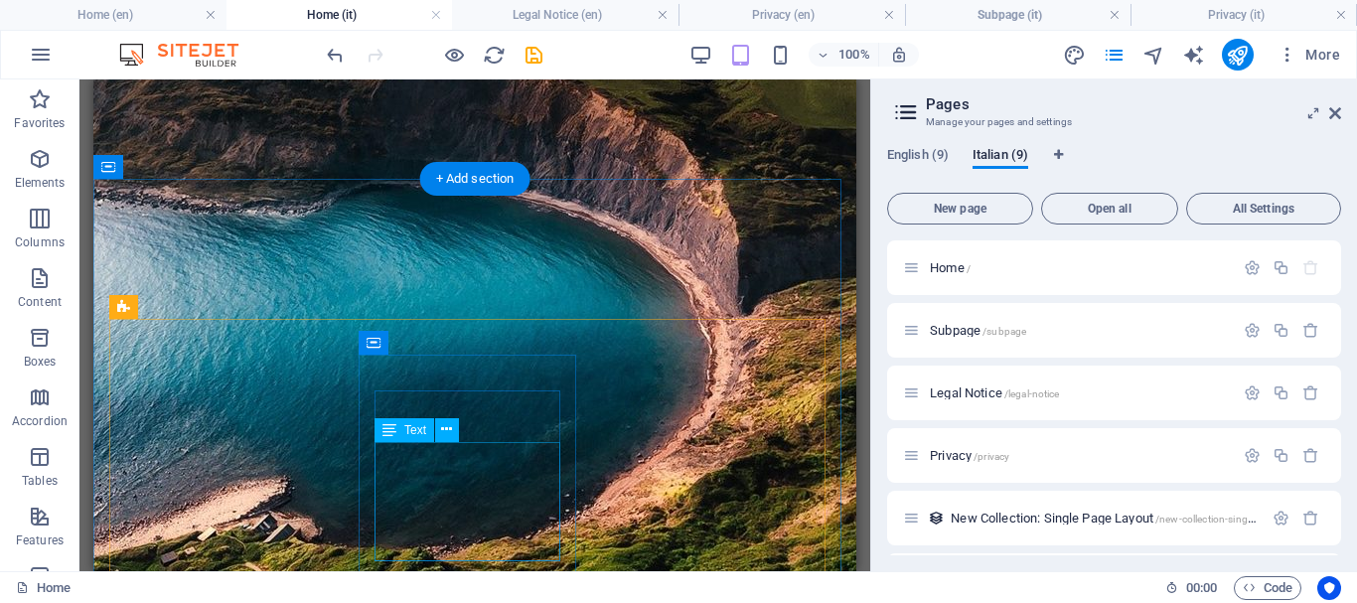
scroll to position [1987, 0]
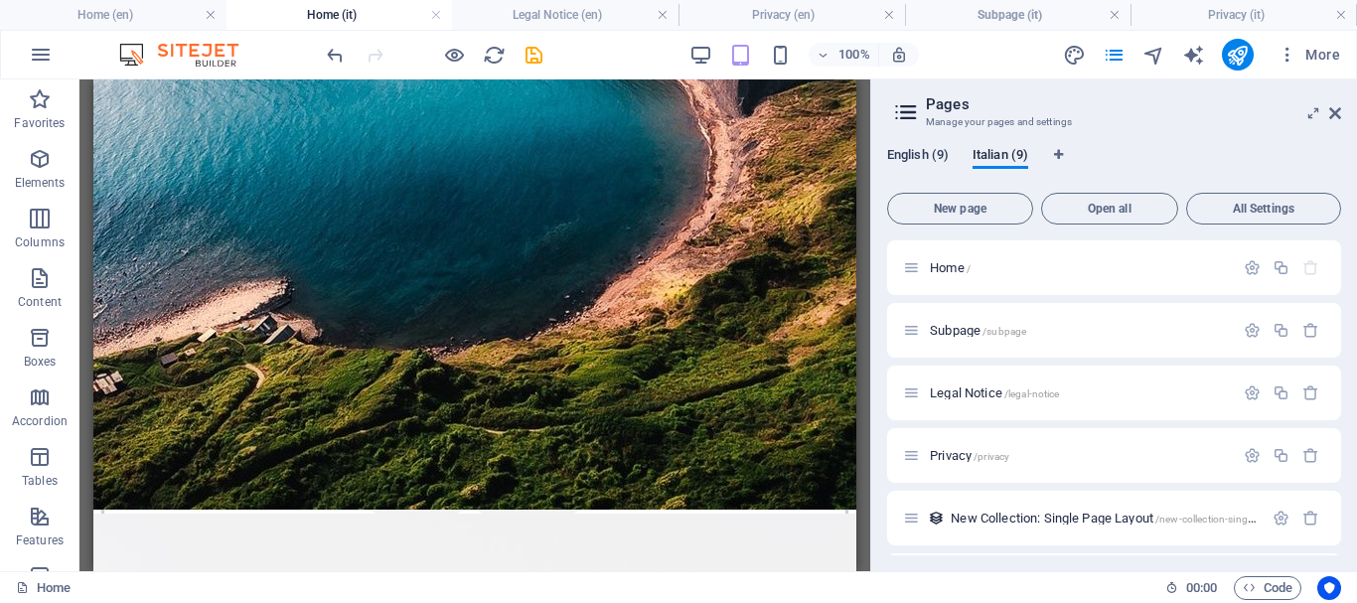
click at [921, 151] on span "English (9)" at bounding box center [918, 157] width 62 height 28
click at [1017, 120] on h3 "Manage your pages and settings" at bounding box center [1114, 122] width 376 height 18
click at [990, 156] on span "Italian (9)" at bounding box center [1001, 157] width 56 height 28
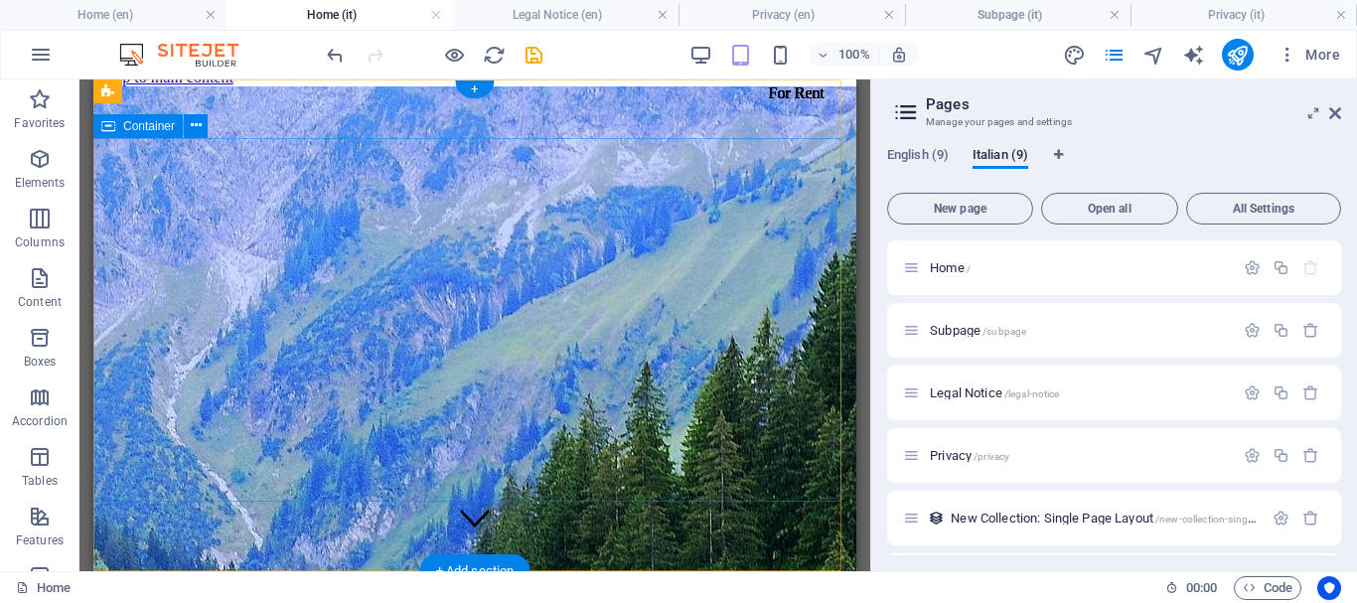
scroll to position [0, 0]
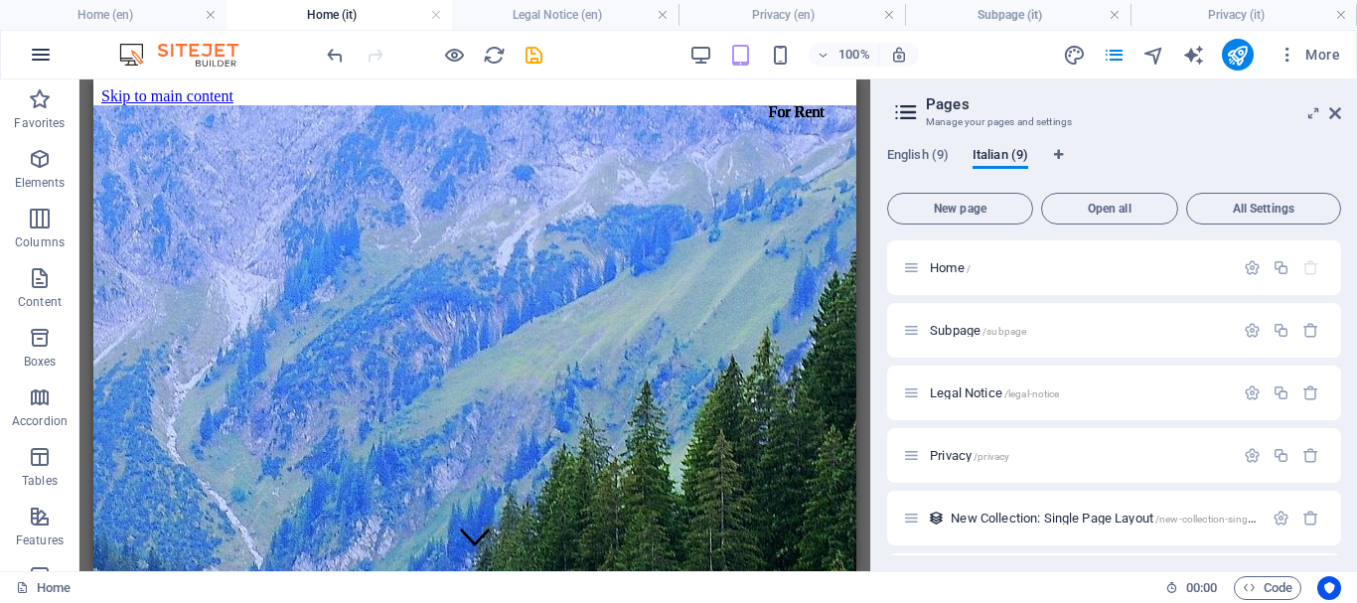
click at [49, 56] on icon "button" at bounding box center [41, 55] width 24 height 24
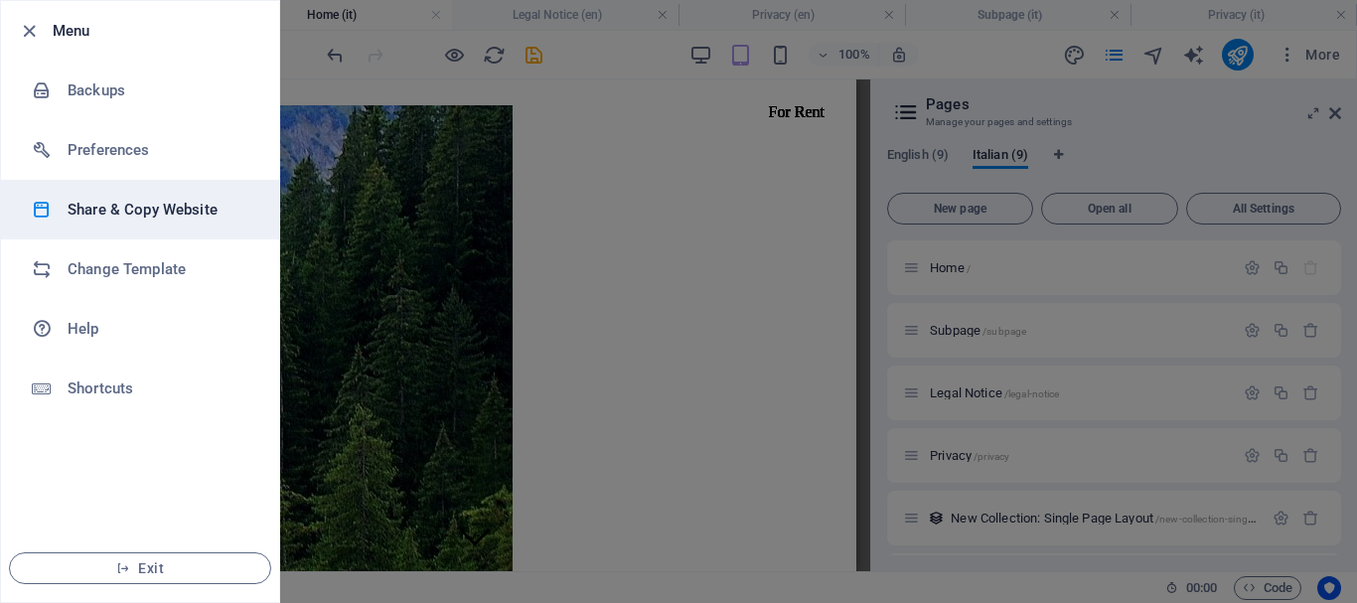
click at [133, 216] on h6 "Share & Copy Website" at bounding box center [160, 210] width 184 height 24
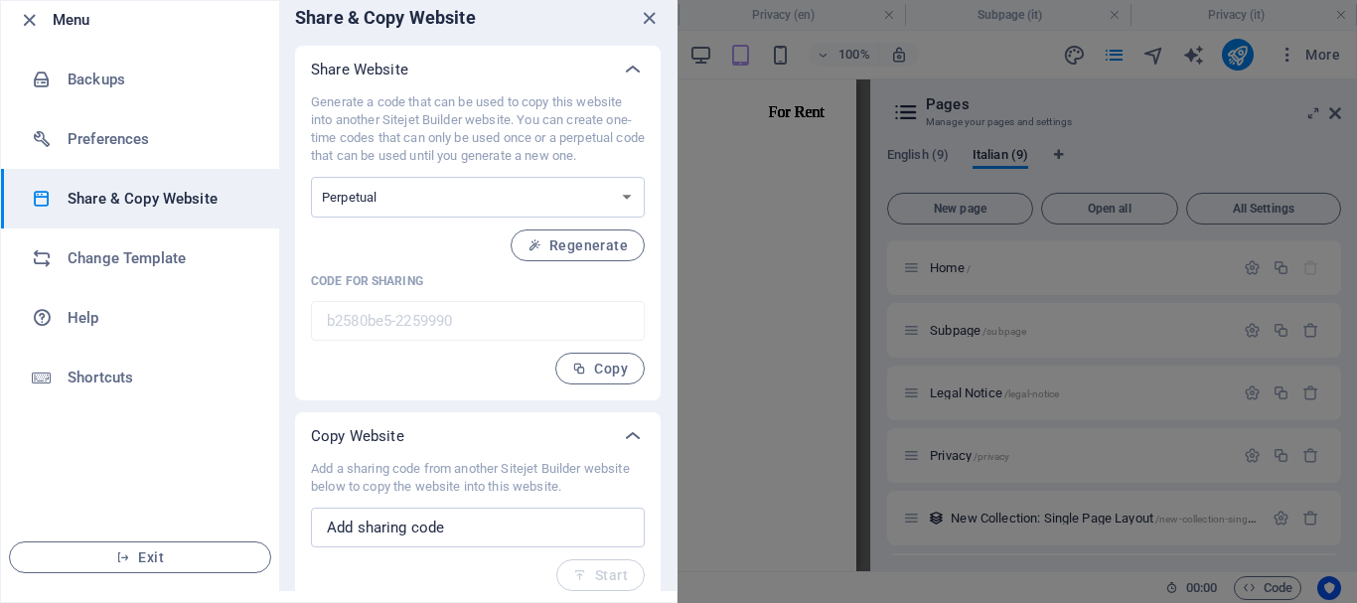
scroll to position [16, 0]
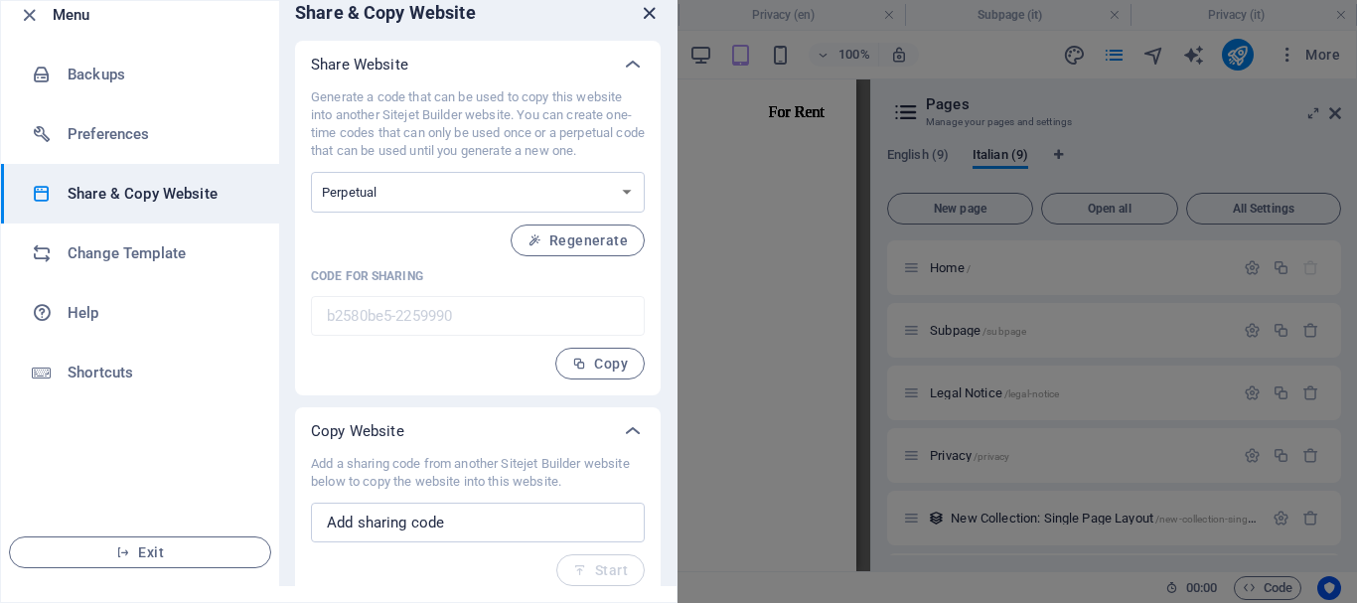
click at [653, 14] on icon "close" at bounding box center [649, 13] width 23 height 23
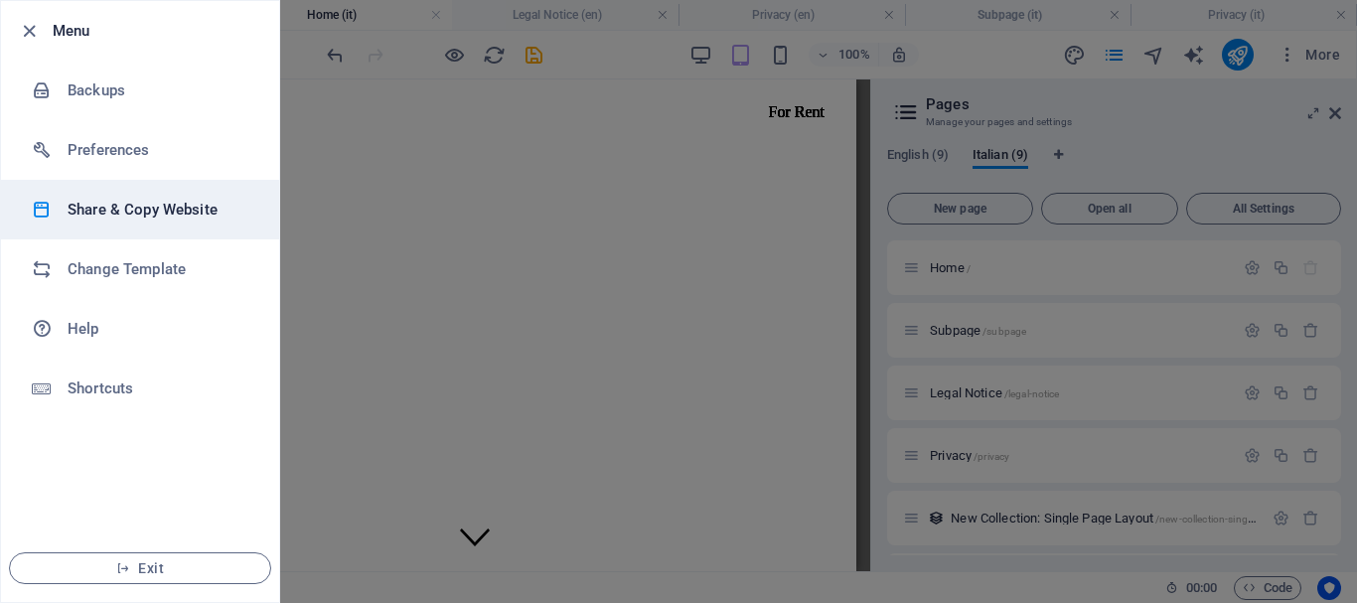
scroll to position [0, 0]
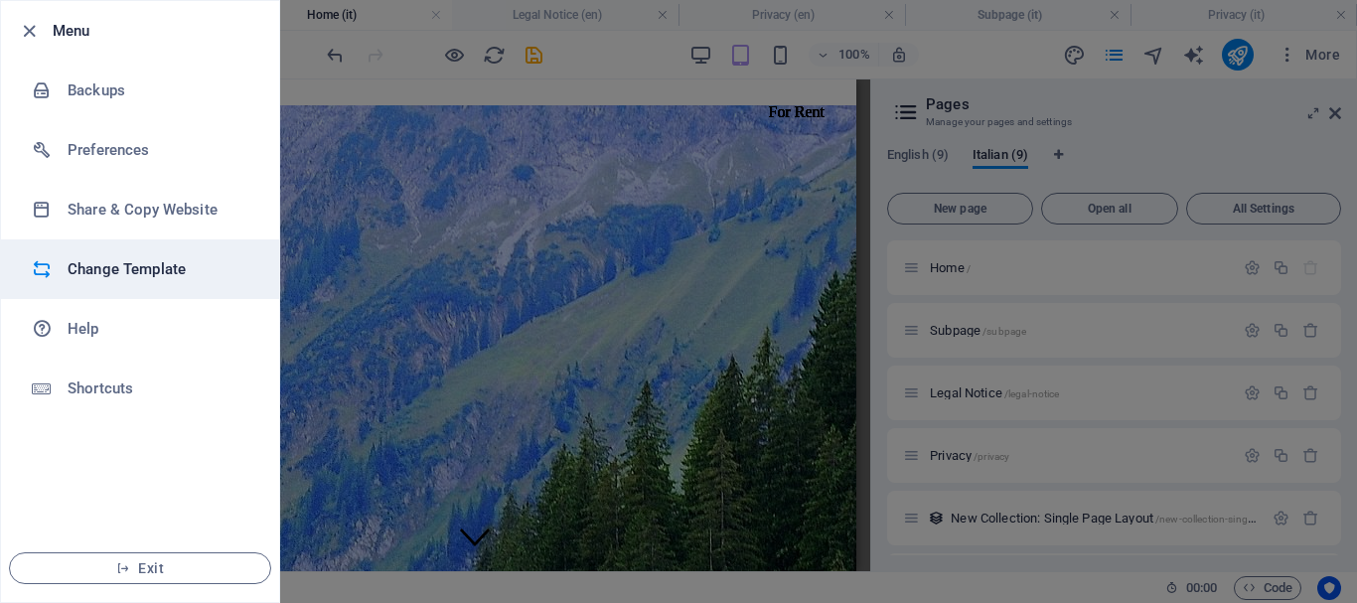
click at [141, 276] on h6 "Change Template" at bounding box center [160, 269] width 184 height 24
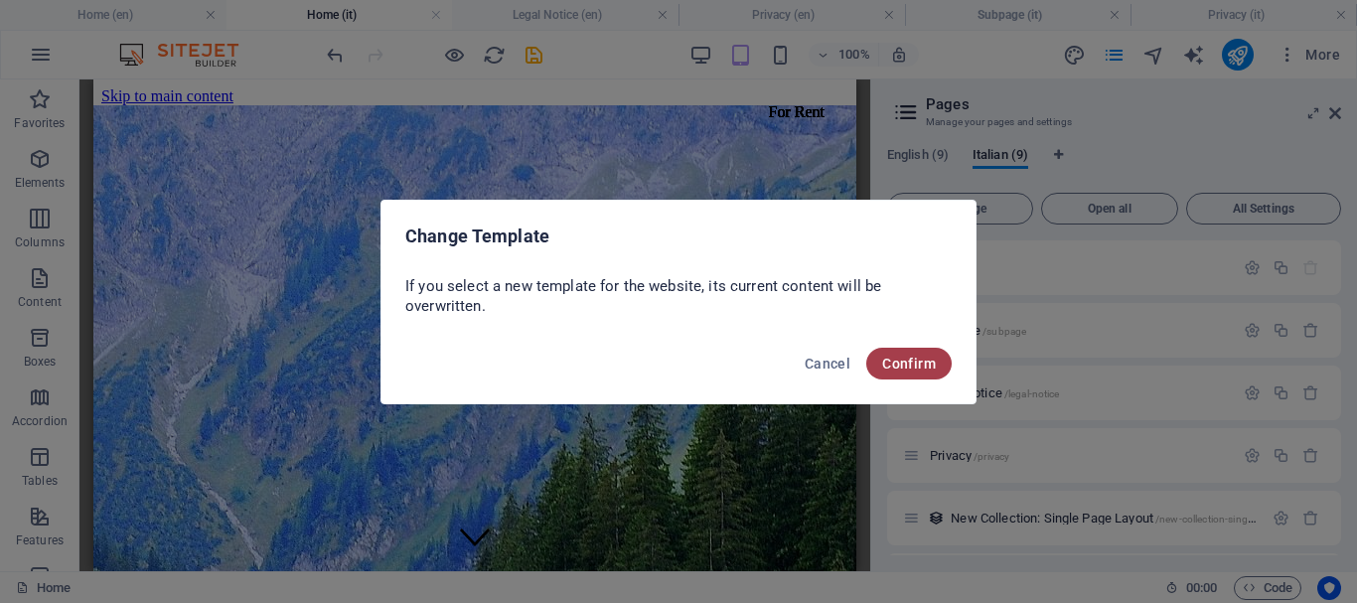
click at [920, 363] on span "Confirm" at bounding box center [909, 364] width 54 height 16
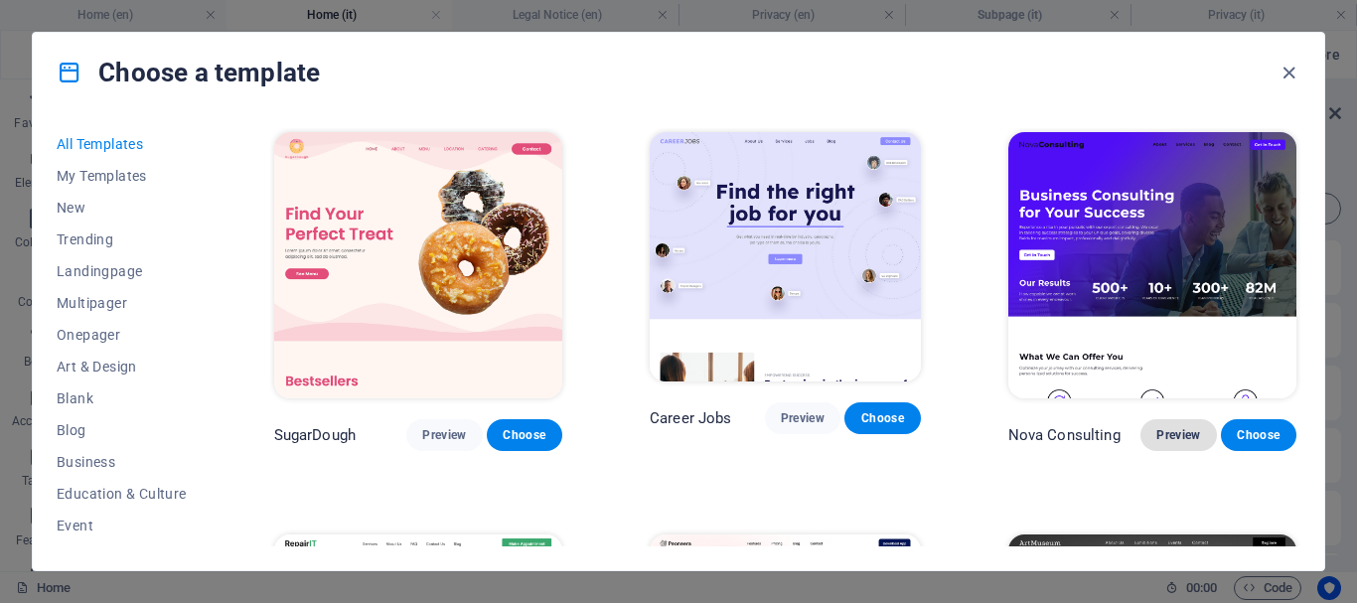
click at [1165, 430] on span "Preview" at bounding box center [1179, 435] width 44 height 16
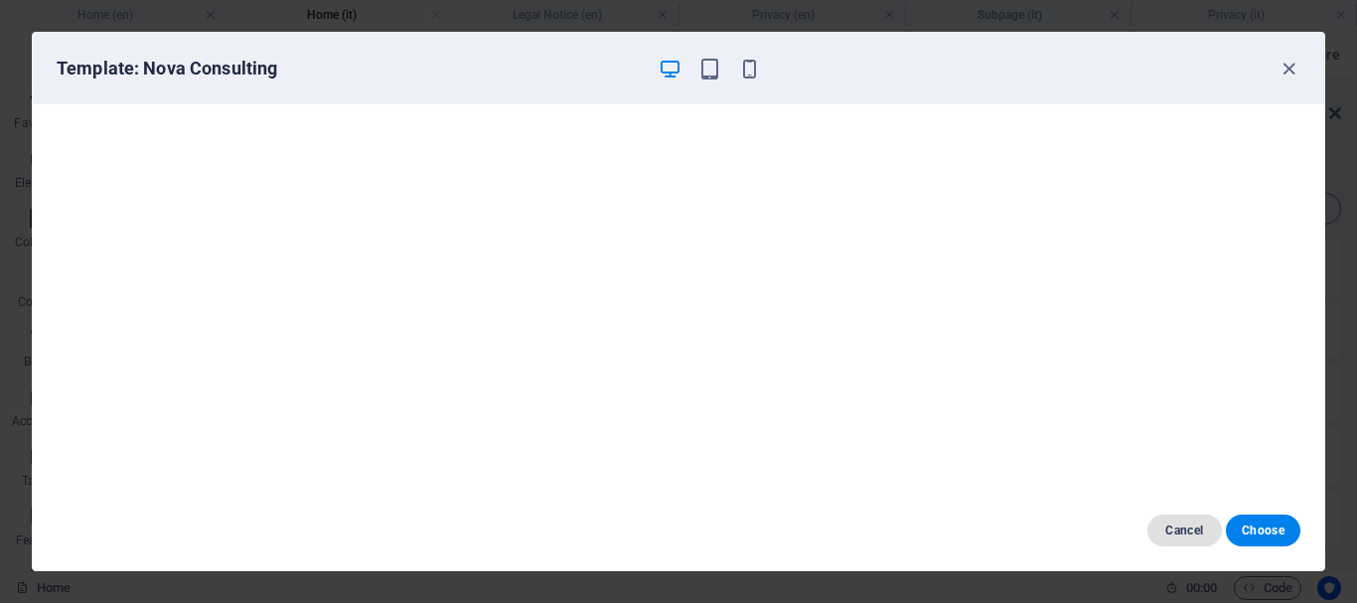
click at [1181, 528] on span "Cancel" at bounding box center [1185, 531] width 43 height 16
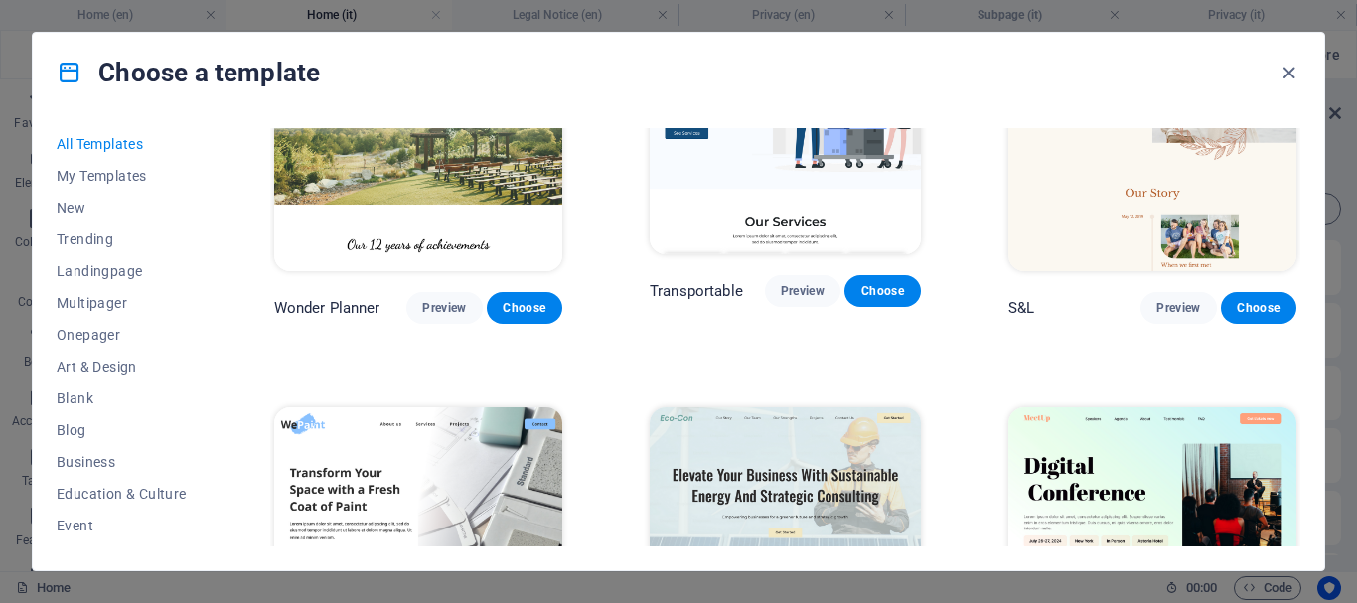
scroll to position [894, 0]
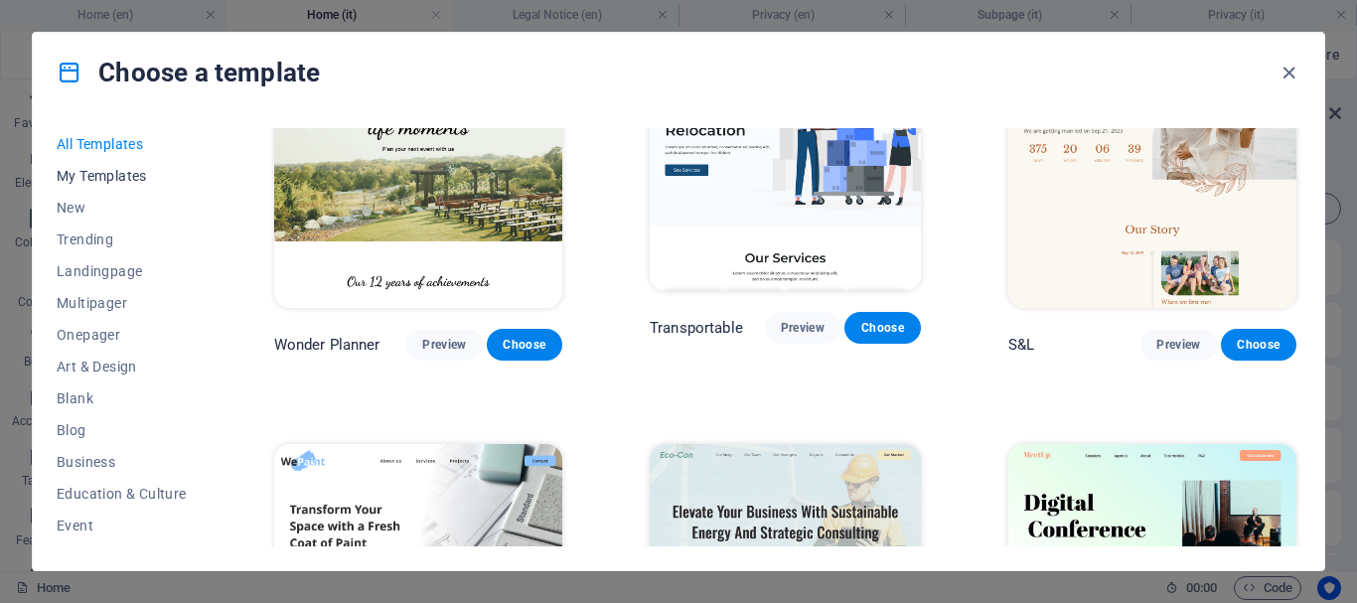
click at [112, 178] on span "My Templates" at bounding box center [122, 176] width 130 height 16
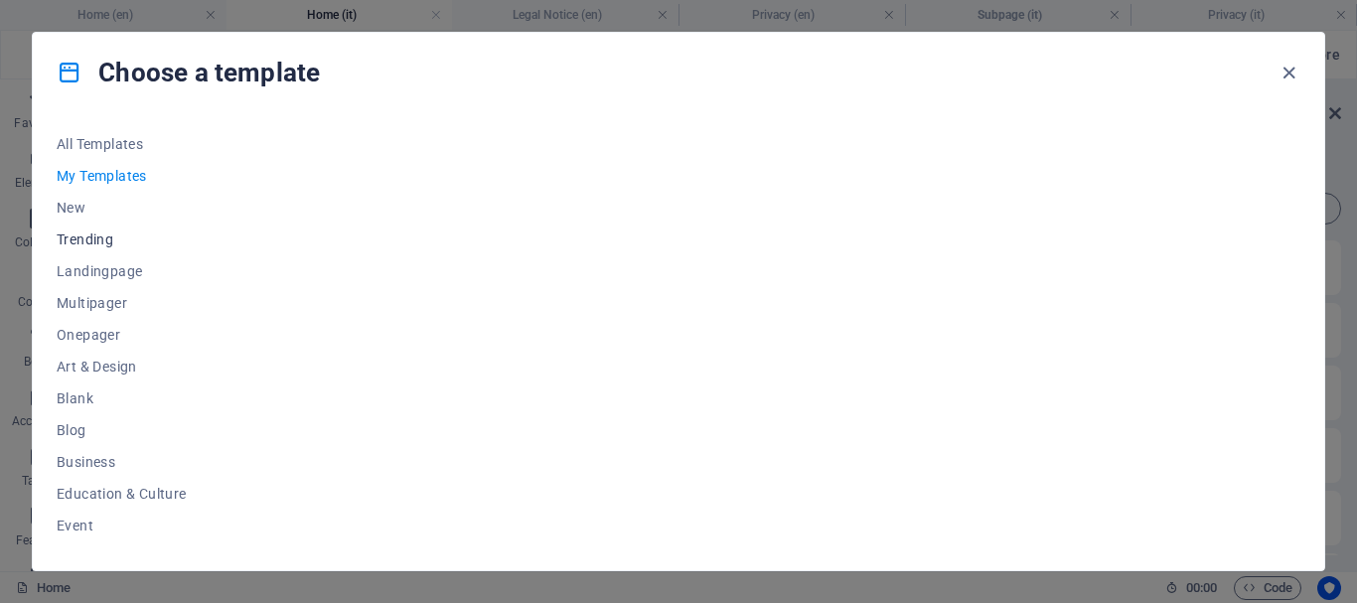
click at [104, 242] on span "Trending" at bounding box center [122, 240] width 130 height 16
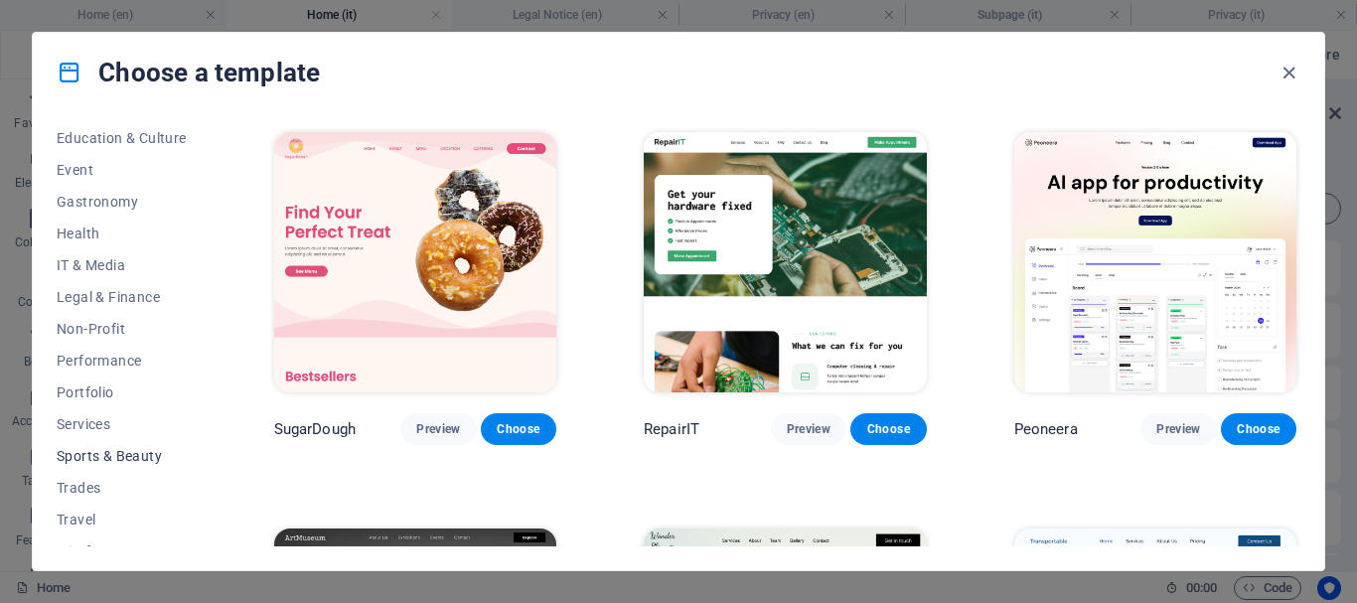
scroll to position [377, 0]
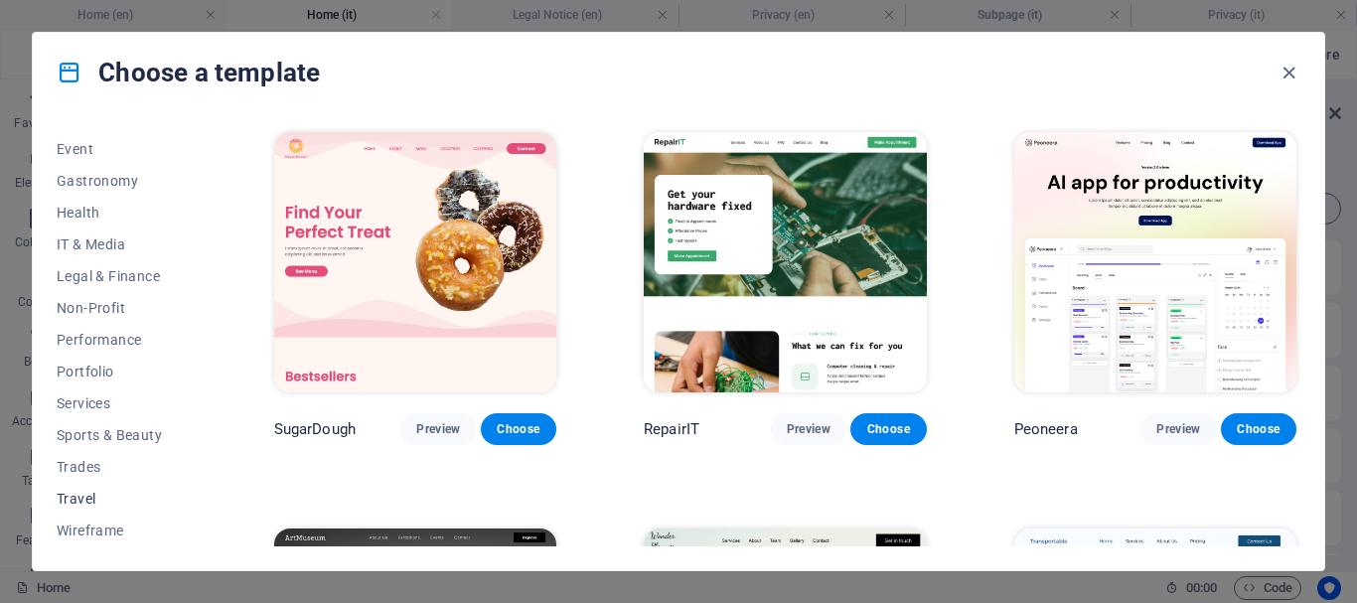
click at [92, 497] on span "Travel" at bounding box center [122, 499] width 130 height 16
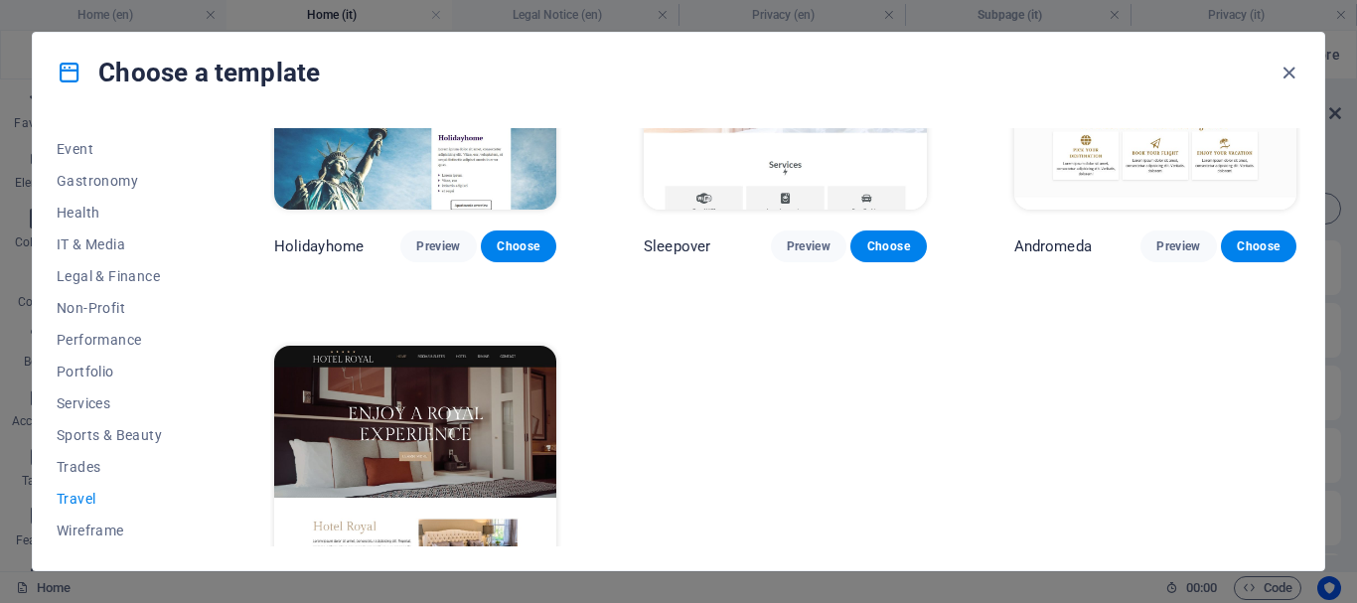
scroll to position [685, 0]
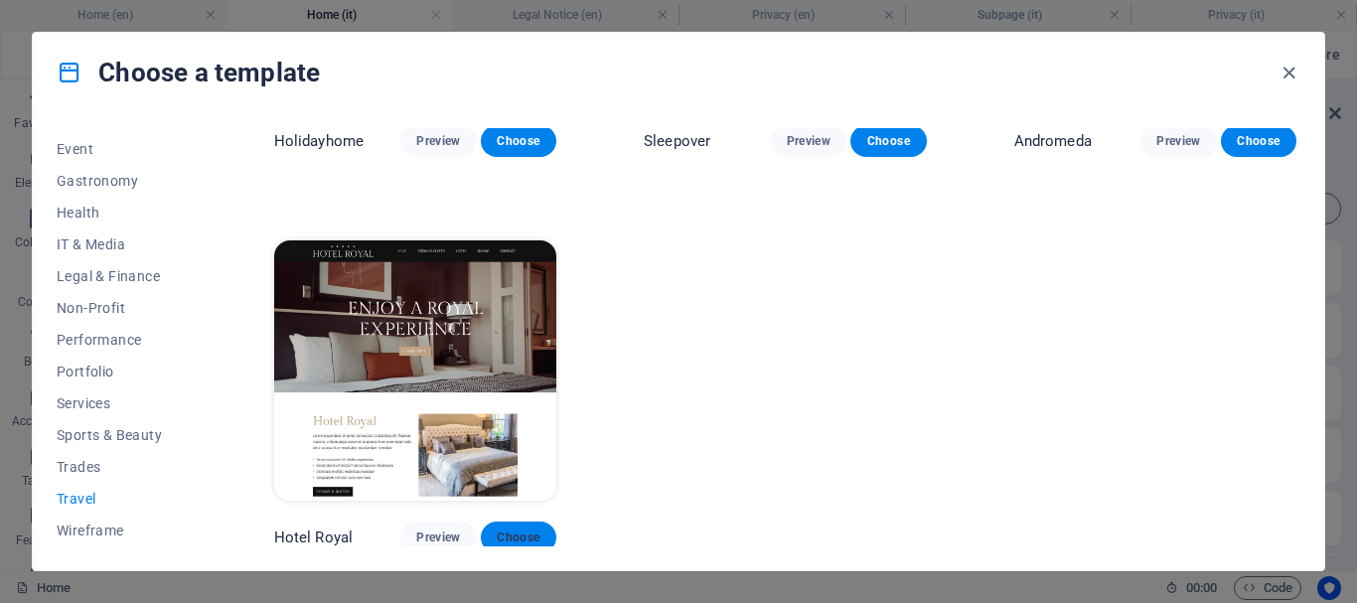
click at [541, 535] on span "Choose" at bounding box center [519, 538] width 44 height 16
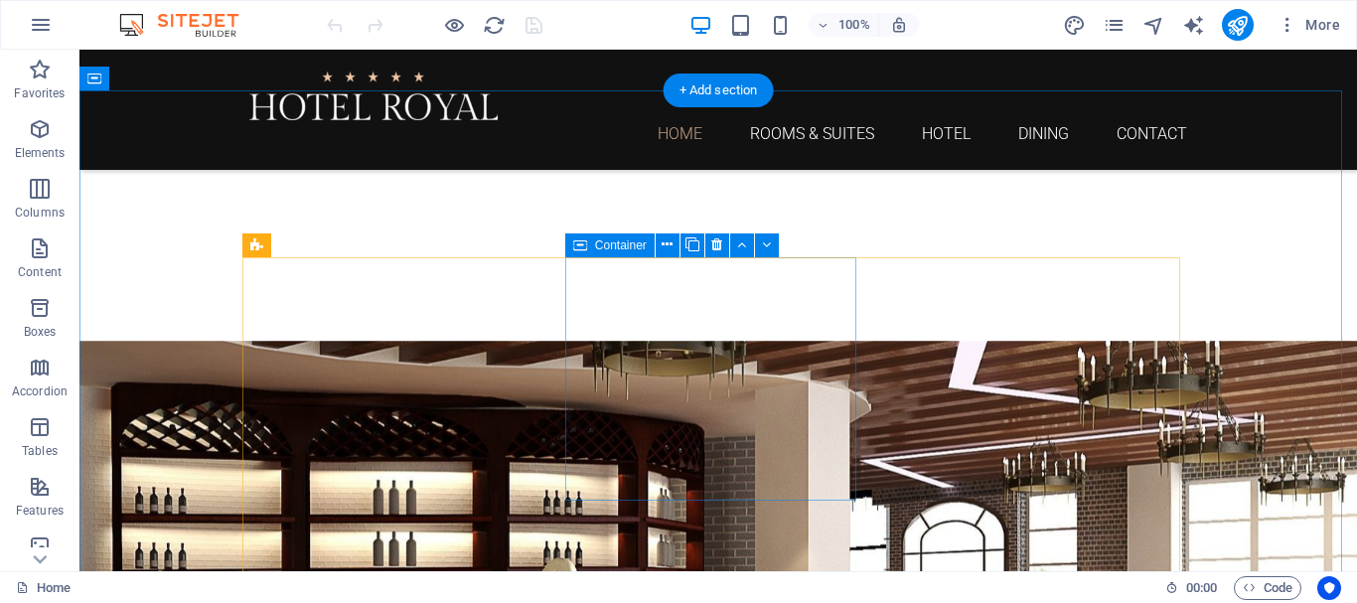
scroll to position [1590, 0]
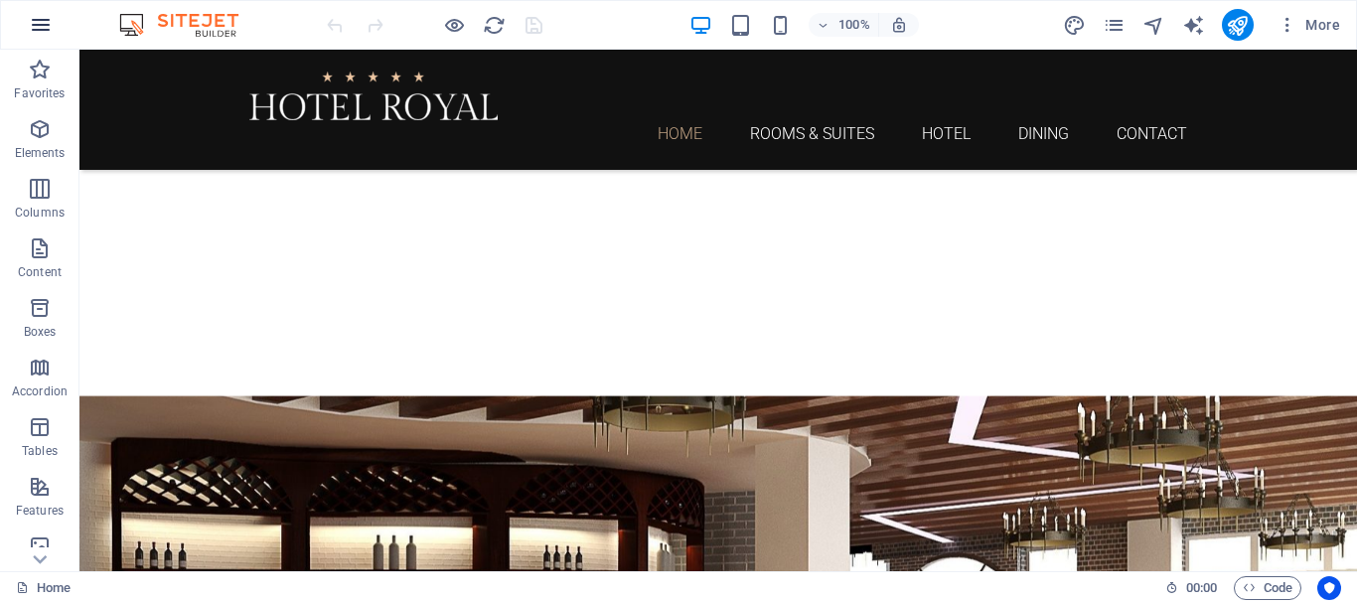
click at [39, 26] on icon "button" at bounding box center [41, 25] width 24 height 24
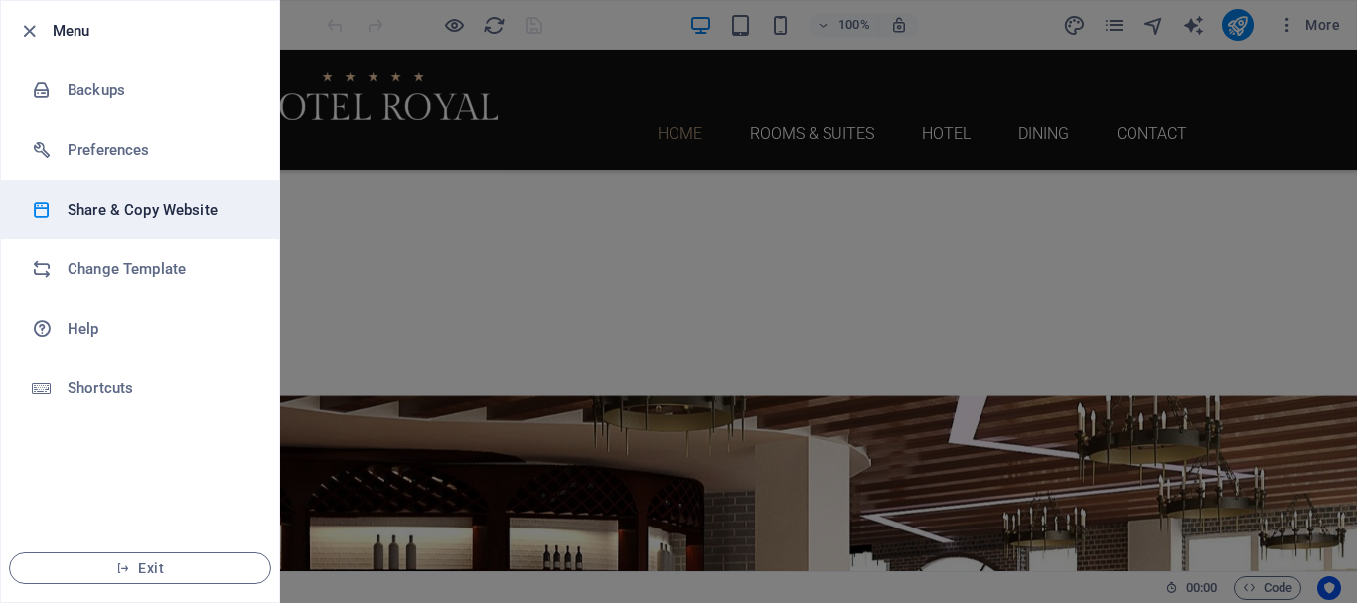
click at [113, 210] on h6 "Share & Copy Website" at bounding box center [160, 210] width 184 height 24
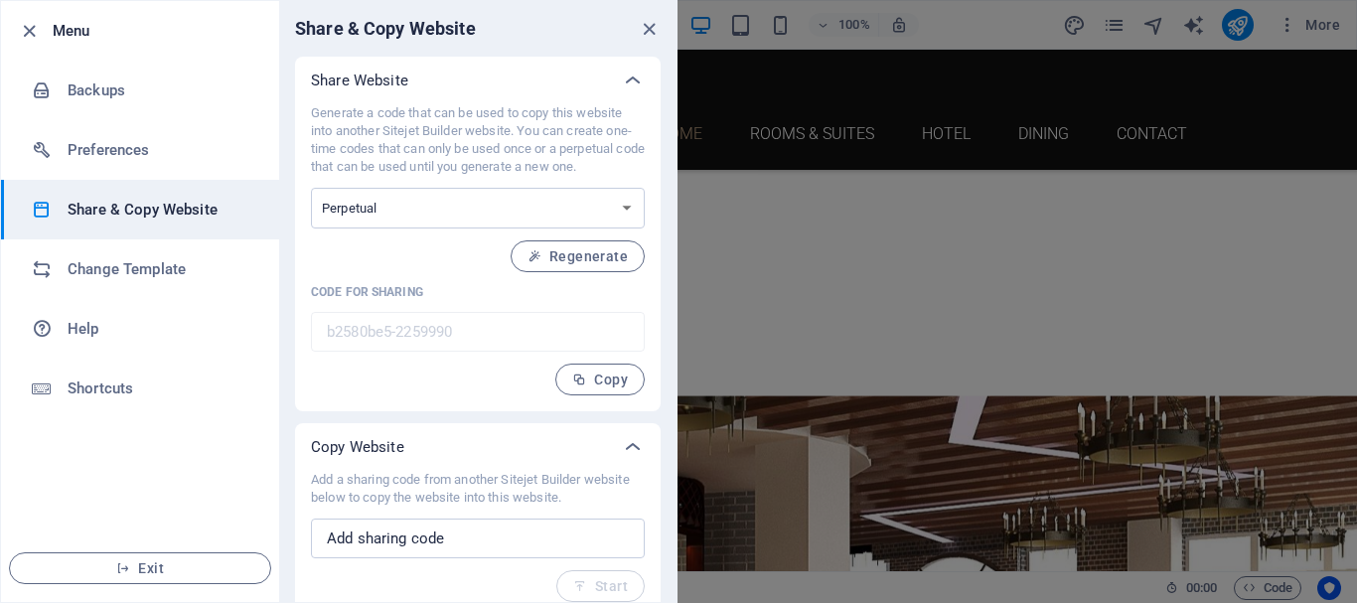
click at [745, 180] on div at bounding box center [678, 301] width 1357 height 603
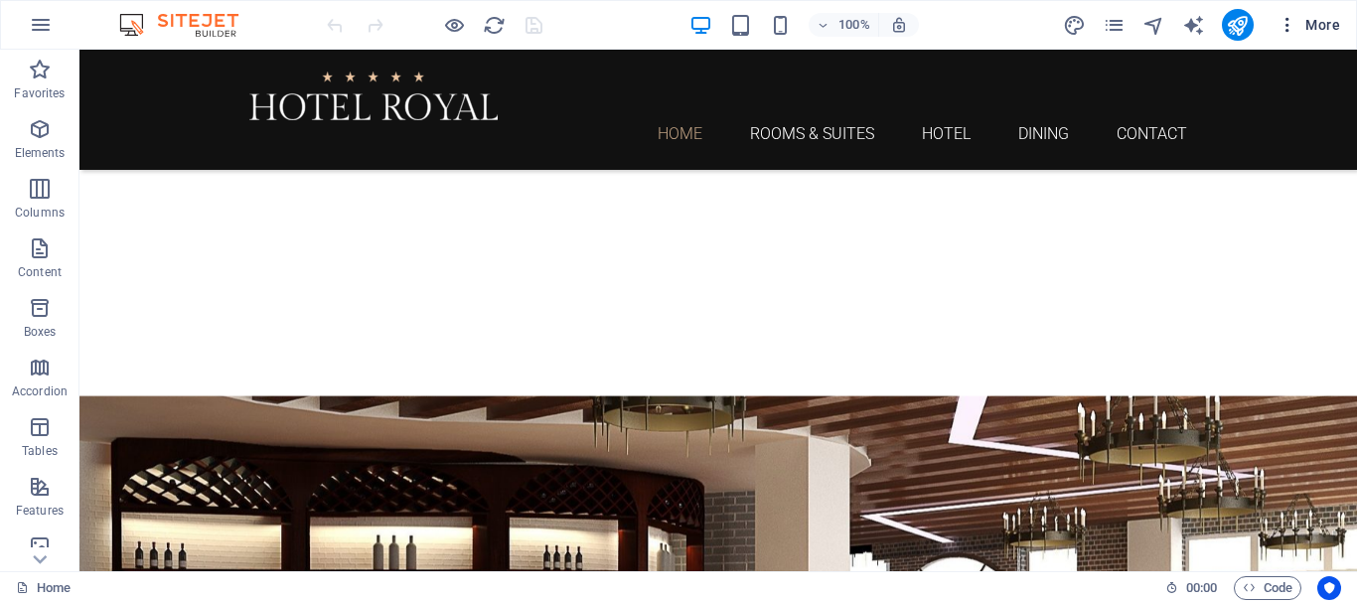
click at [1292, 25] on icon "button" at bounding box center [1288, 25] width 20 height 20
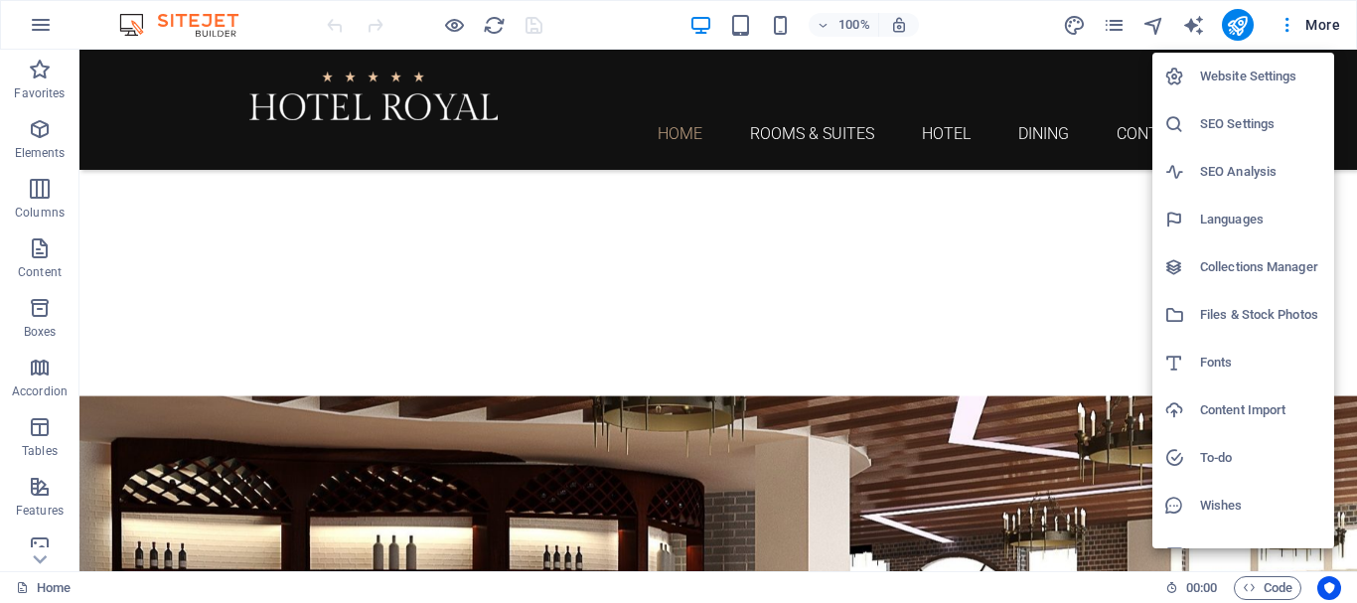
click at [1315, 28] on div at bounding box center [678, 301] width 1357 height 603
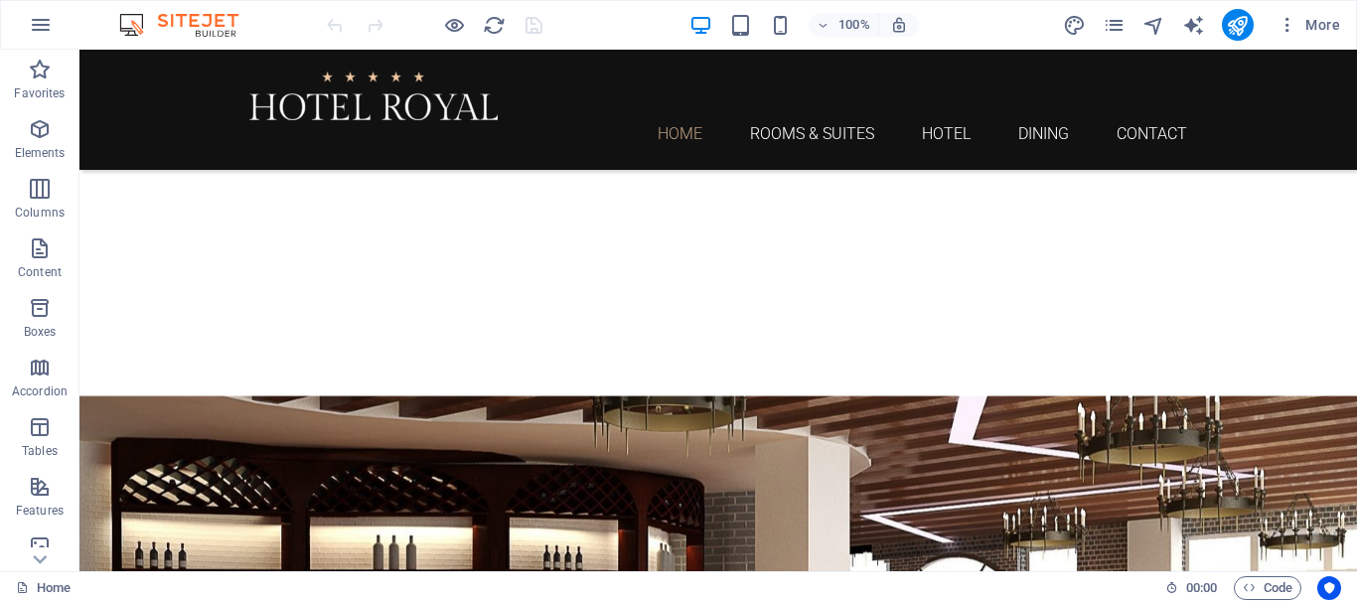
click at [1320, 24] on span "More" at bounding box center [1309, 25] width 63 height 20
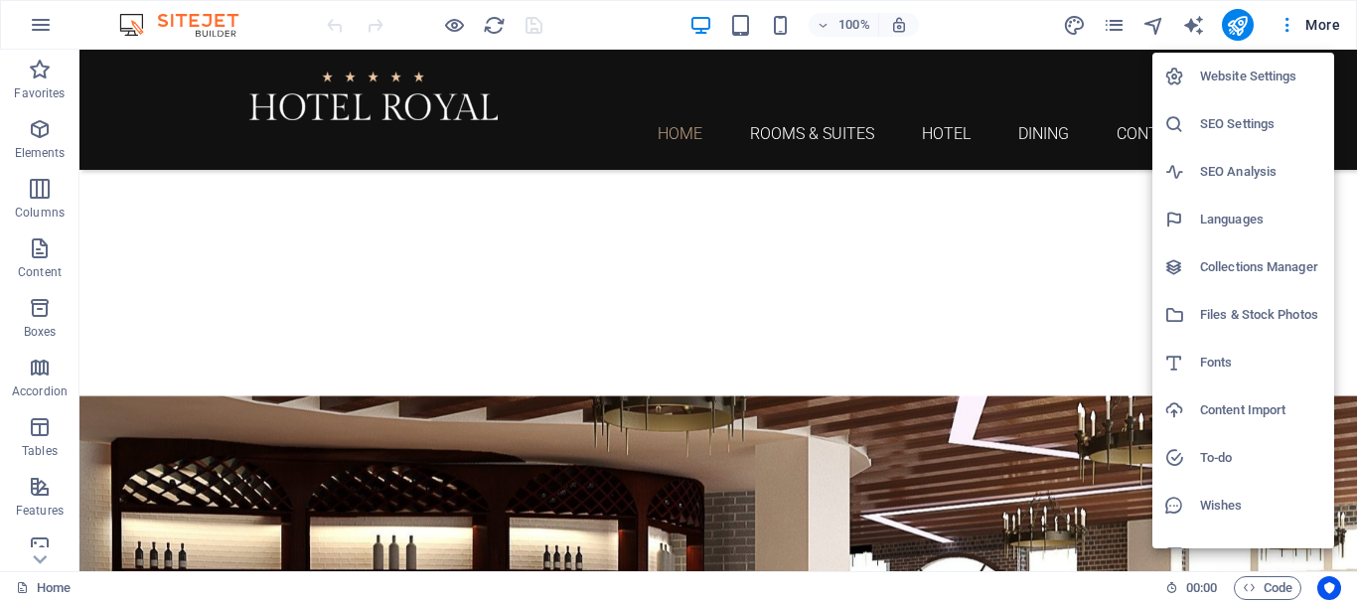
click at [1287, 29] on div at bounding box center [678, 301] width 1357 height 603
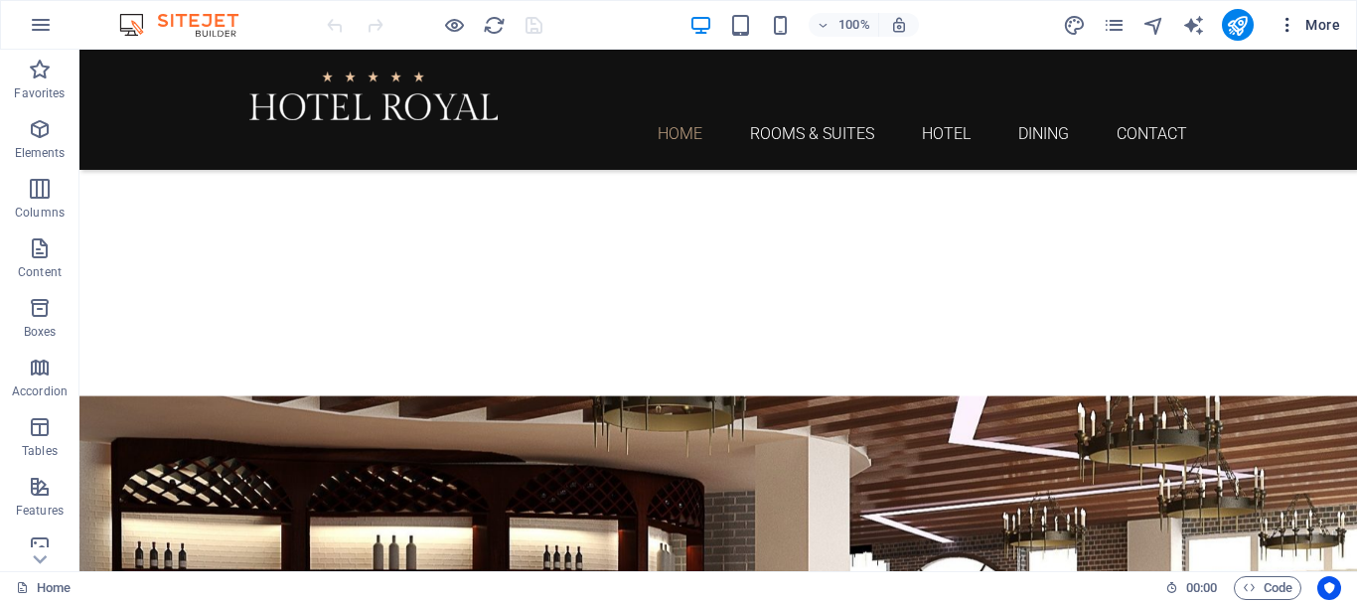
click at [1287, 26] on icon "button" at bounding box center [1288, 25] width 20 height 20
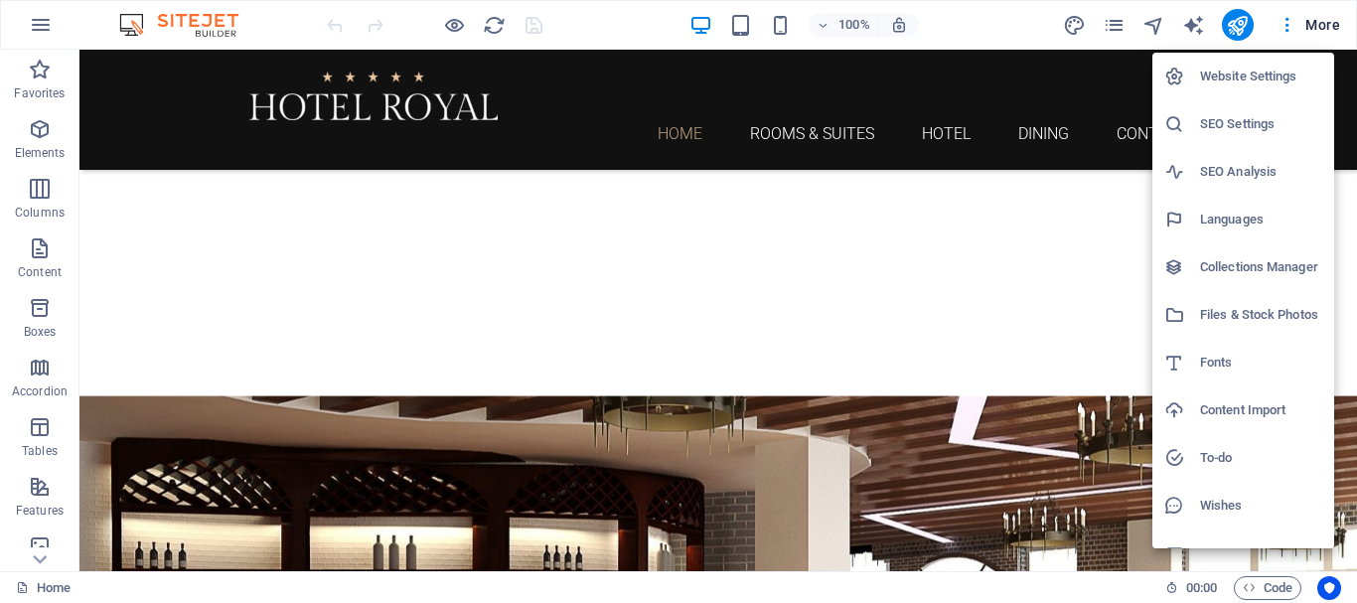
click at [407, 212] on div at bounding box center [678, 301] width 1357 height 603
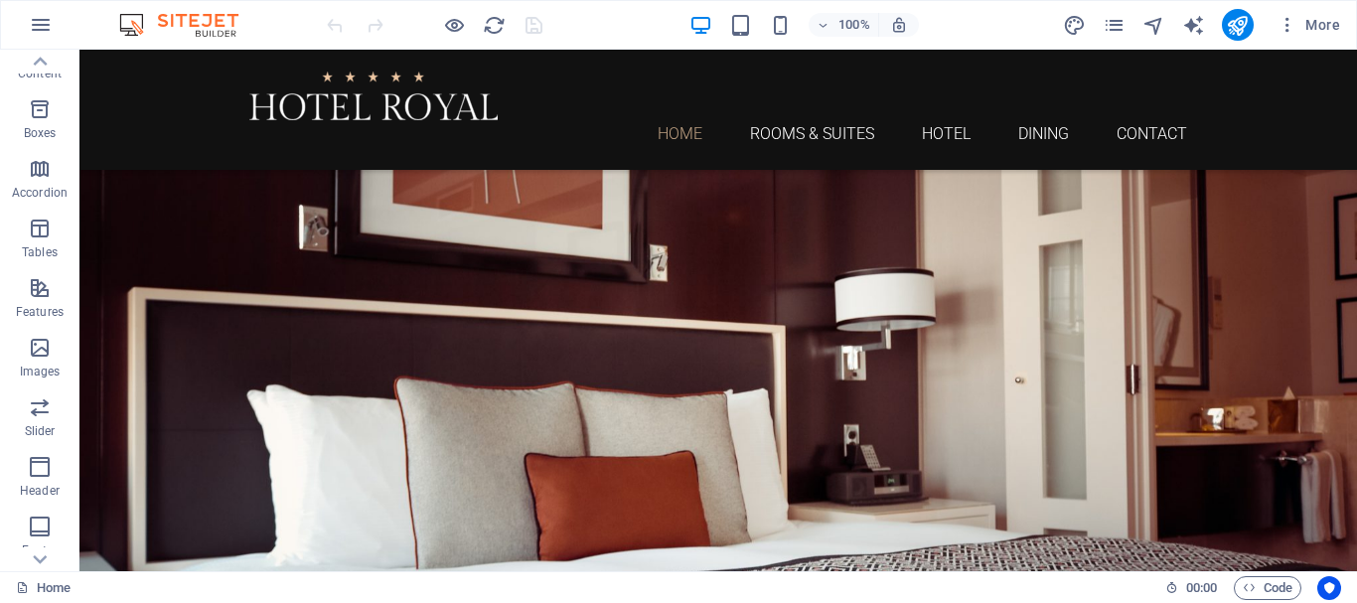
click at [336, 25] on div at bounding box center [434, 25] width 223 height 32
click at [367, 25] on div at bounding box center [434, 25] width 223 height 32
click at [1118, 32] on icon "pages" at bounding box center [1114, 25] width 23 height 23
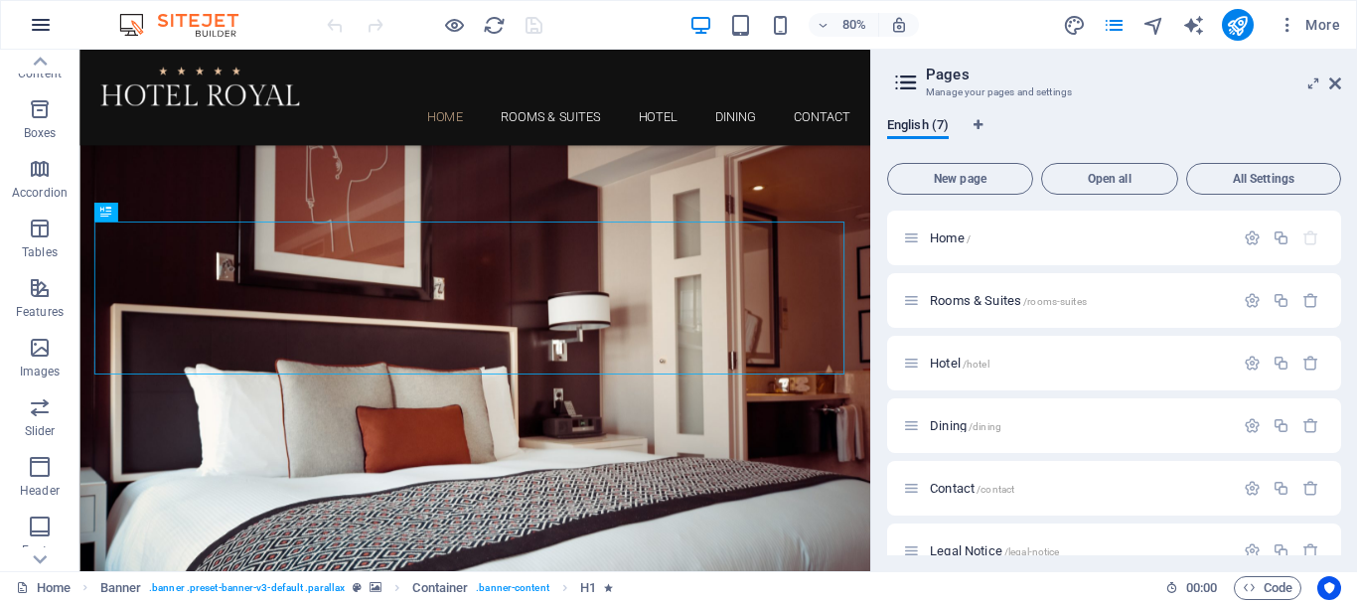
click at [34, 22] on icon "button" at bounding box center [41, 25] width 24 height 24
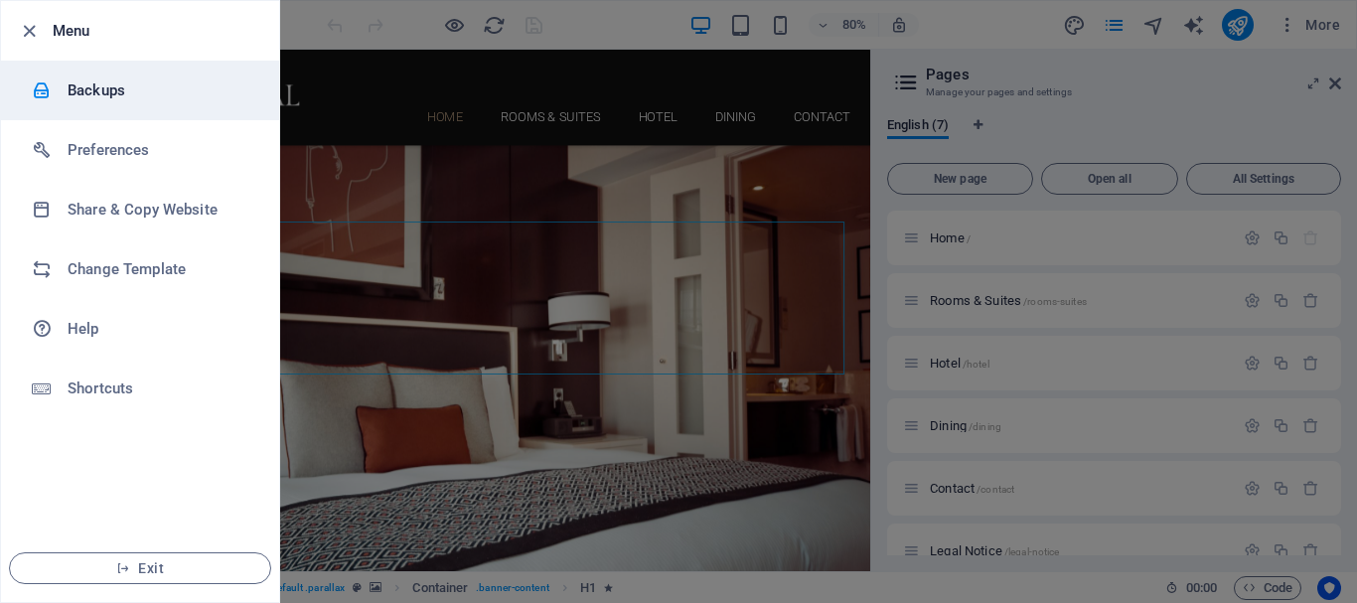
click at [83, 89] on h6 "Backups" at bounding box center [160, 91] width 184 height 24
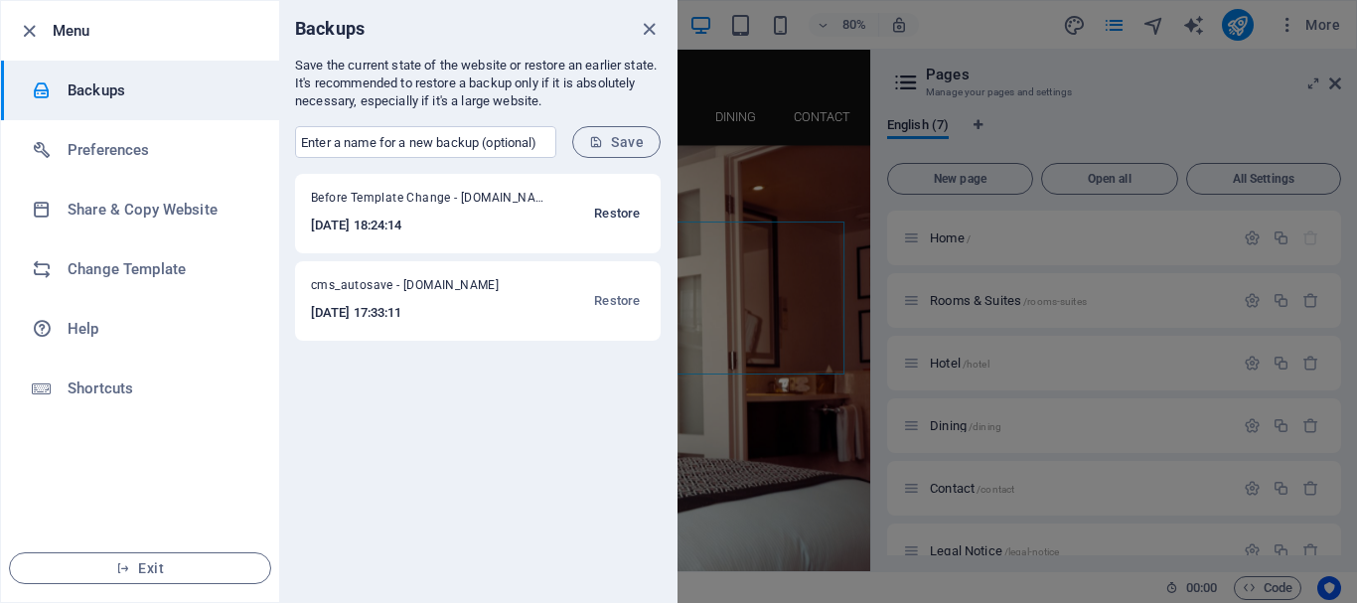
click at [613, 213] on span "Restore" at bounding box center [617, 214] width 46 height 24
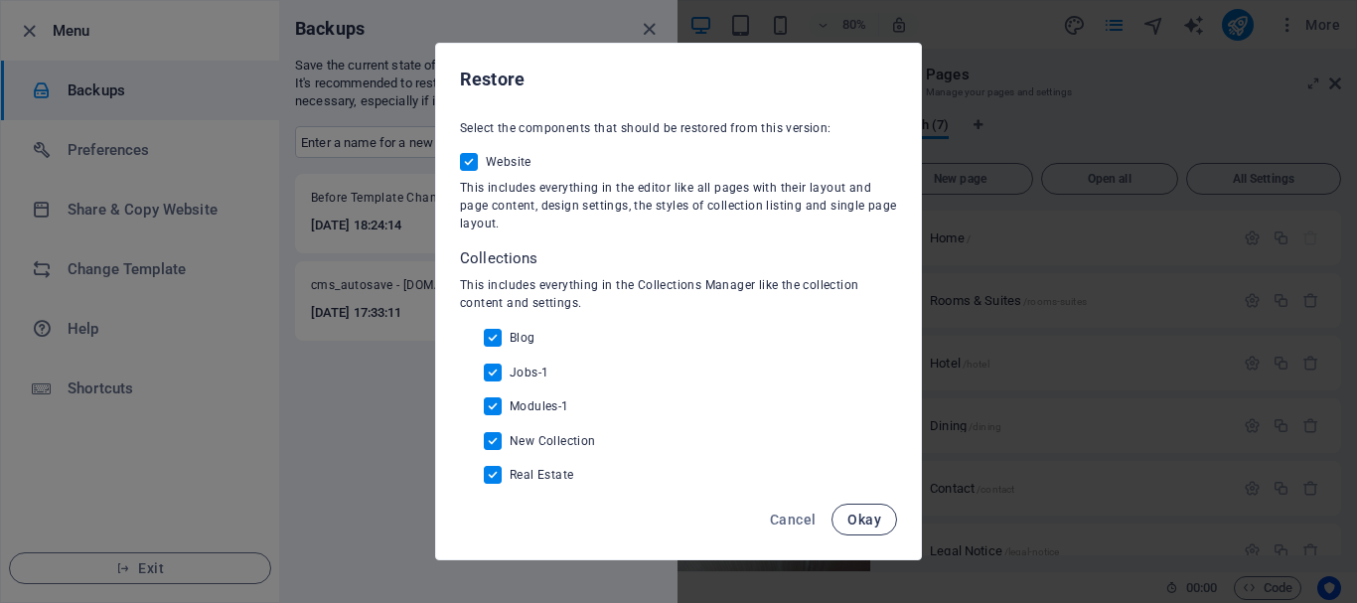
click at [860, 518] on span "Okay" at bounding box center [865, 520] width 34 height 16
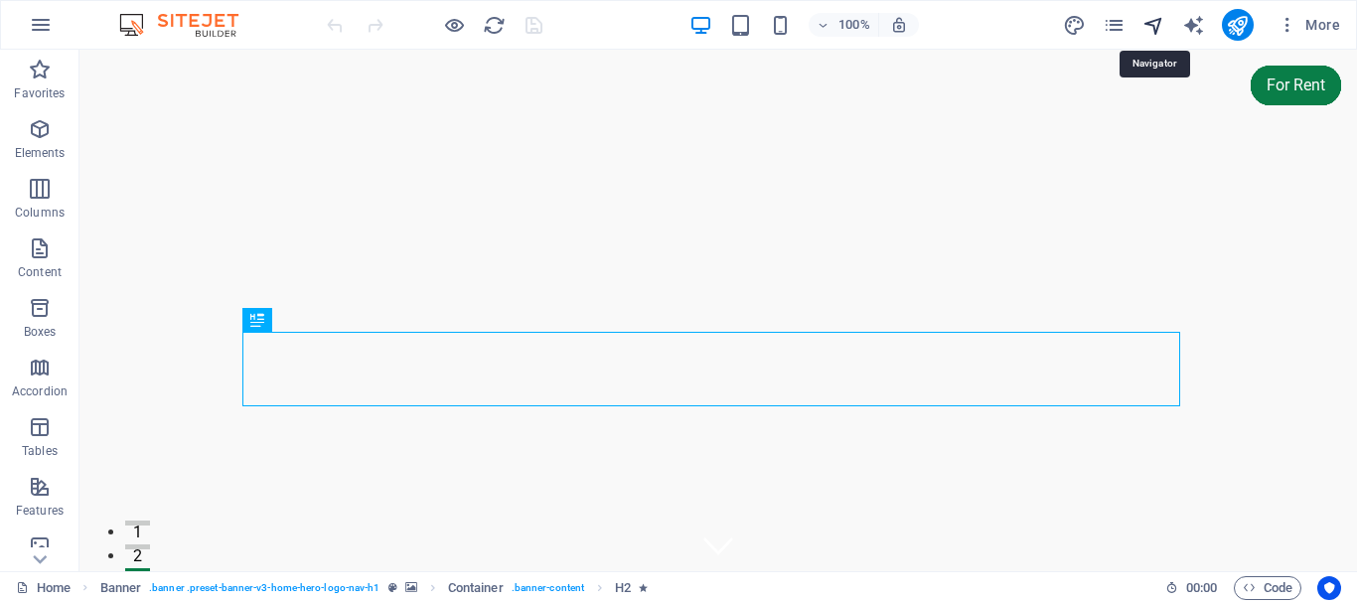
click at [1152, 23] on icon "navigator" at bounding box center [1154, 25] width 23 height 23
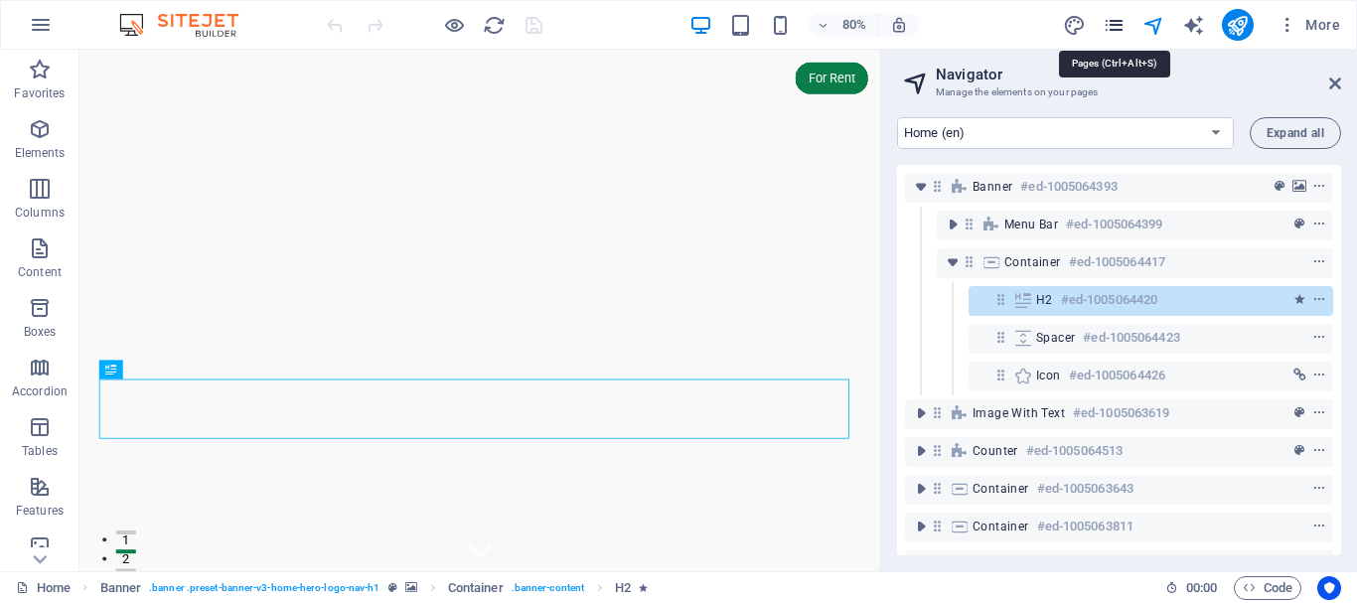
click at [1110, 23] on icon "pages" at bounding box center [1114, 25] width 23 height 23
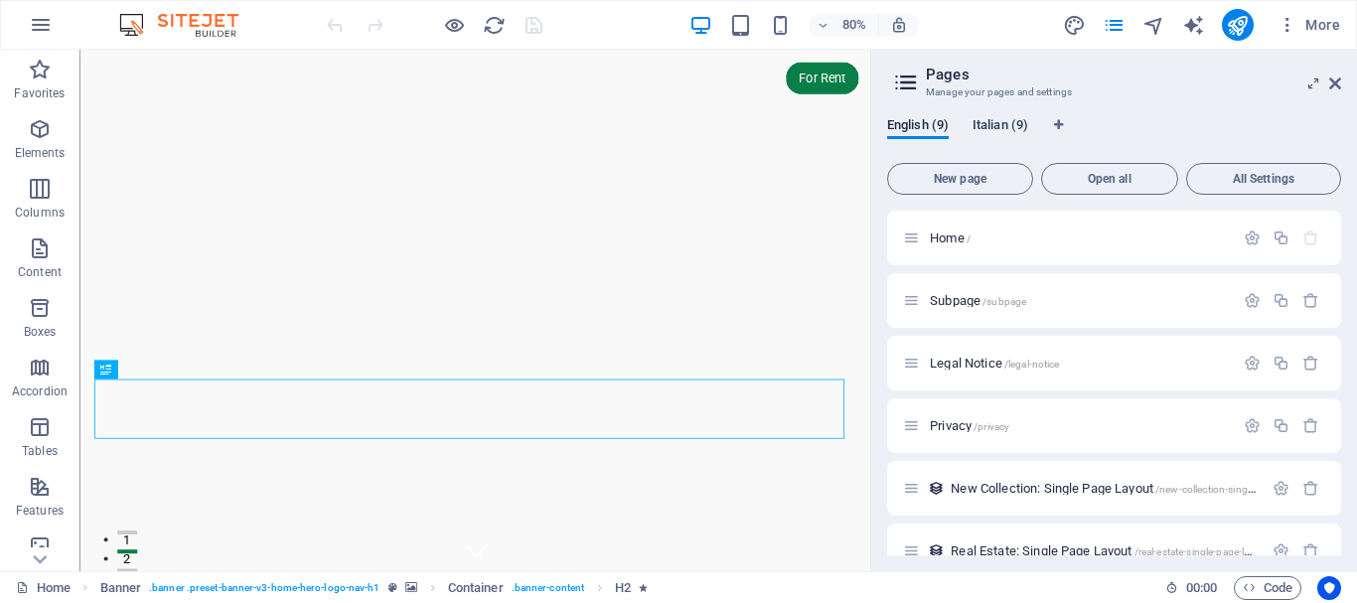
click at [1008, 123] on span "Italian (9)" at bounding box center [1001, 127] width 56 height 28
click at [996, 239] on p "Home /" at bounding box center [1079, 238] width 298 height 13
